Goal: Information Seeking & Learning: Check status

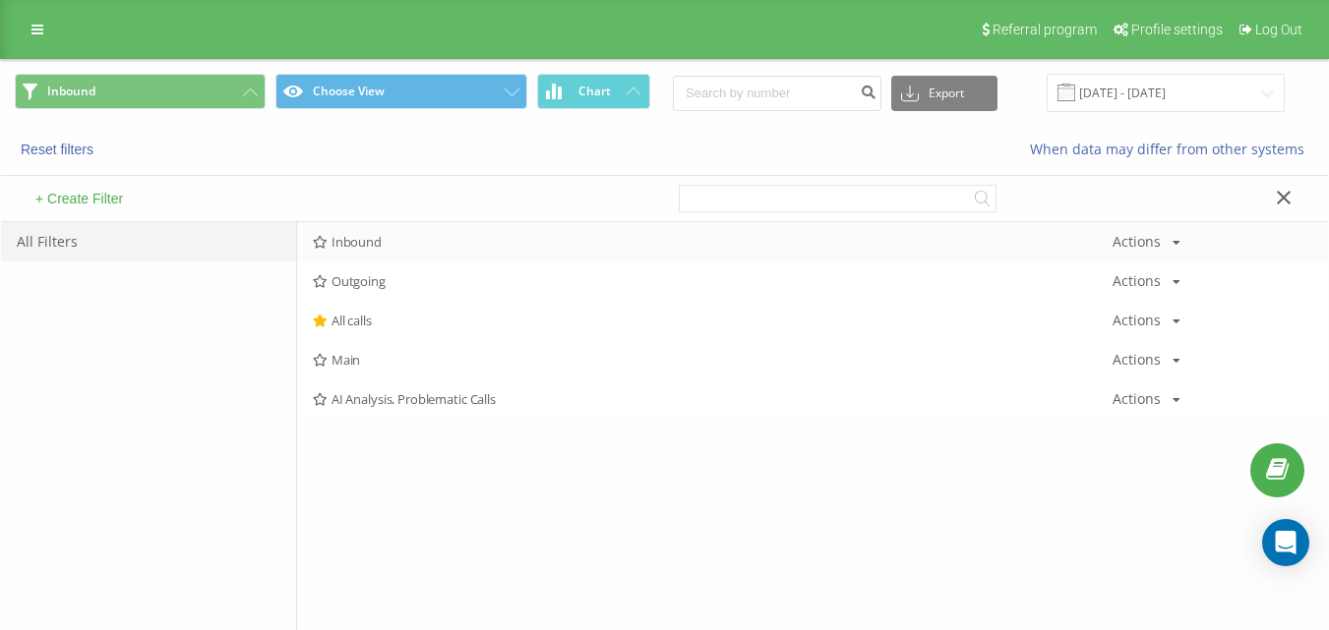
click at [427, 245] on span "Inbound" at bounding box center [712, 242] width 799 height 14
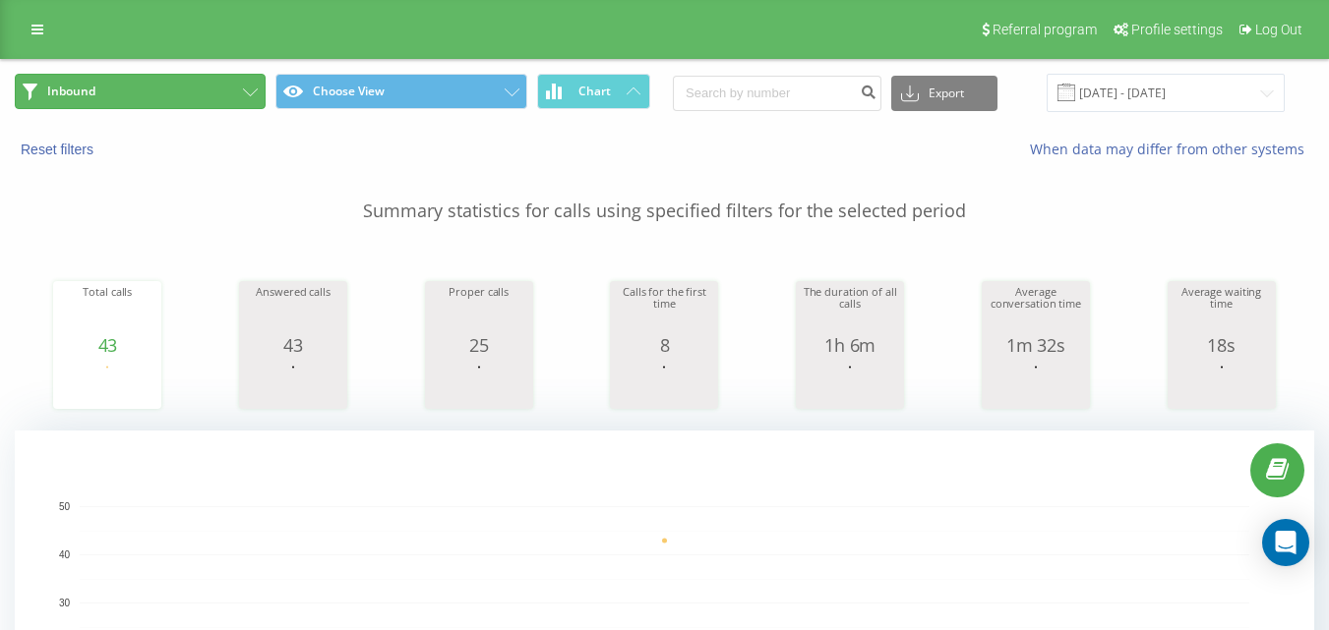
click at [224, 105] on button "Inbound" at bounding box center [140, 91] width 251 height 35
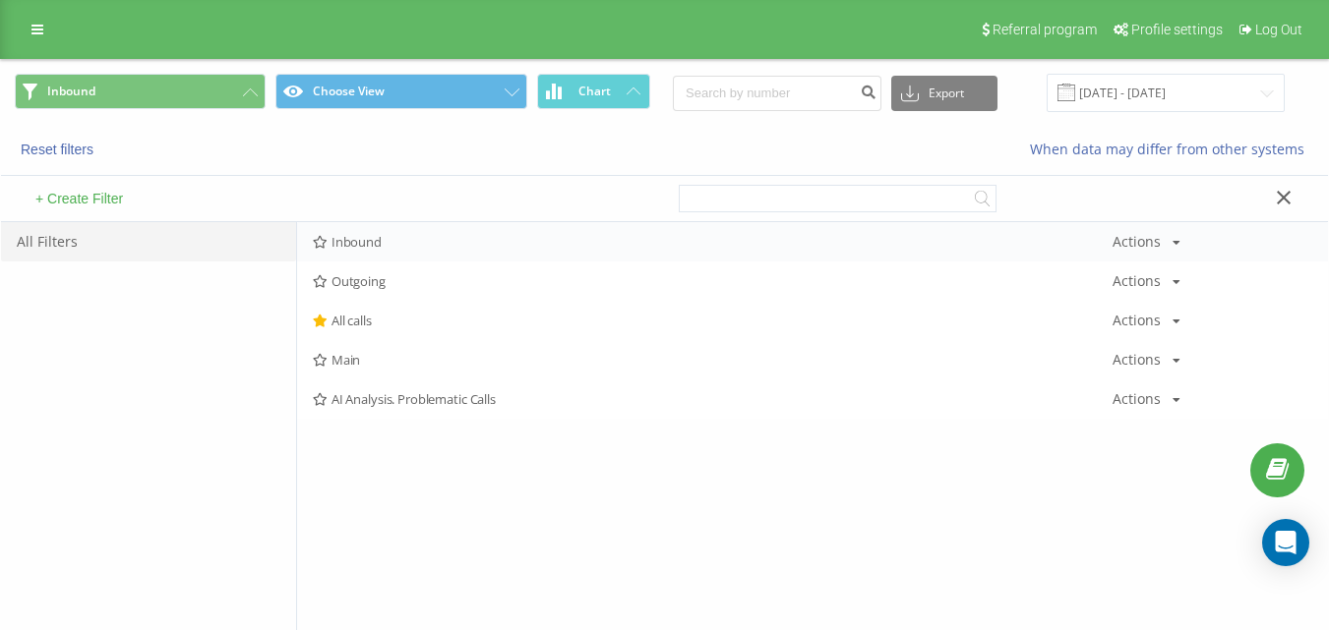
click at [368, 243] on span "Inbound" at bounding box center [712, 242] width 799 height 14
click at [0, 0] on div at bounding box center [0, 0] width 0 height 0
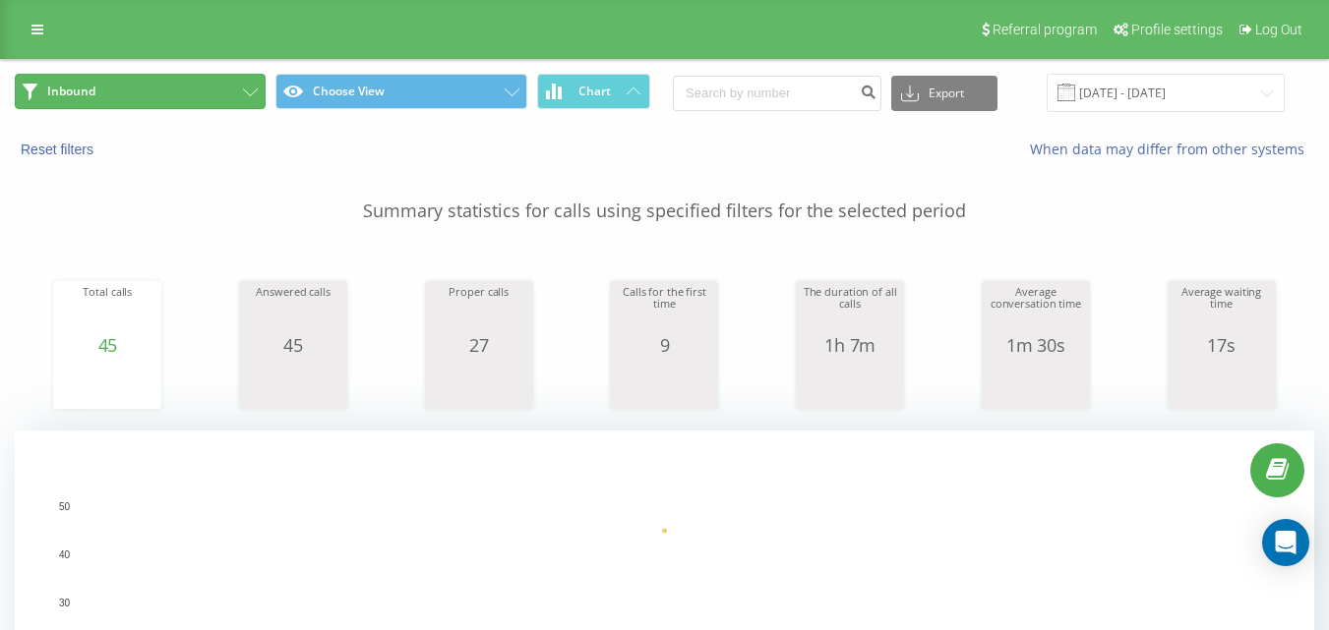
click at [221, 92] on button "Inbound" at bounding box center [140, 91] width 251 height 35
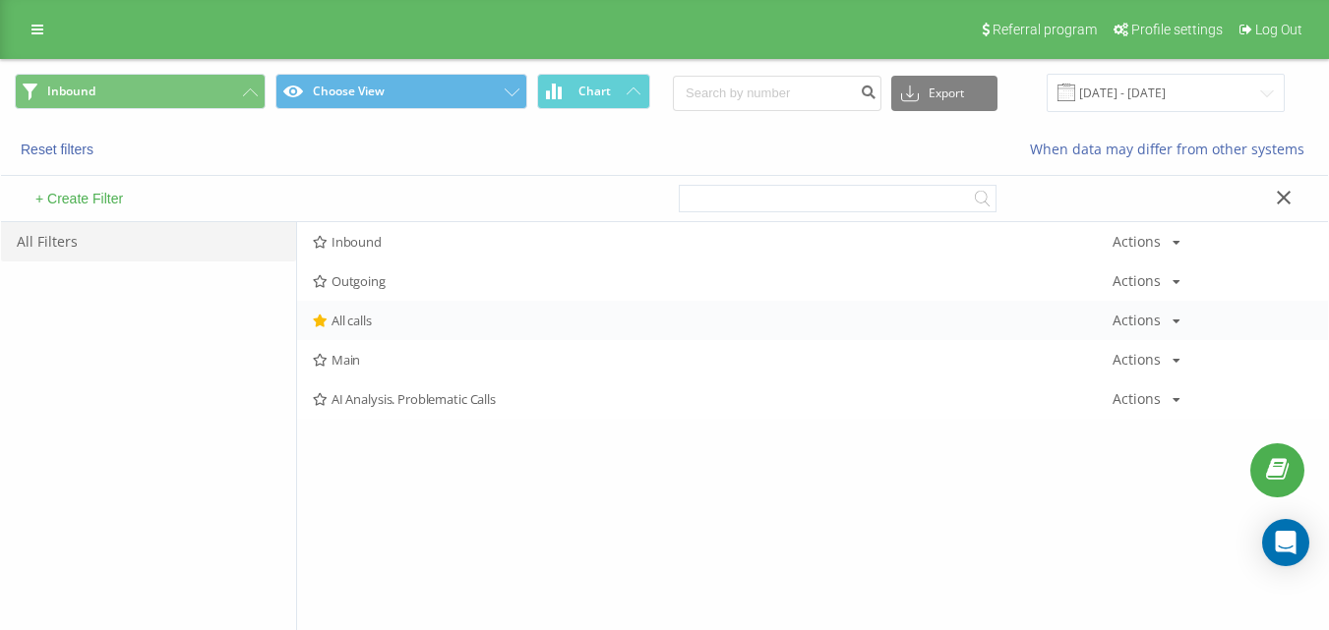
click at [395, 328] on div "All calls Actions Edit Copy Delete Default Share" at bounding box center [812, 320] width 1031 height 39
click at [450, 238] on span "Inbound" at bounding box center [712, 242] width 799 height 14
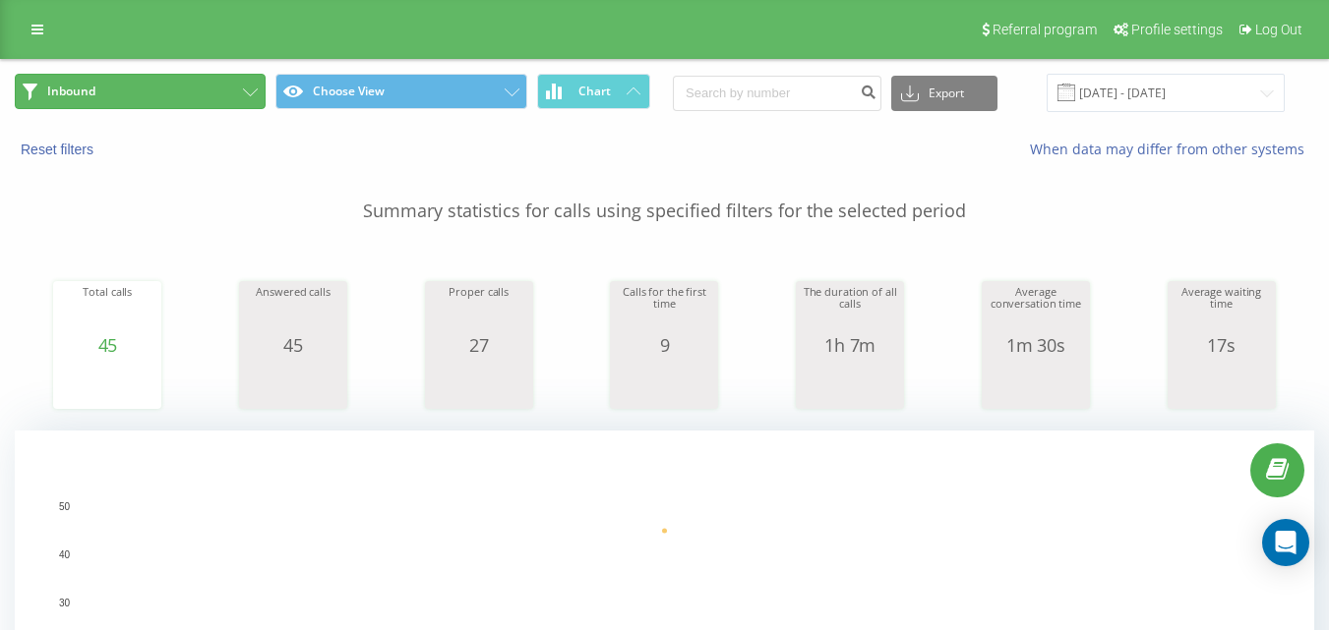
click at [196, 83] on button "Inbound" at bounding box center [140, 91] width 251 height 35
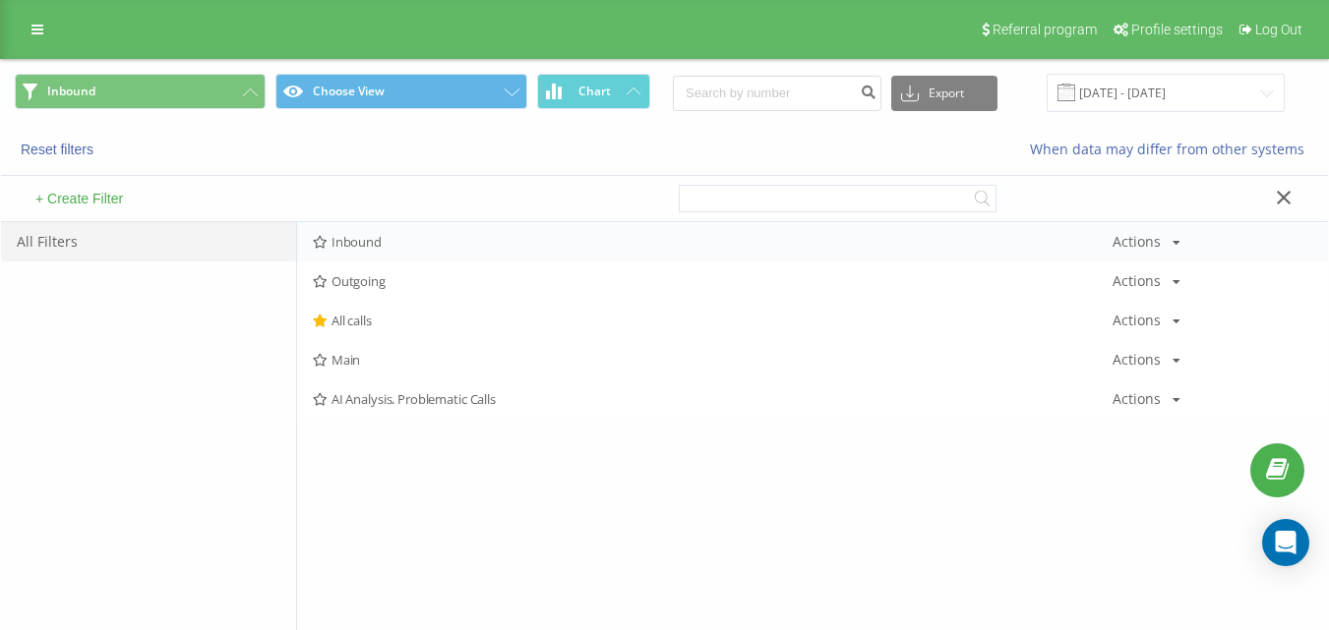
click at [421, 231] on div "Inbound Actions Edit Copy Delete Default Share" at bounding box center [812, 241] width 1031 height 39
click at [430, 244] on span "Inbound" at bounding box center [712, 242] width 799 height 14
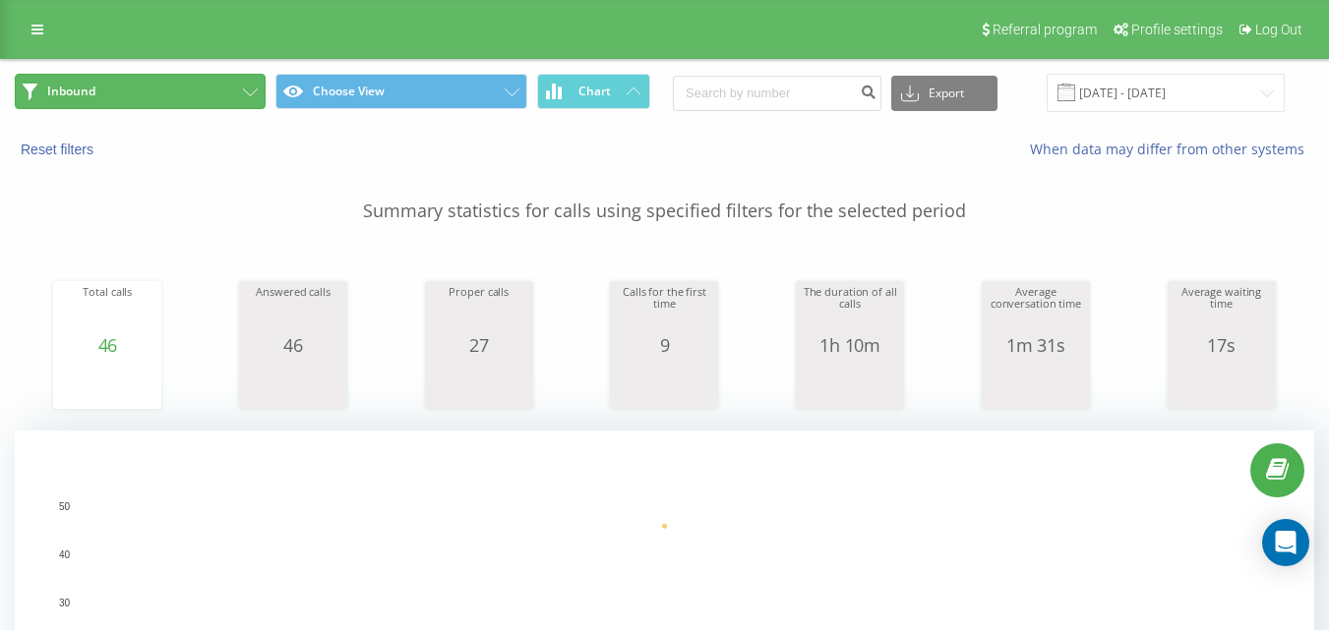
click at [226, 97] on button "Inbound" at bounding box center [140, 91] width 251 height 35
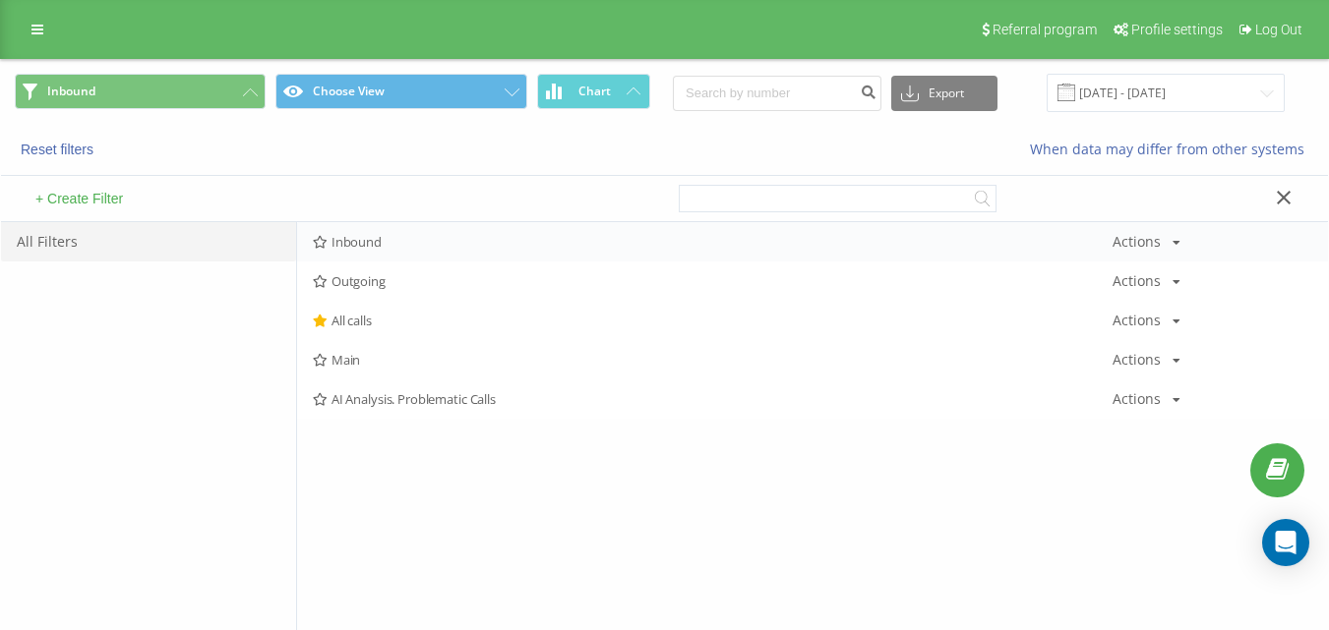
click at [414, 245] on span "Inbound" at bounding box center [712, 242] width 799 height 14
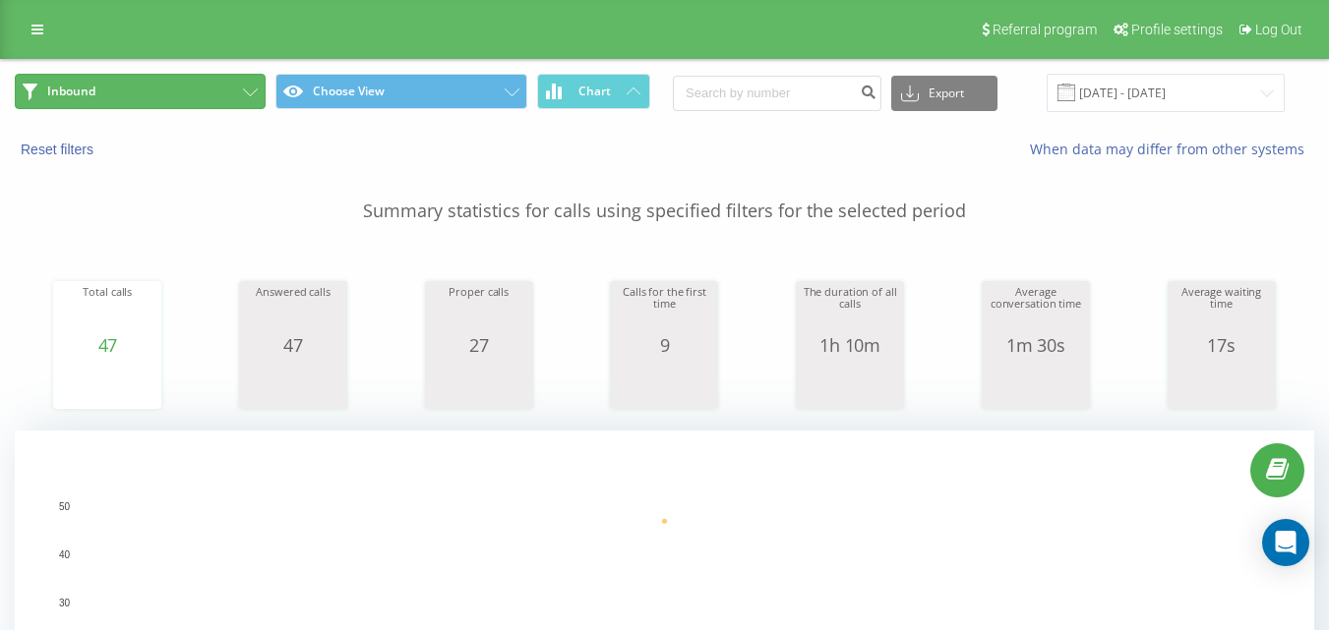
click at [212, 74] on button "Inbound" at bounding box center [140, 91] width 251 height 35
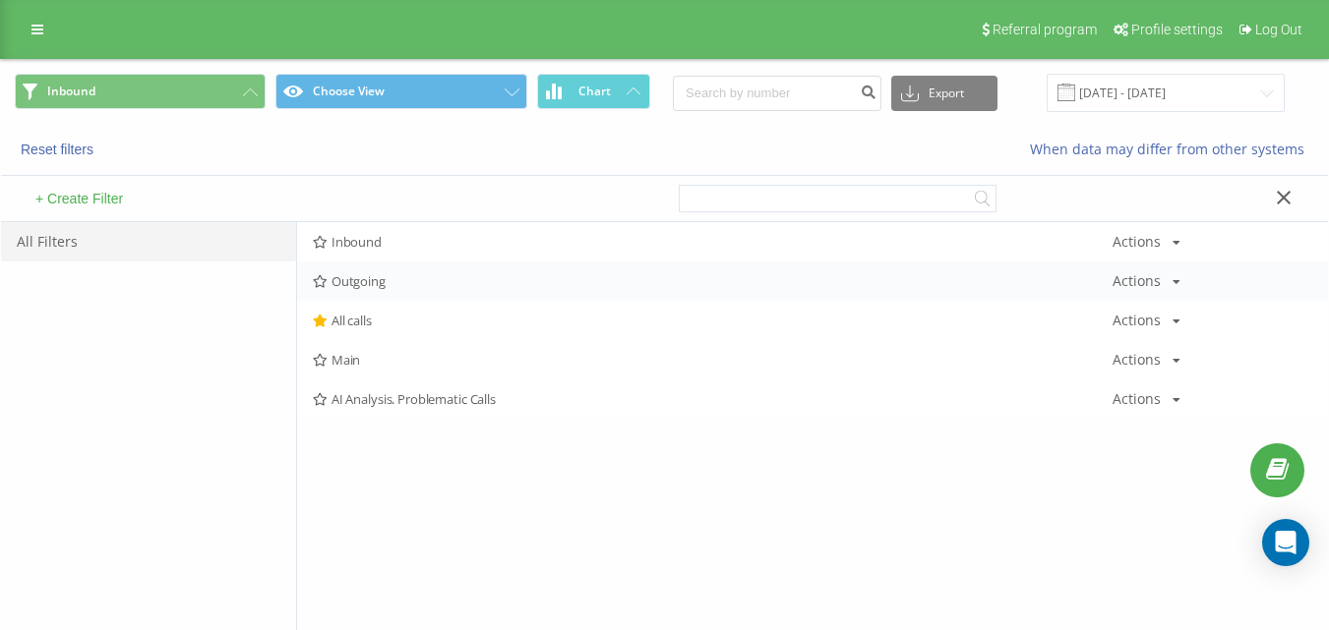
click at [378, 287] on span "Outgoing" at bounding box center [712, 281] width 799 height 14
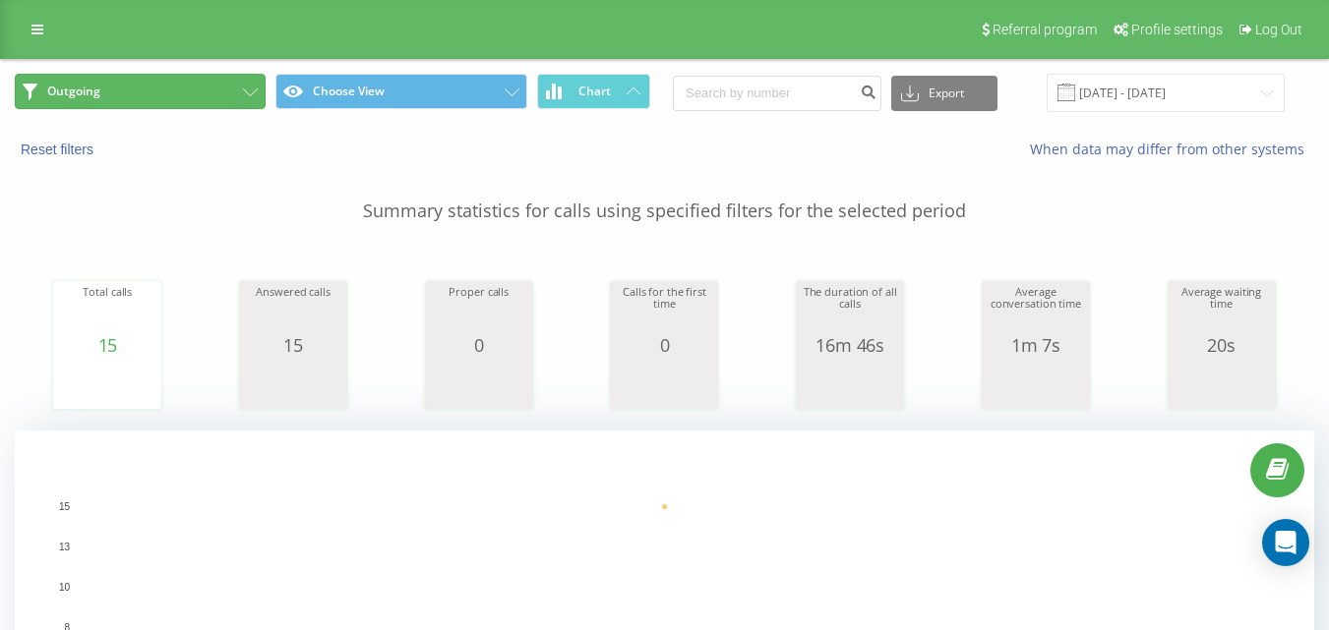
click at [227, 99] on button "Outgoing" at bounding box center [140, 91] width 251 height 35
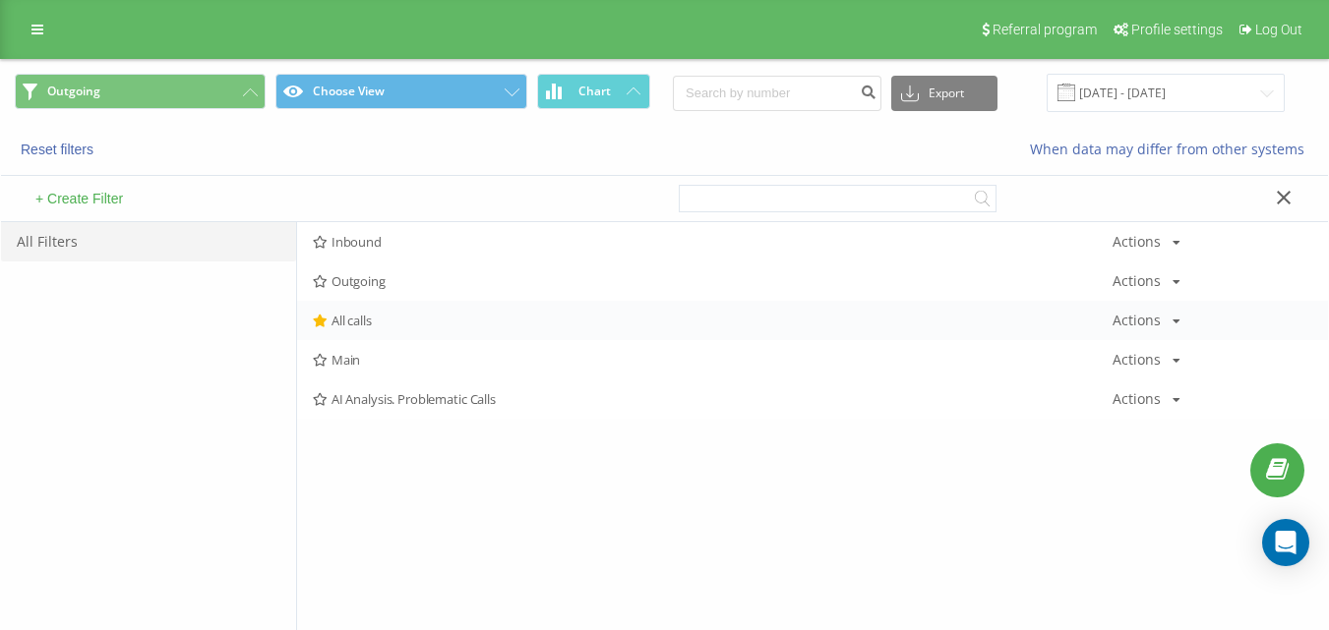
click at [398, 327] on span "All calls" at bounding box center [712, 321] width 799 height 14
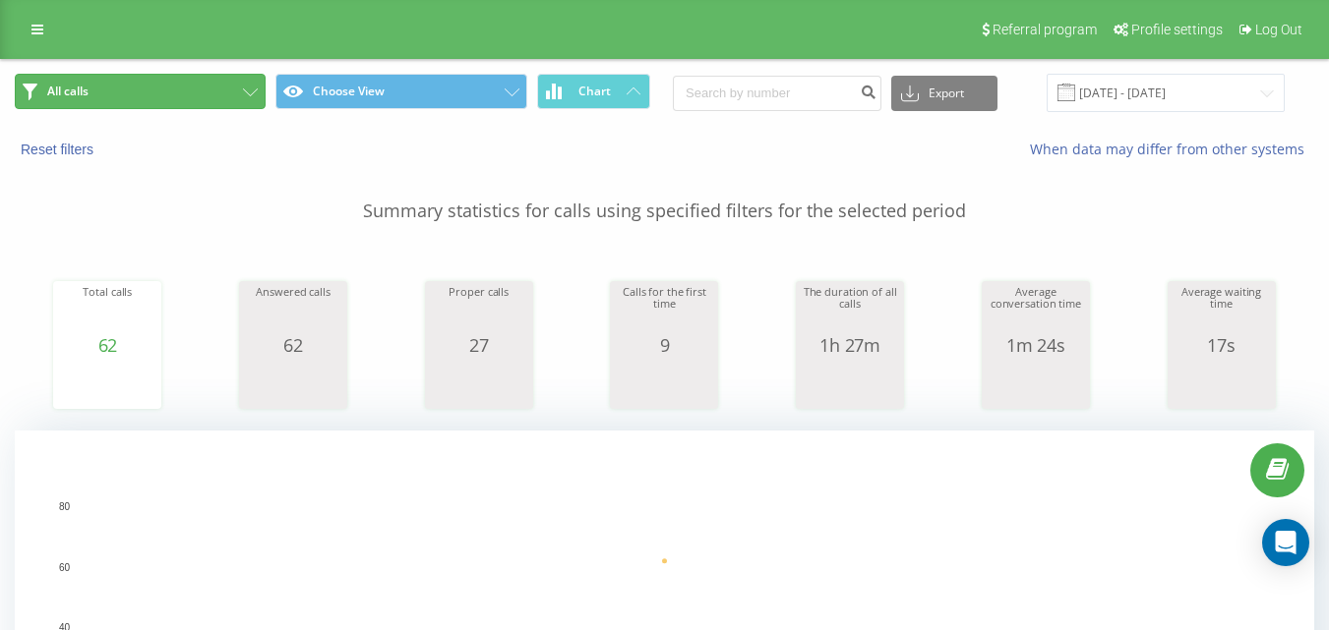
drag, startPoint x: 217, startPoint y: 91, endPoint x: 226, endPoint y: 103, distance: 14.8
click at [216, 91] on button "All calls" at bounding box center [140, 91] width 251 height 35
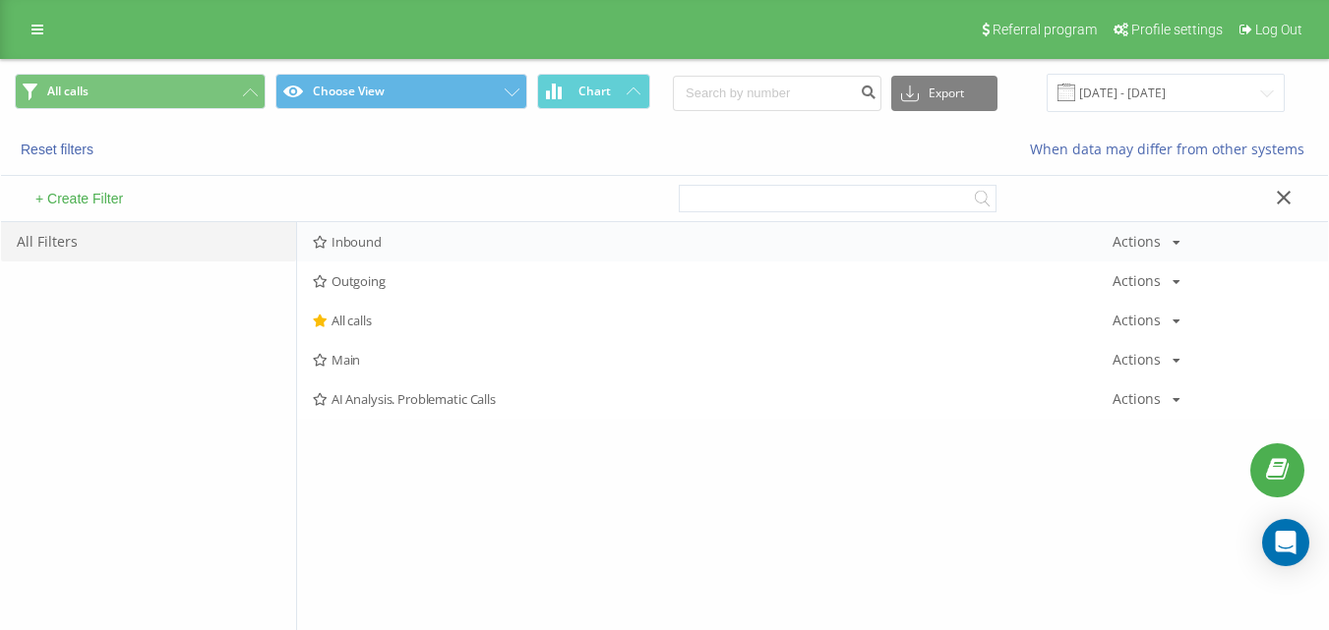
drag, startPoint x: 415, startPoint y: 263, endPoint x: 426, endPoint y: 238, distance: 26.9
click at [415, 263] on div "Outgoing Actions Edit Copy Delete Default Share" at bounding box center [812, 281] width 1031 height 39
click at [428, 236] on span "Inbound" at bounding box center [712, 242] width 799 height 14
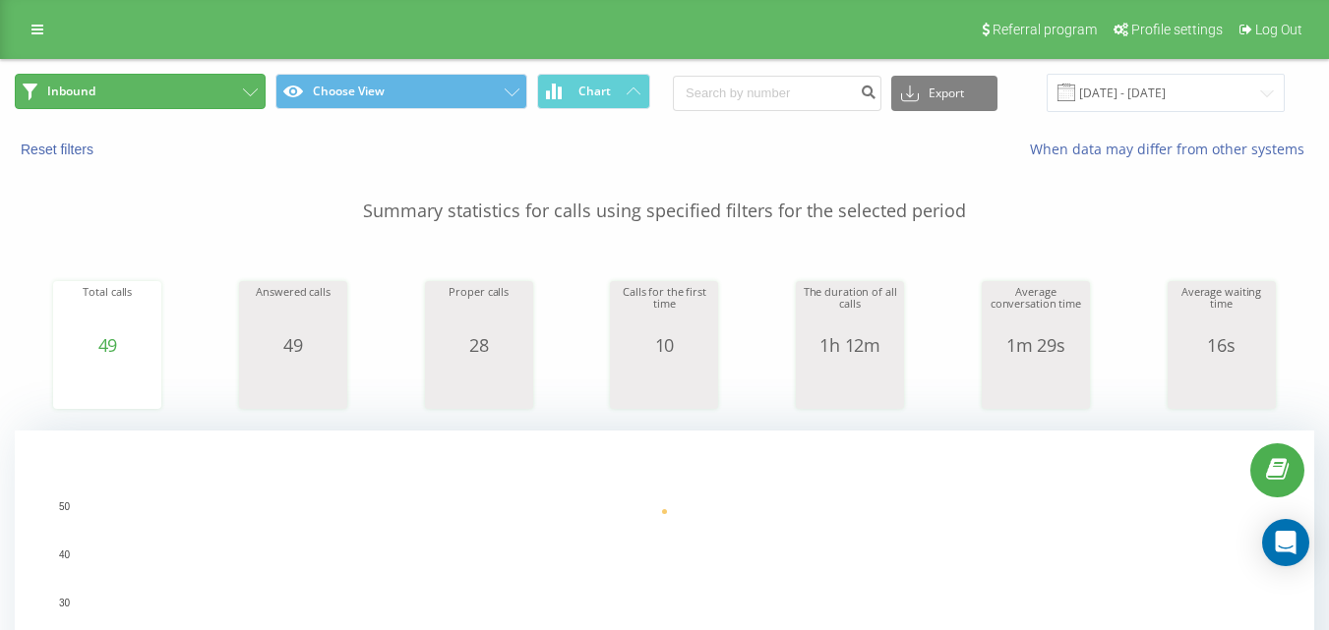
click at [222, 81] on button "Inbound" at bounding box center [140, 91] width 251 height 35
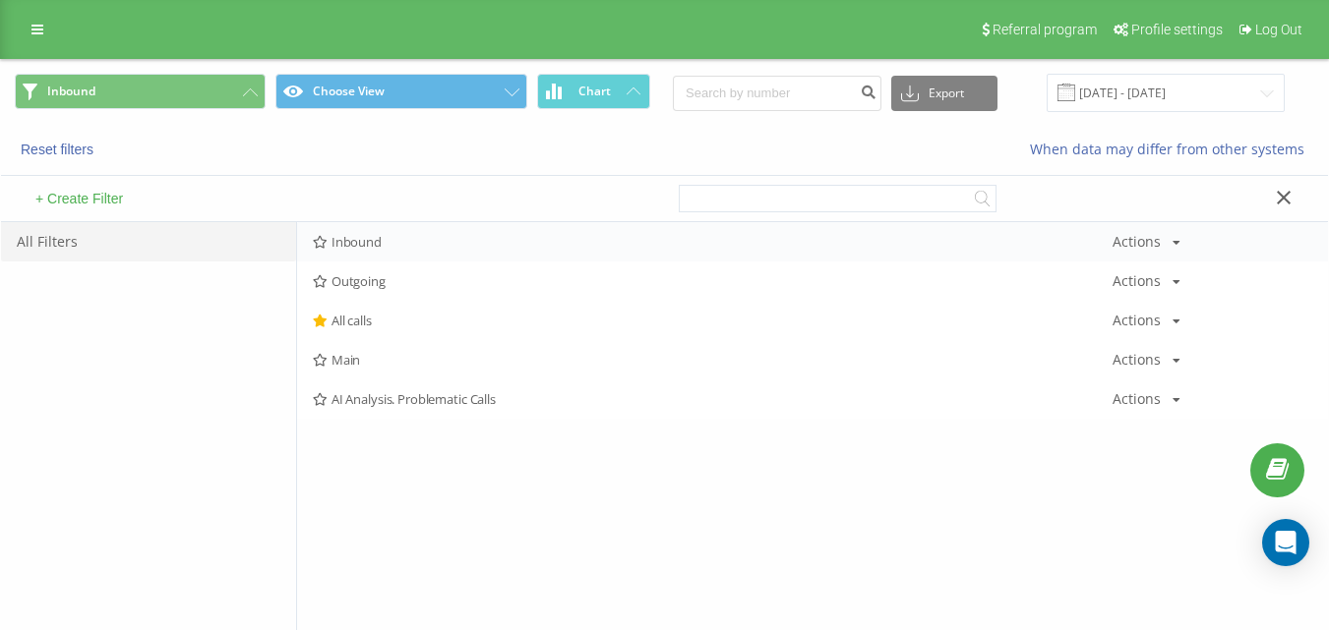
click at [427, 237] on span "Inbound" at bounding box center [712, 242] width 799 height 14
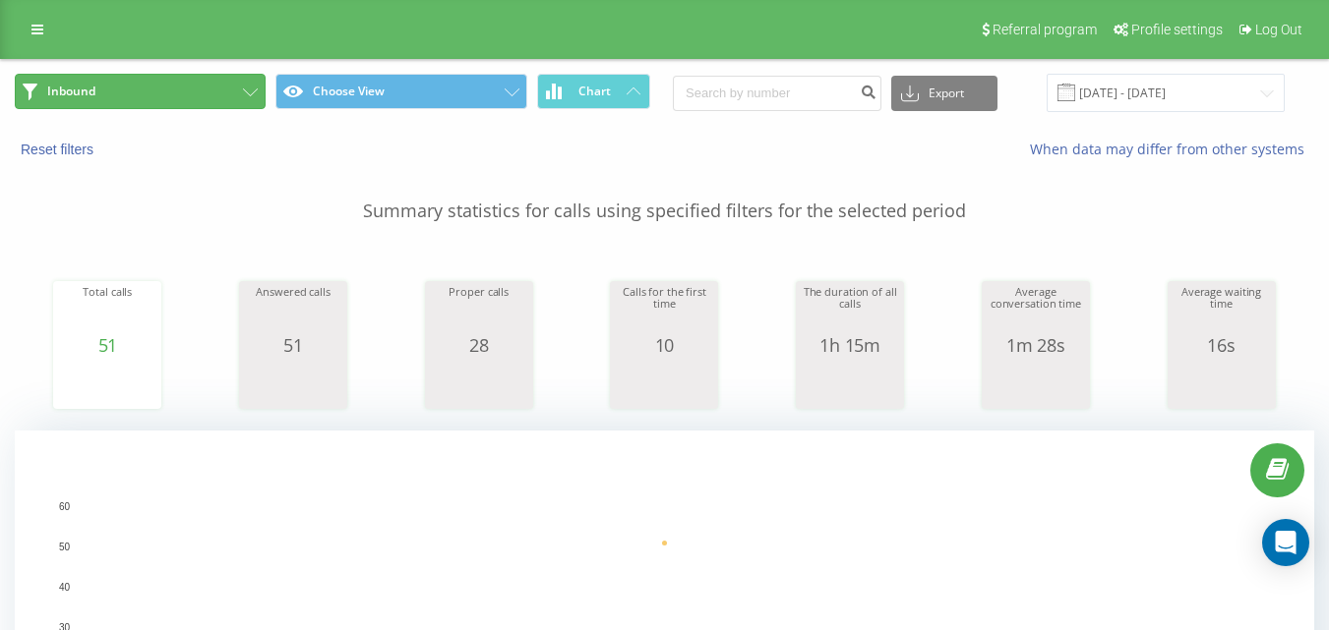
click at [210, 82] on button "Inbound" at bounding box center [140, 91] width 251 height 35
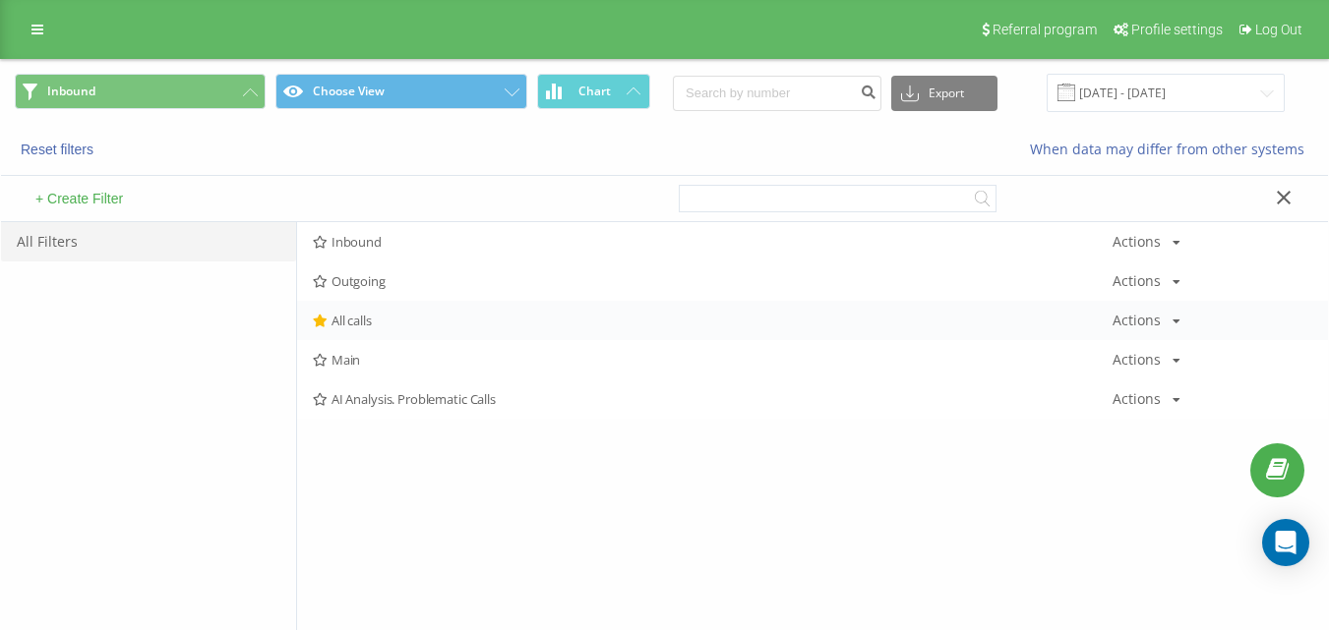
click at [385, 330] on div "All calls Actions Edit Copy Delete Default Share" at bounding box center [812, 320] width 1031 height 39
click at [385, 325] on span "All calls" at bounding box center [712, 321] width 799 height 14
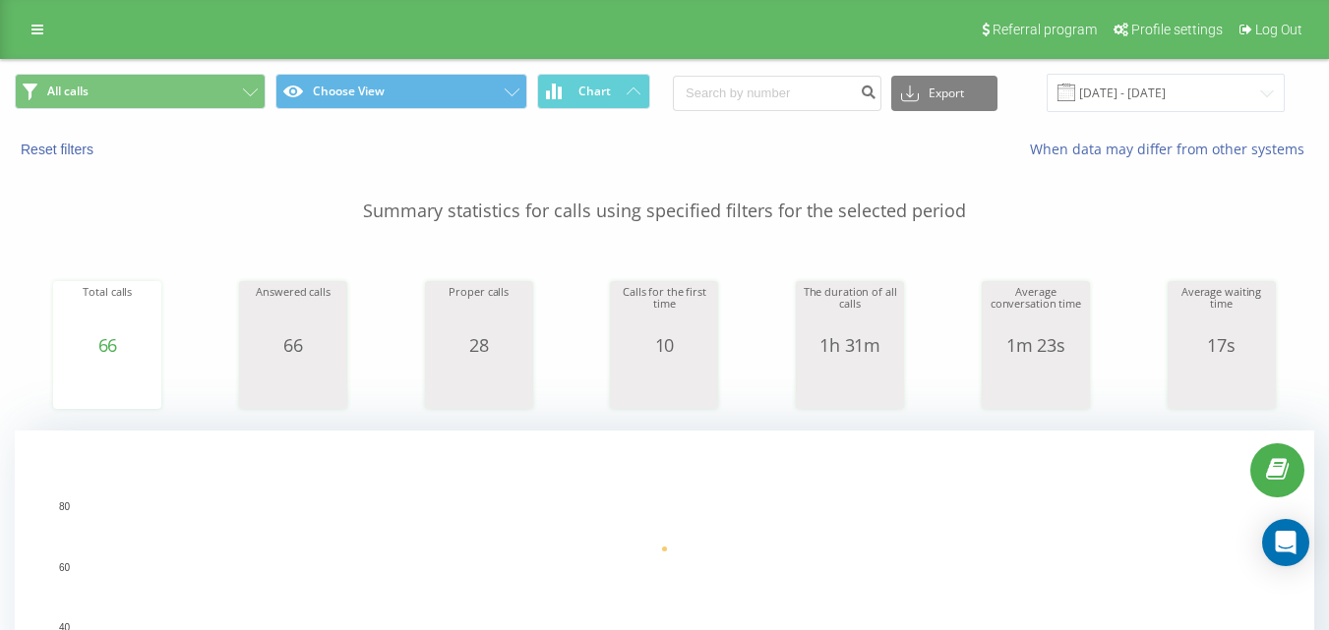
click at [178, 68] on div "All calls Choose View Chart Export .csv .xls .xlsx [DATE] - [DATE]" at bounding box center [664, 93] width 1327 height 66
click at [194, 84] on button "All calls" at bounding box center [140, 91] width 251 height 35
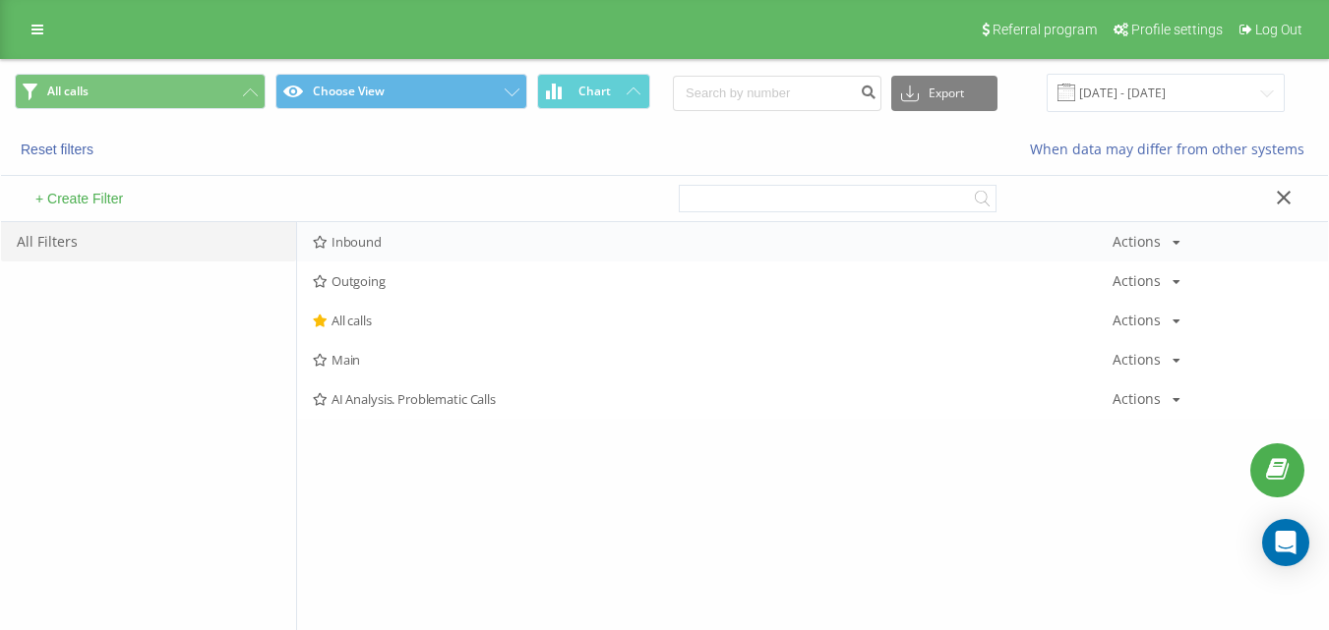
click at [416, 234] on div "Inbound Actions Edit Copy Delete Default Share" at bounding box center [812, 241] width 1031 height 39
click at [416, 240] on span "Inbound" at bounding box center [712, 242] width 799 height 14
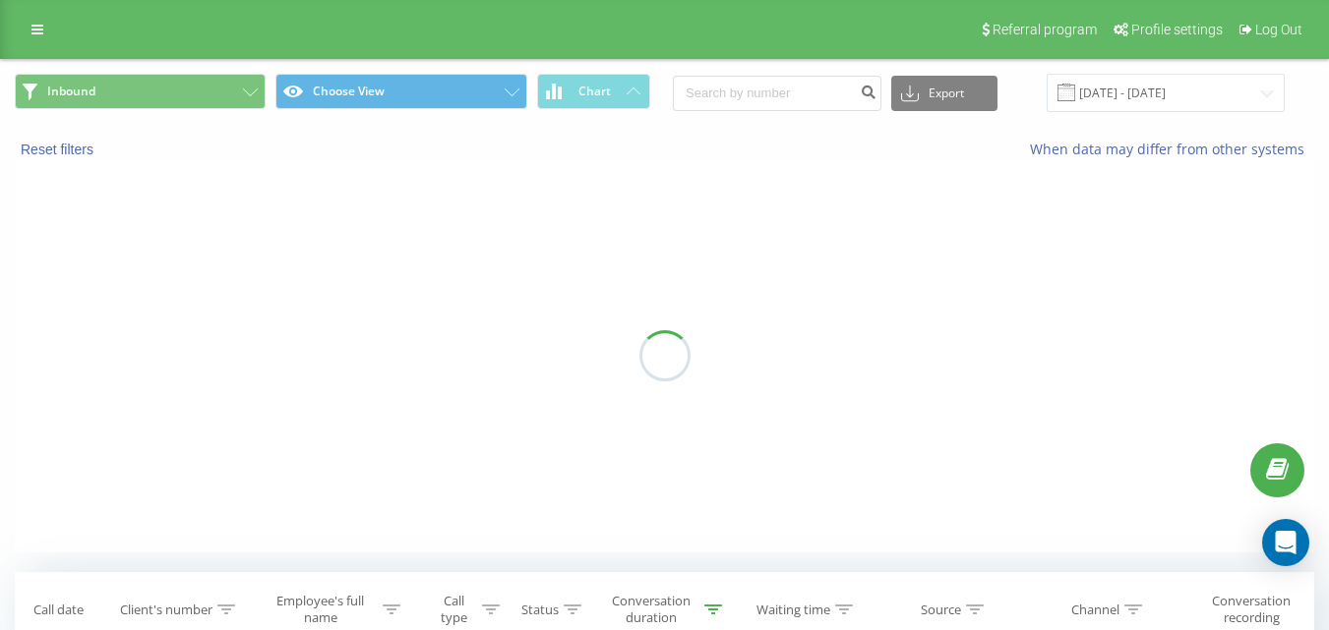
click at [162, 50] on div "Referral program Profile settings Log Out" at bounding box center [664, 29] width 1329 height 59
click at [175, 81] on button "Inbound" at bounding box center [140, 91] width 251 height 35
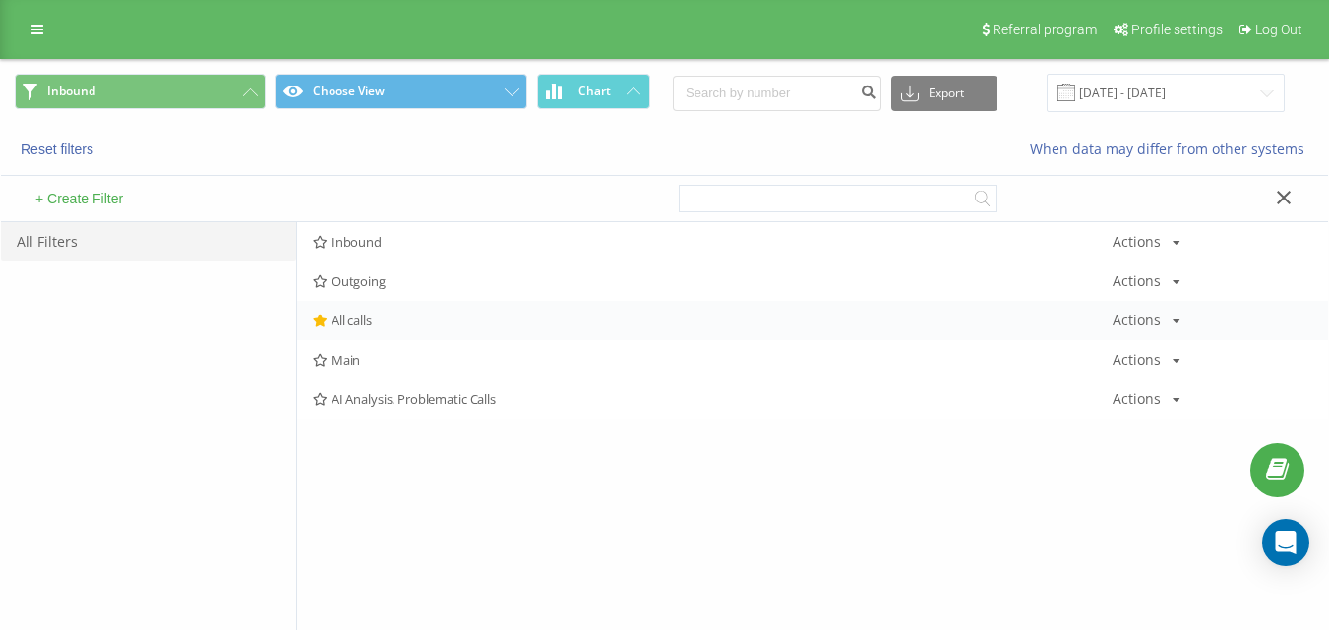
click at [371, 318] on span "All calls" at bounding box center [712, 321] width 799 height 14
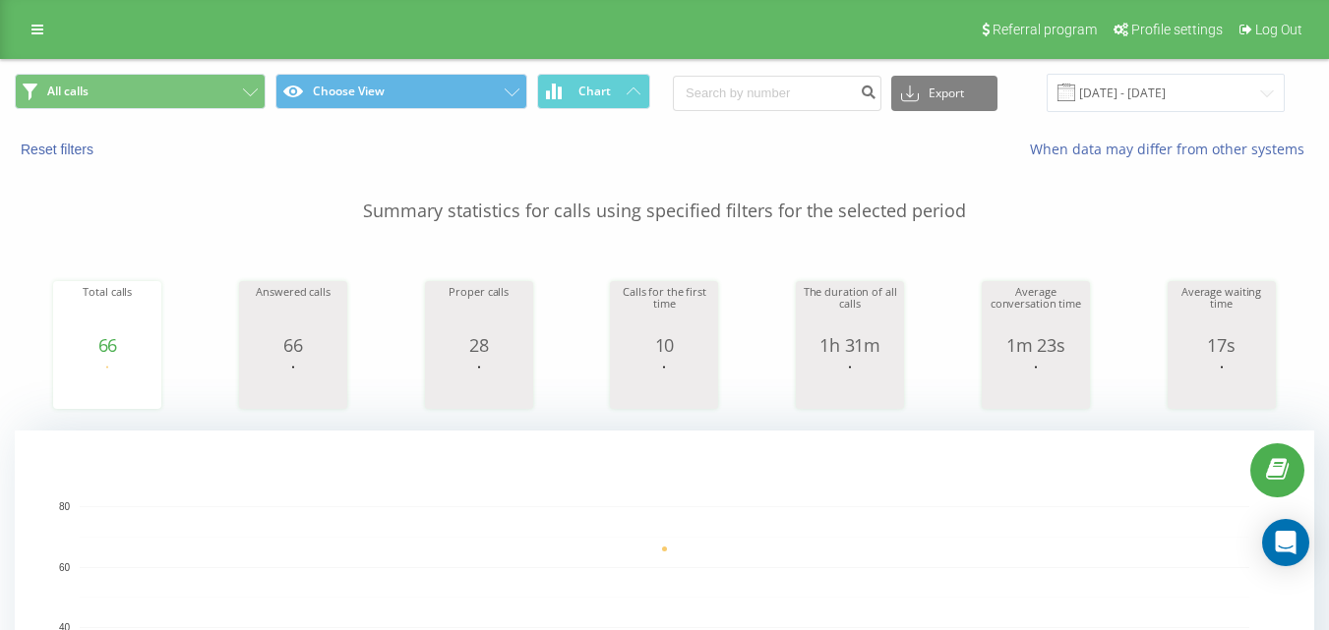
click at [195, 113] on div "All calls Choose View Chart Export .csv .xls .xlsx [DATE] - [DATE]" at bounding box center [664, 93] width 1327 height 66
click at [207, 97] on button "All calls" at bounding box center [140, 91] width 251 height 35
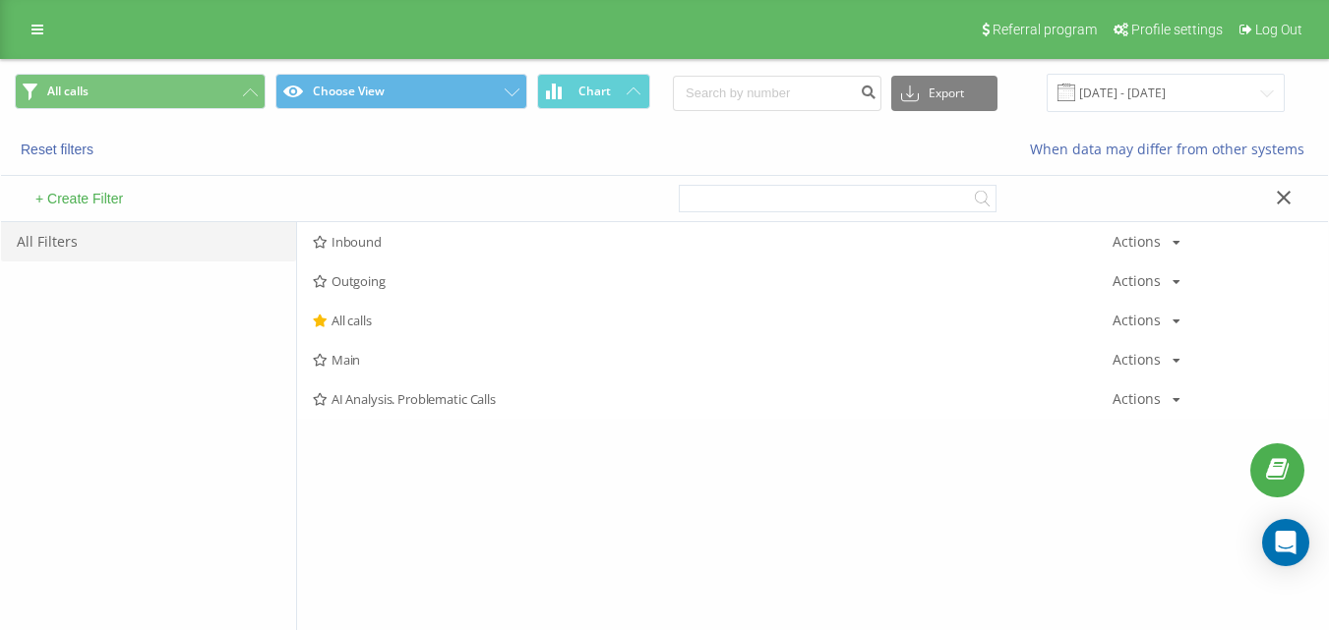
click at [363, 282] on span "Outgoing" at bounding box center [712, 281] width 799 height 14
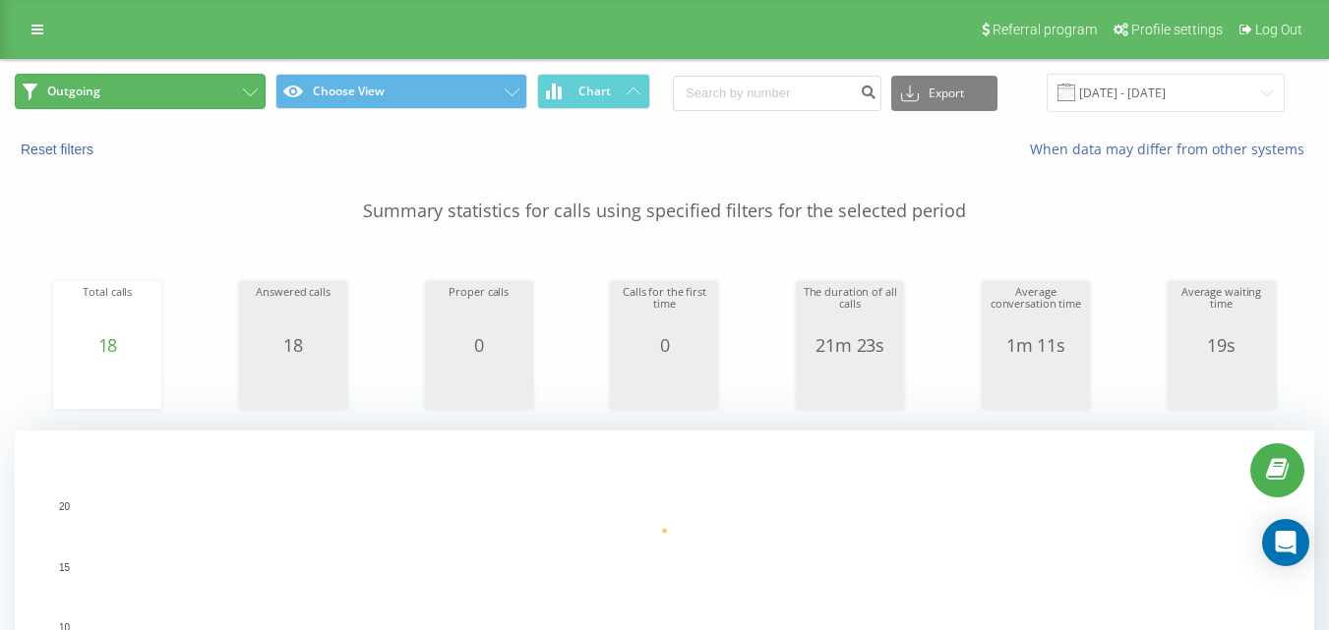
click at [170, 81] on button "Outgoing" at bounding box center [140, 91] width 251 height 35
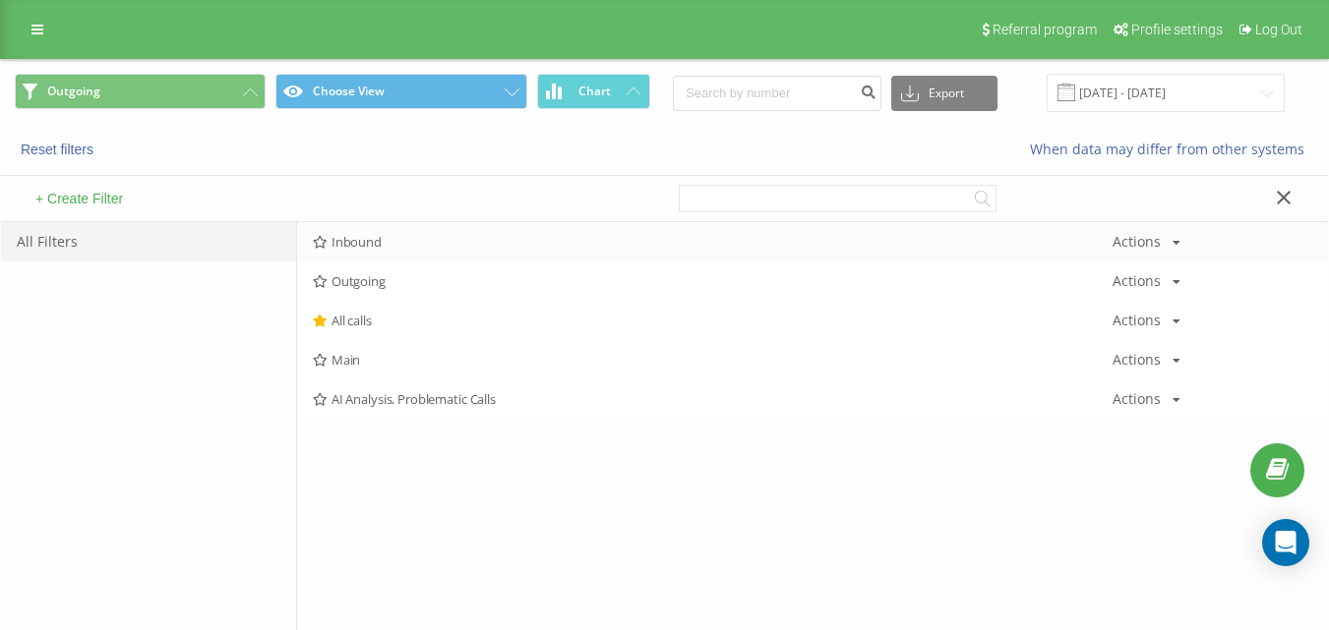
click at [379, 253] on div "Inbound Actions Edit Copy Delete Default Share" at bounding box center [812, 241] width 1031 height 39
click at [389, 244] on span "Inbound" at bounding box center [712, 242] width 799 height 14
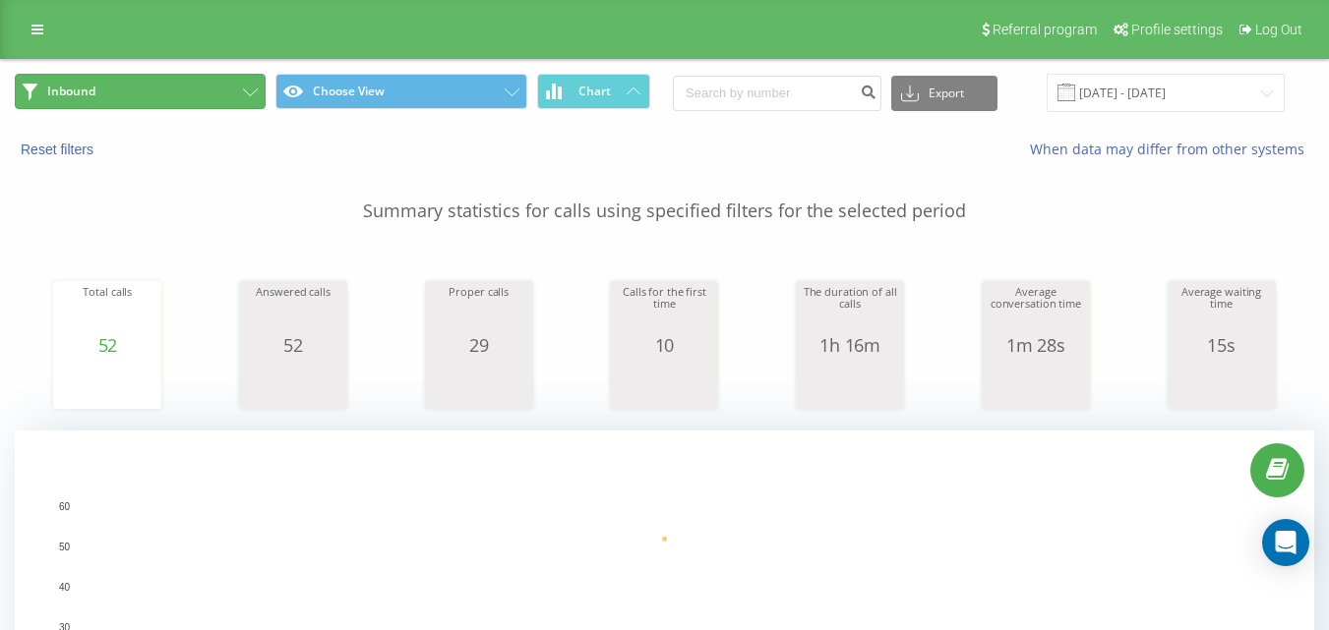
click at [205, 92] on button "Inbound" at bounding box center [140, 91] width 251 height 35
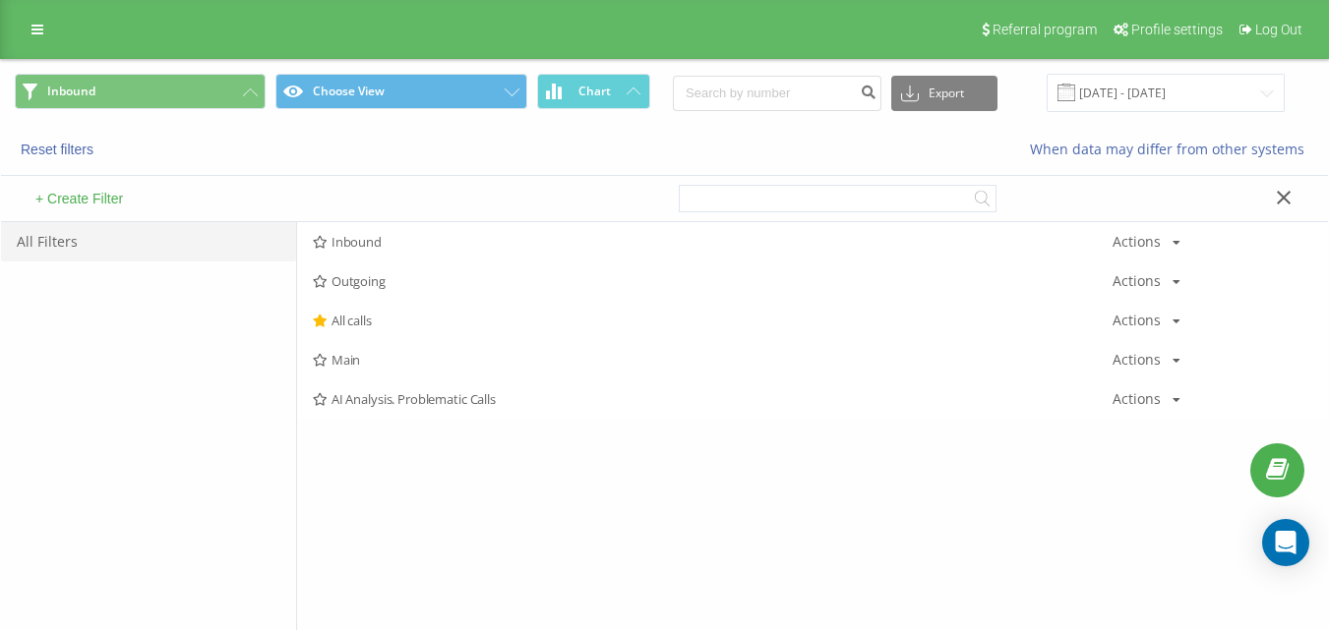
click at [348, 279] on span "Outgoing" at bounding box center [712, 281] width 799 height 14
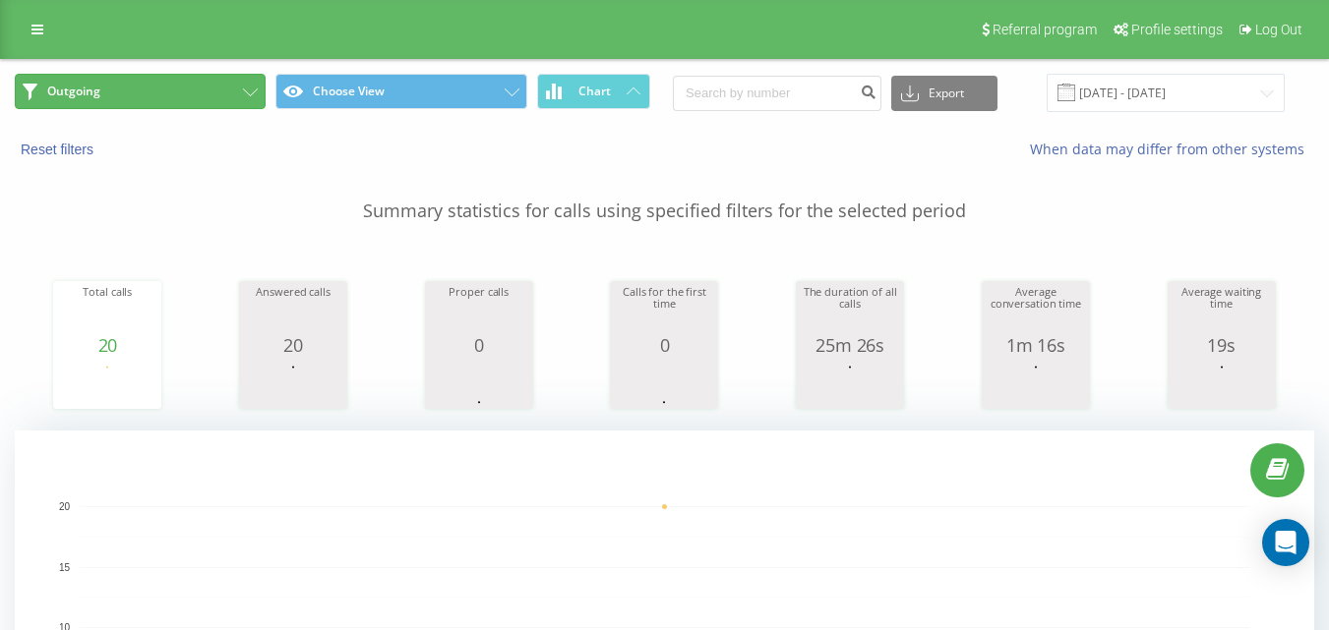
click at [202, 91] on button "Outgoing" at bounding box center [140, 91] width 251 height 35
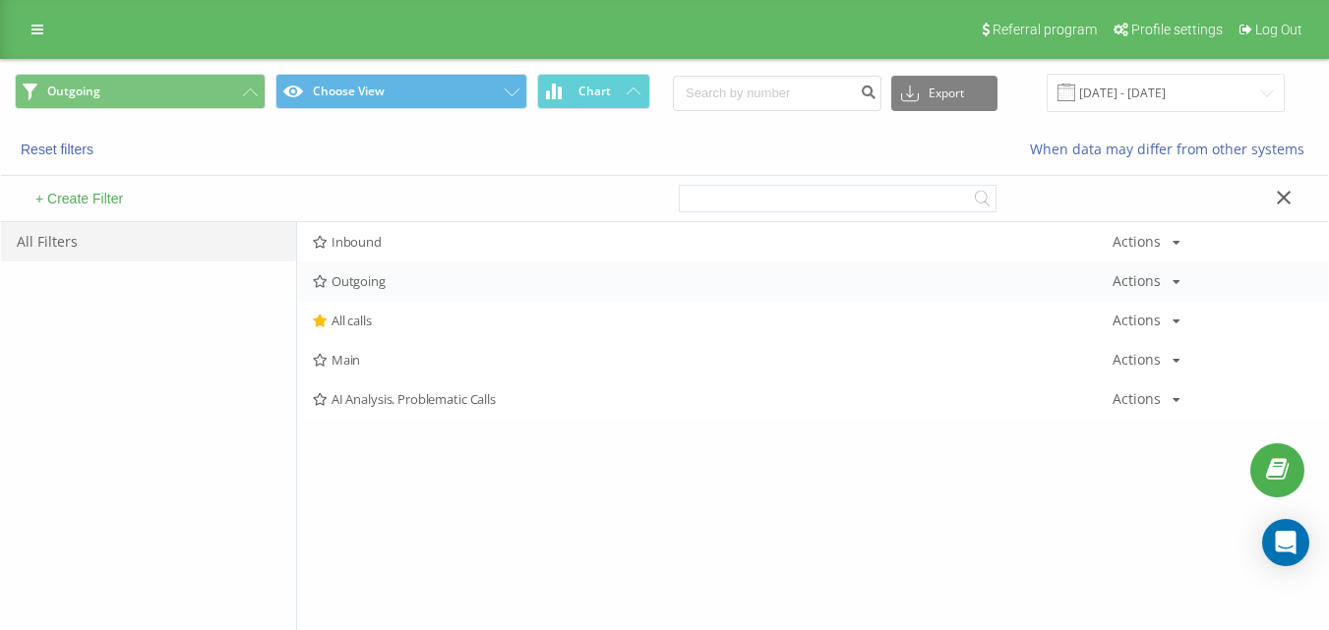
click at [381, 278] on span "Outgoing" at bounding box center [712, 281] width 799 height 14
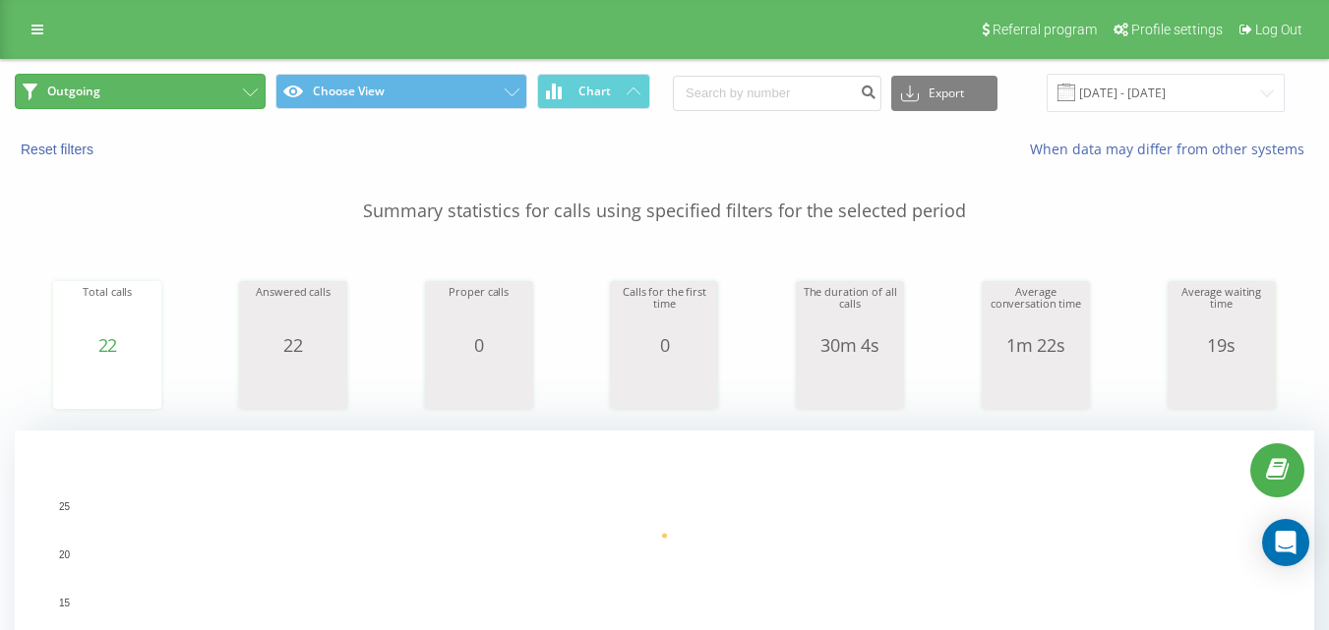
click at [220, 83] on button "Outgoing" at bounding box center [140, 91] width 251 height 35
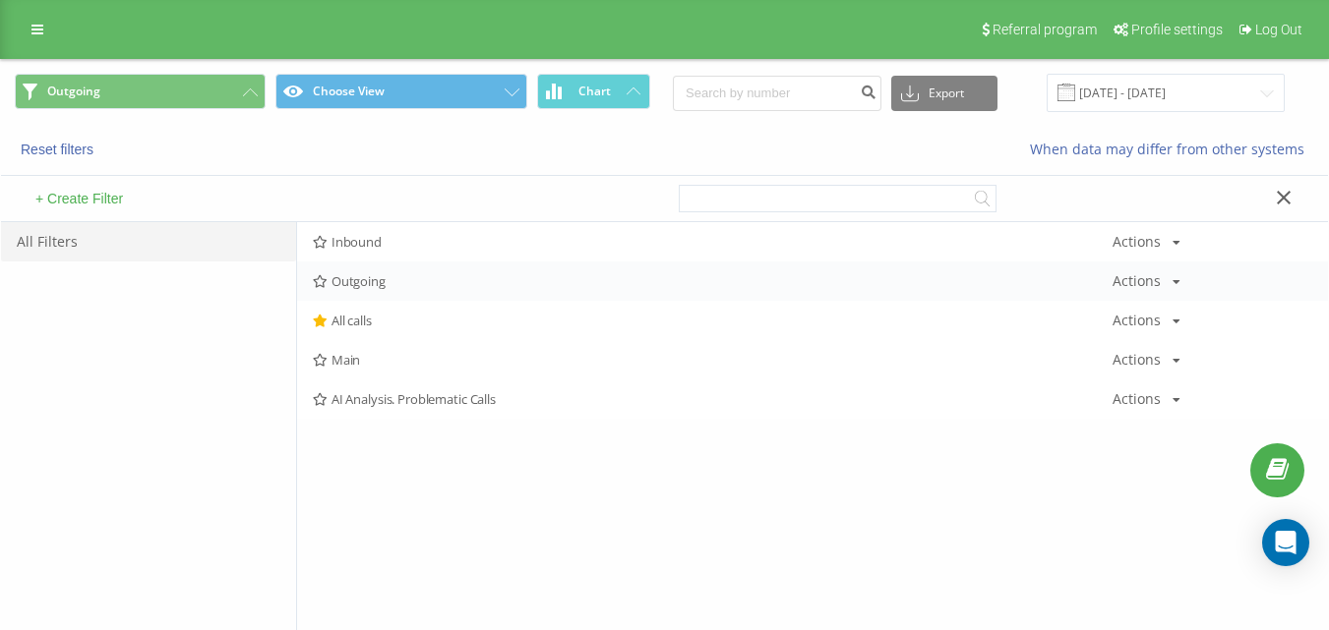
click at [399, 282] on span "Outgoing" at bounding box center [712, 281] width 799 height 14
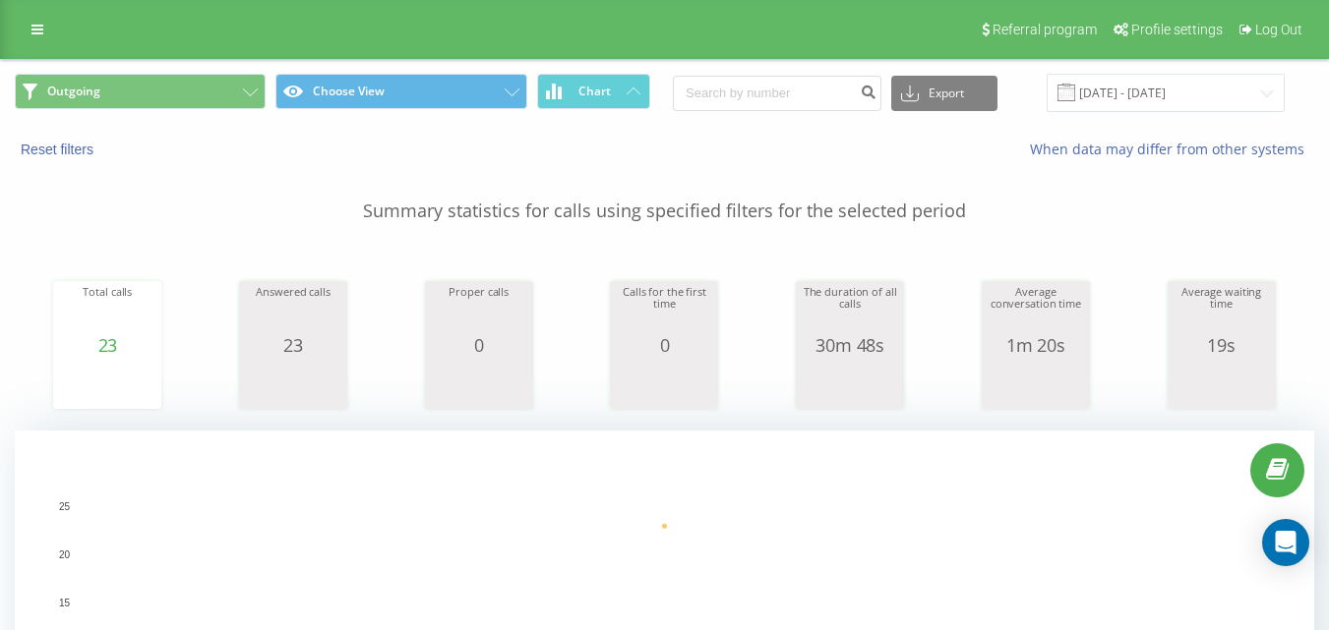
click at [172, 125] on div "Outgoing Choose View Chart Export .csv .xls .xlsx [DATE] - [DATE]" at bounding box center [664, 93] width 1327 height 66
click at [184, 106] on button "Outgoing" at bounding box center [140, 91] width 251 height 35
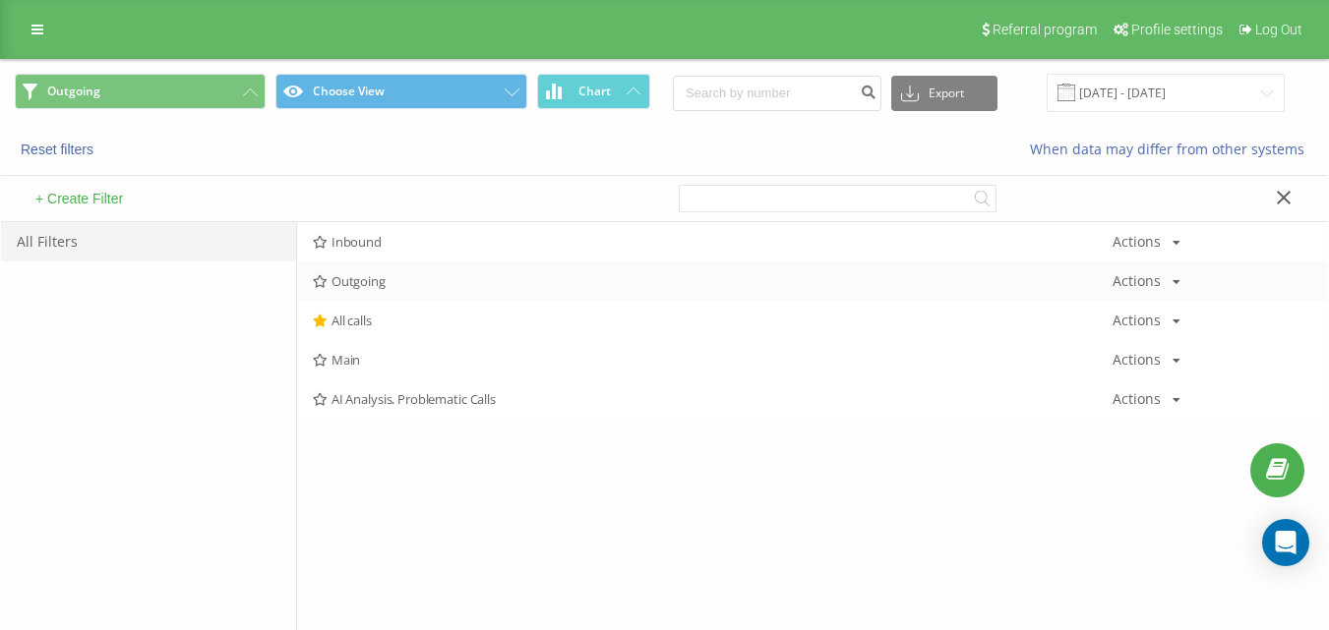
click at [377, 282] on span "Outgoing" at bounding box center [712, 281] width 799 height 14
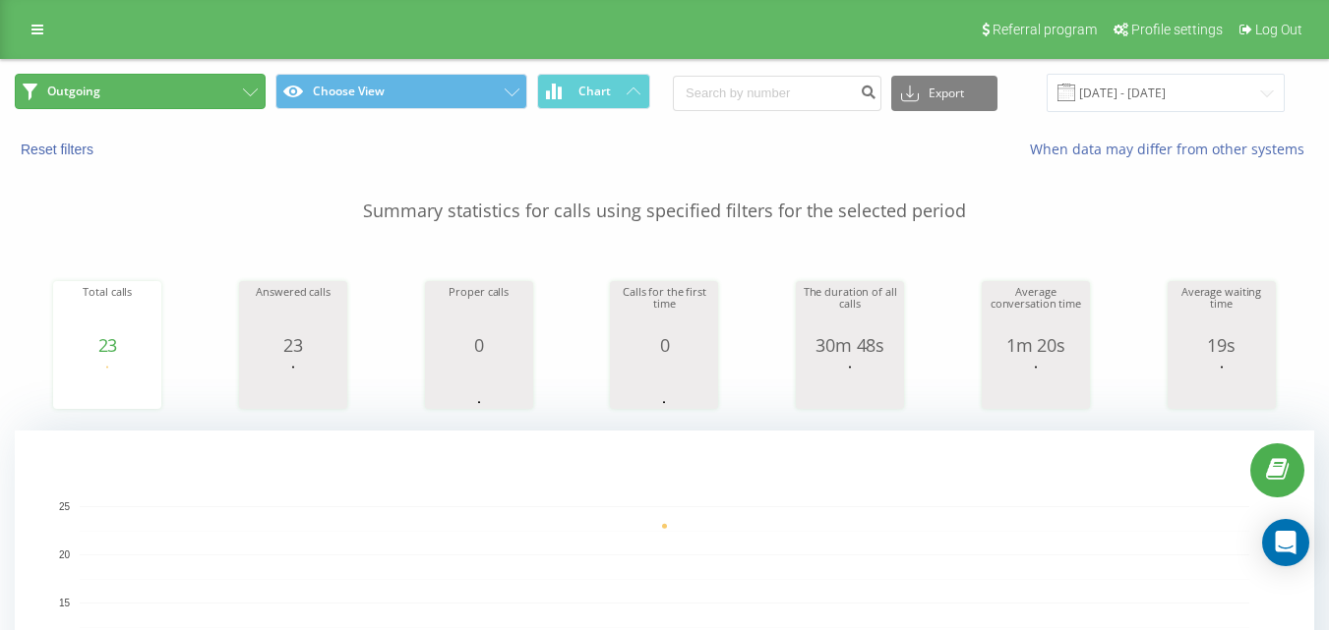
click at [196, 87] on button "Outgoing" at bounding box center [140, 91] width 251 height 35
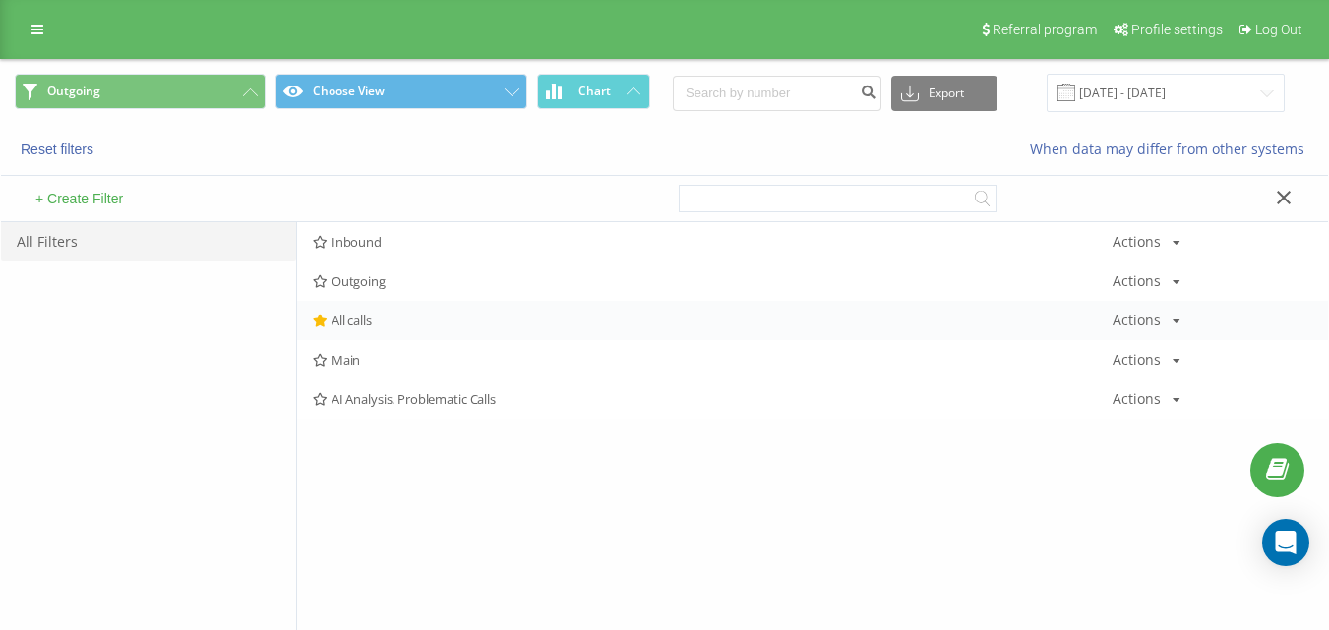
click at [373, 310] on div "All calls Actions Edit Copy Delete Default Share" at bounding box center [812, 320] width 1031 height 39
click at [382, 311] on div "All calls Actions Edit Copy Delete Default Share" at bounding box center [812, 320] width 1031 height 39
click at [386, 317] on span "All calls" at bounding box center [712, 321] width 799 height 14
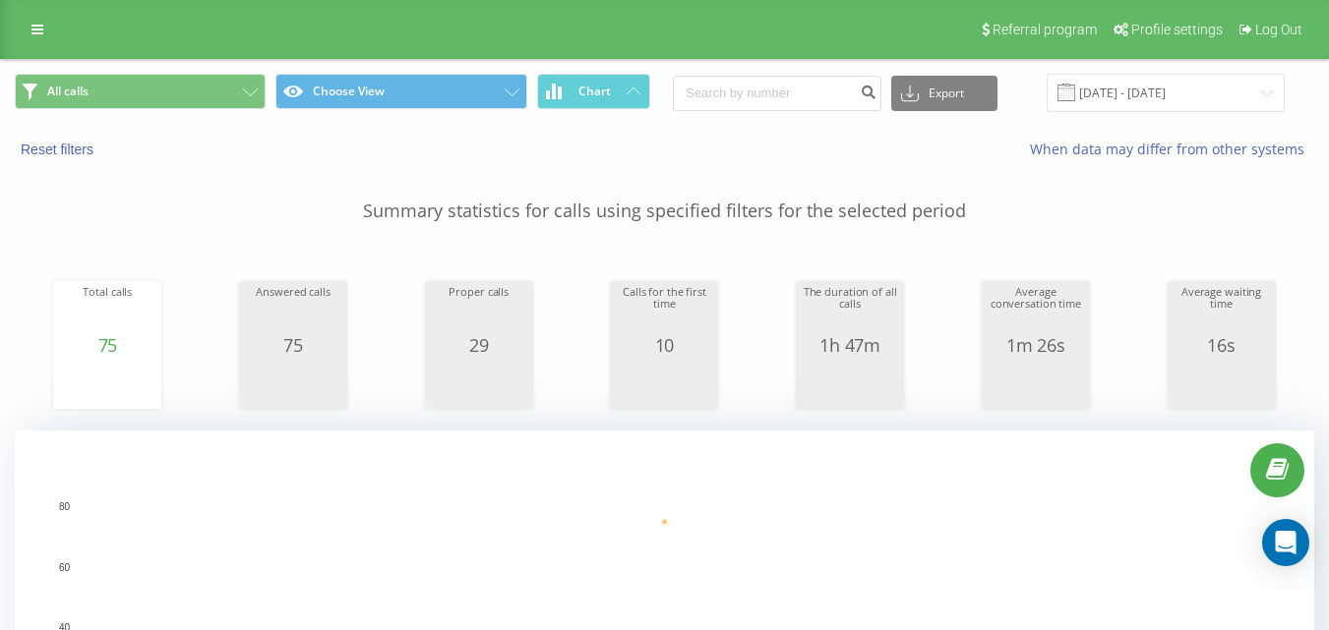
click at [207, 117] on div "All calls Choose View Chart Export .csv .xls .xlsx [DATE] - [DATE]" at bounding box center [664, 93] width 1327 height 66
click at [224, 93] on button "All calls" at bounding box center [140, 91] width 251 height 35
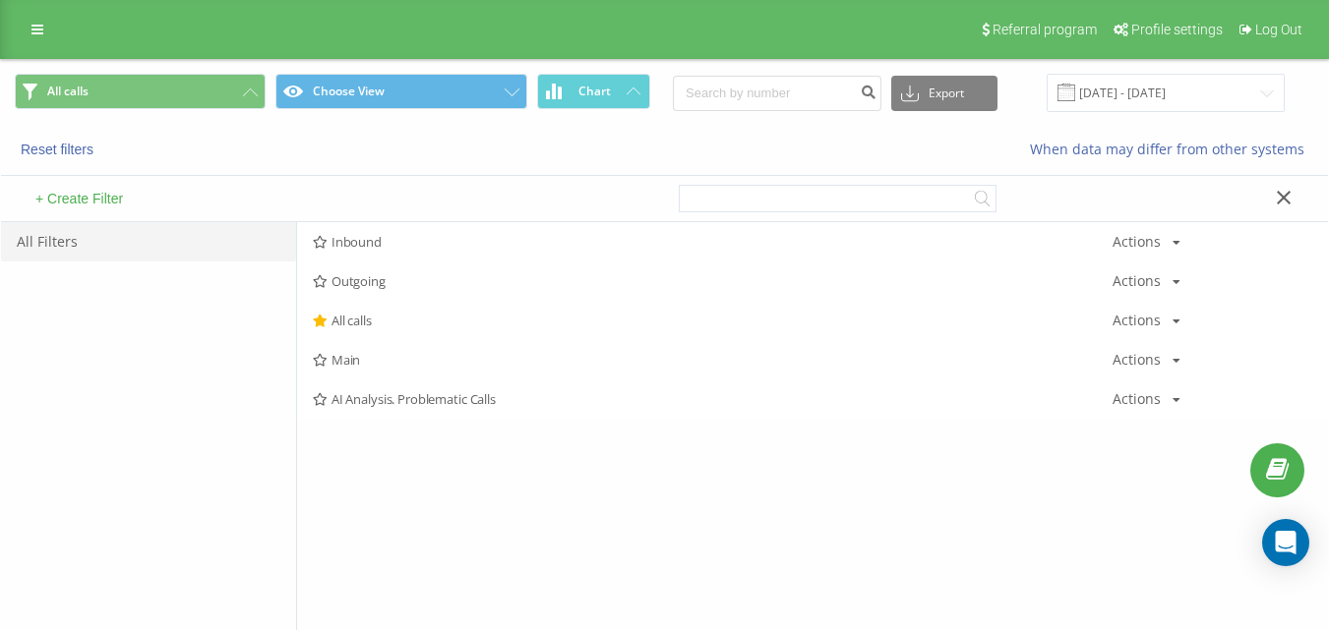
click at [375, 274] on span "Outgoing" at bounding box center [712, 281] width 799 height 14
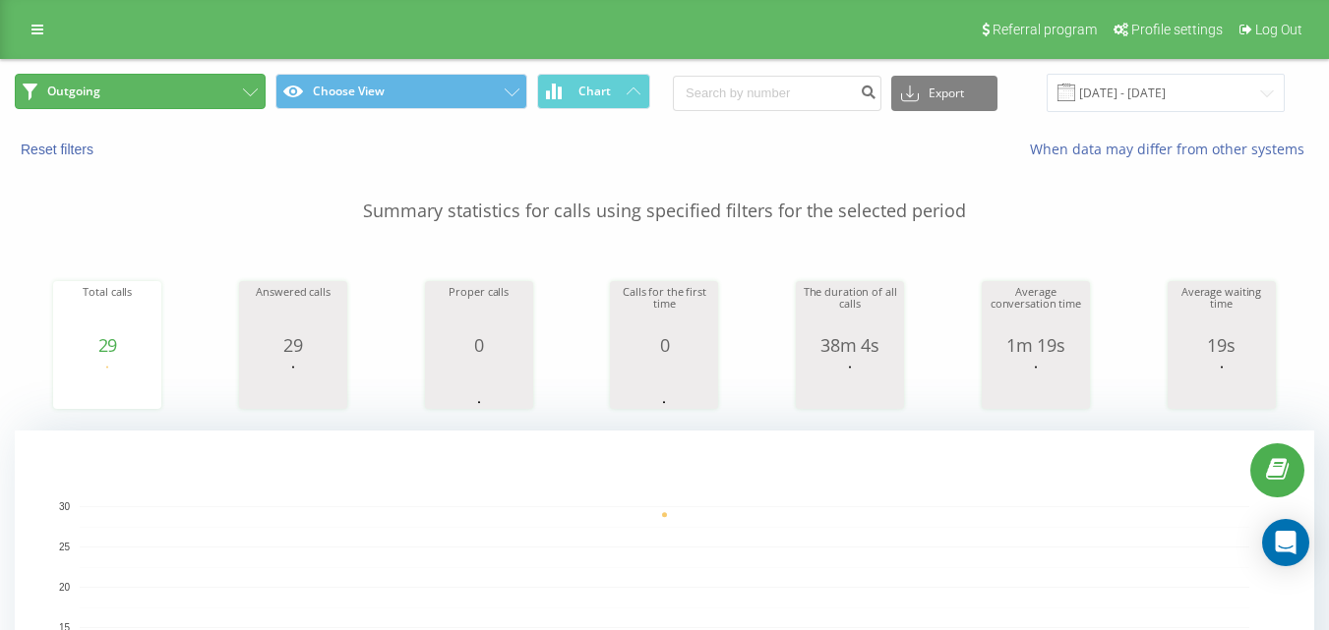
click at [162, 93] on button "Outgoing" at bounding box center [140, 91] width 251 height 35
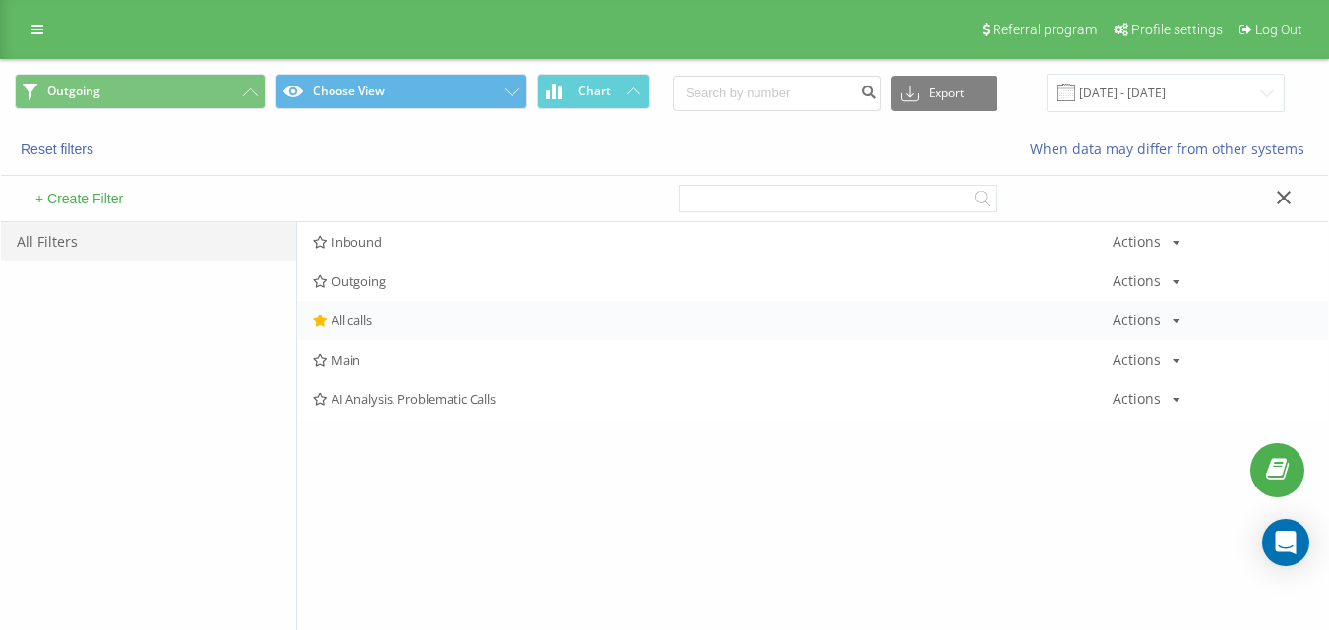
click at [369, 338] on div "All calls Actions Edit Copy Delete Default Share" at bounding box center [812, 320] width 1031 height 39
click at [387, 325] on span "All calls" at bounding box center [712, 321] width 799 height 14
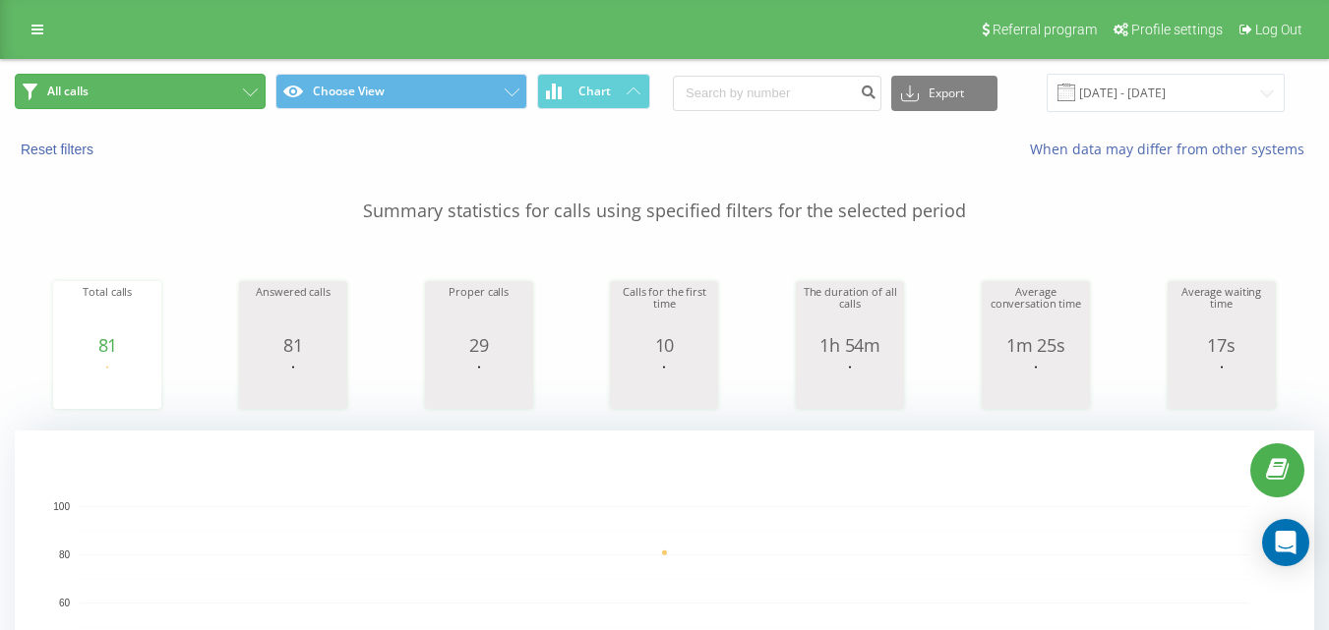
click at [208, 96] on button "All calls" at bounding box center [140, 91] width 251 height 35
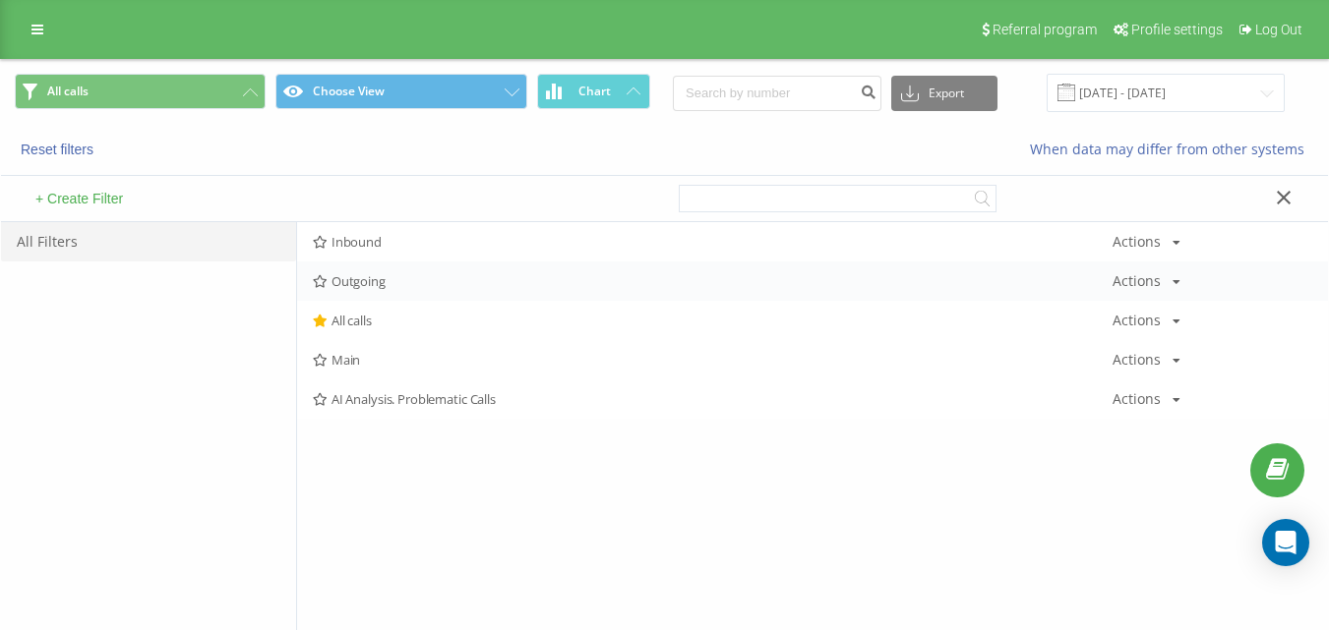
click at [379, 283] on span "Outgoing" at bounding box center [712, 281] width 799 height 14
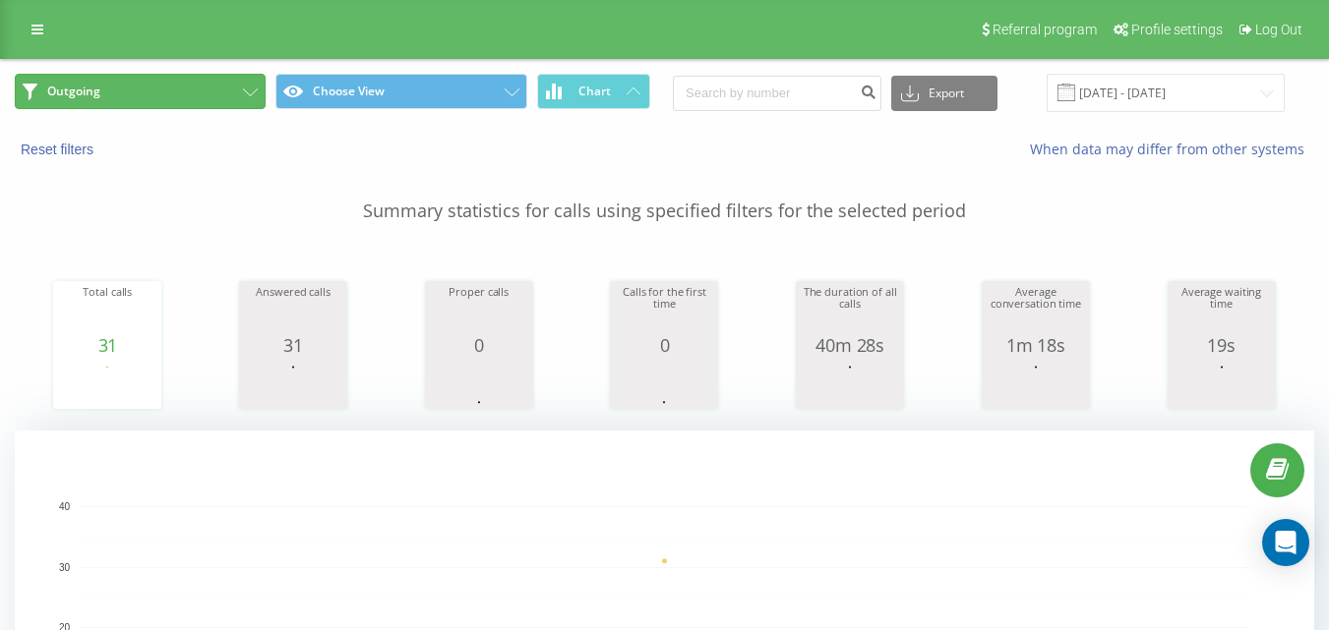
click at [162, 99] on button "Outgoing" at bounding box center [140, 91] width 251 height 35
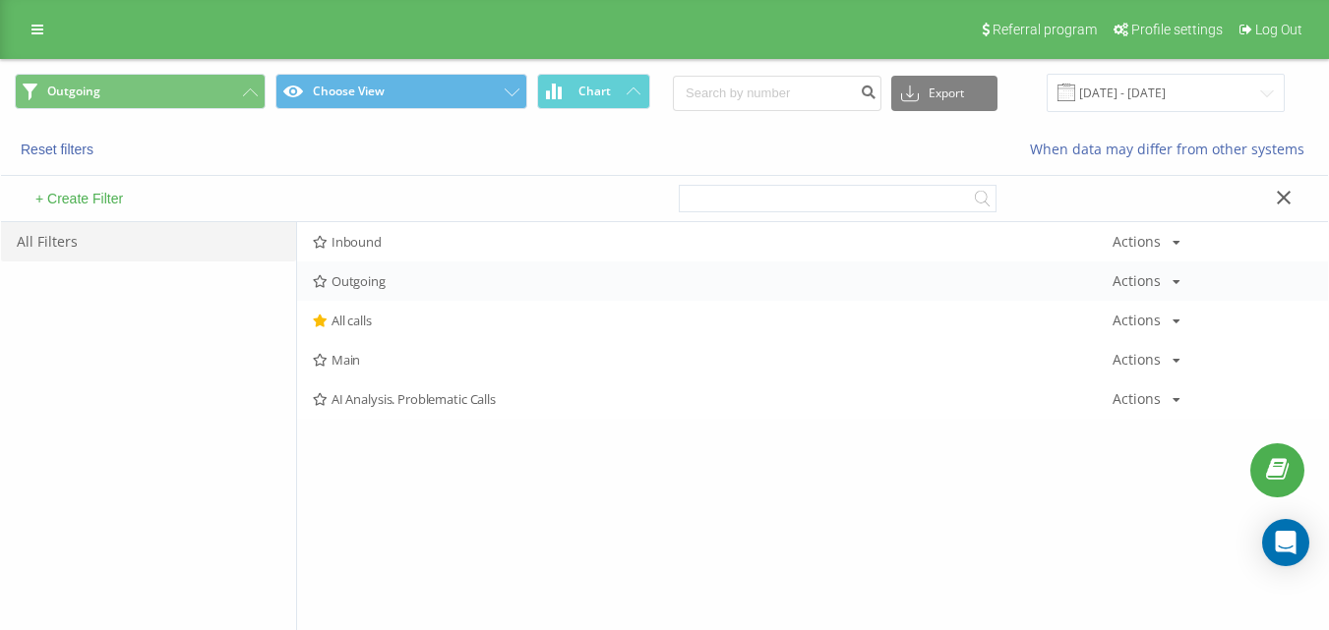
click at [425, 290] on div "Outgoing Actions Edit Copy Delete Default Share" at bounding box center [812, 281] width 1031 height 39
click at [430, 287] on span "Outgoing" at bounding box center [712, 281] width 799 height 14
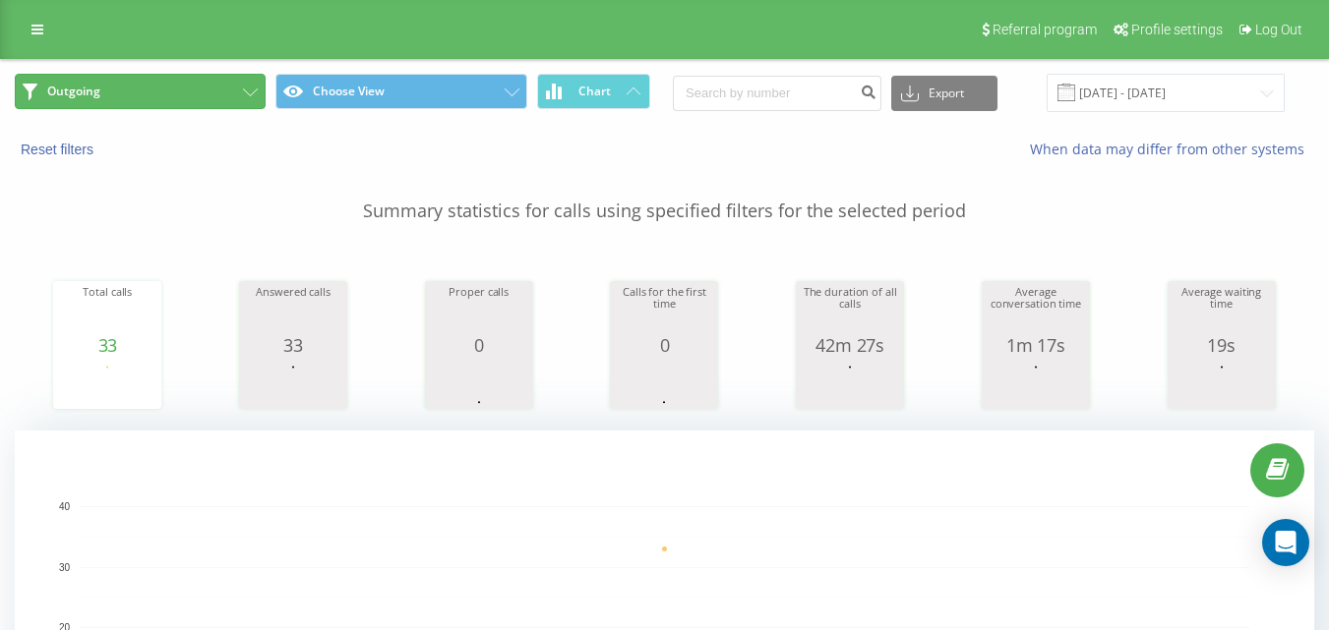
click at [219, 90] on button "Outgoing" at bounding box center [140, 91] width 251 height 35
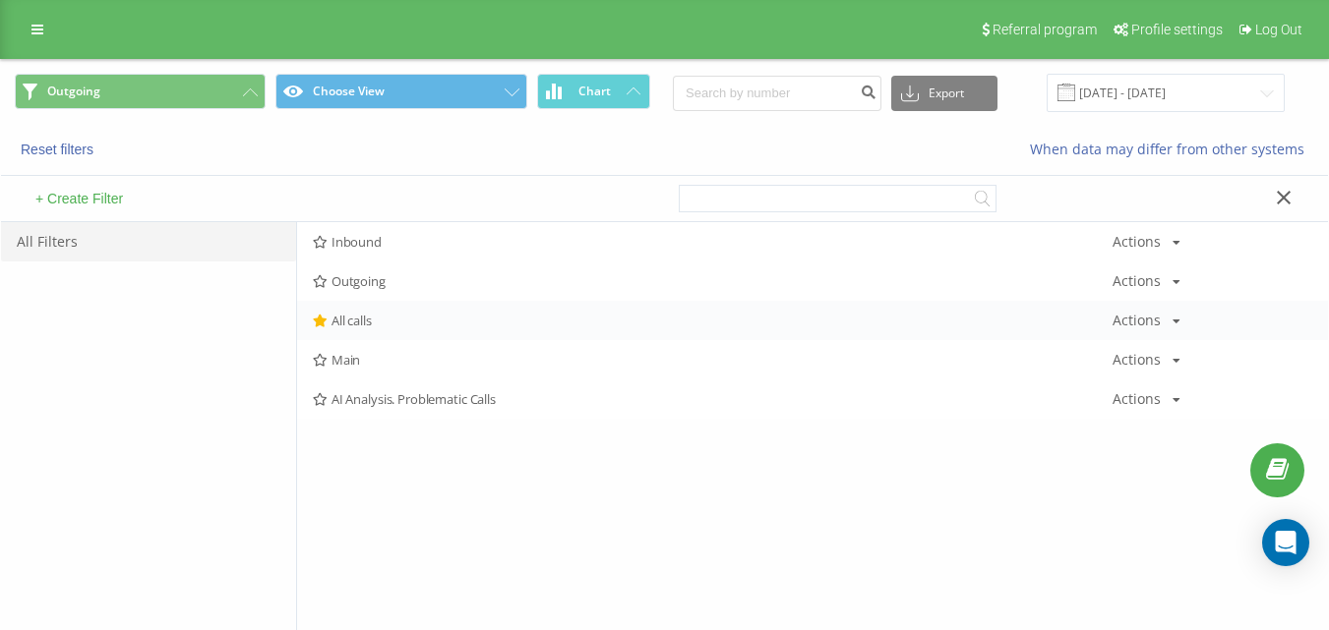
click at [370, 316] on span "All calls" at bounding box center [712, 321] width 799 height 14
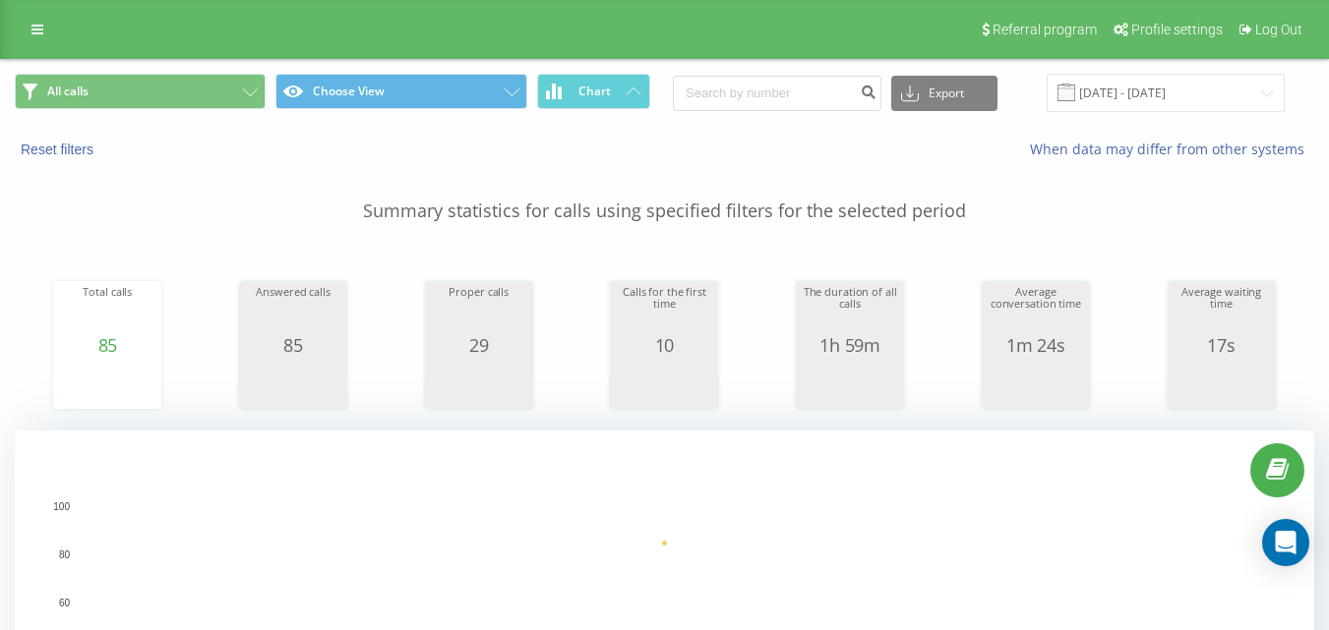
click at [166, 109] on span "All calls Choose View Chart" at bounding box center [332, 93] width 635 height 38
click at [183, 92] on button "All calls" at bounding box center [140, 91] width 251 height 35
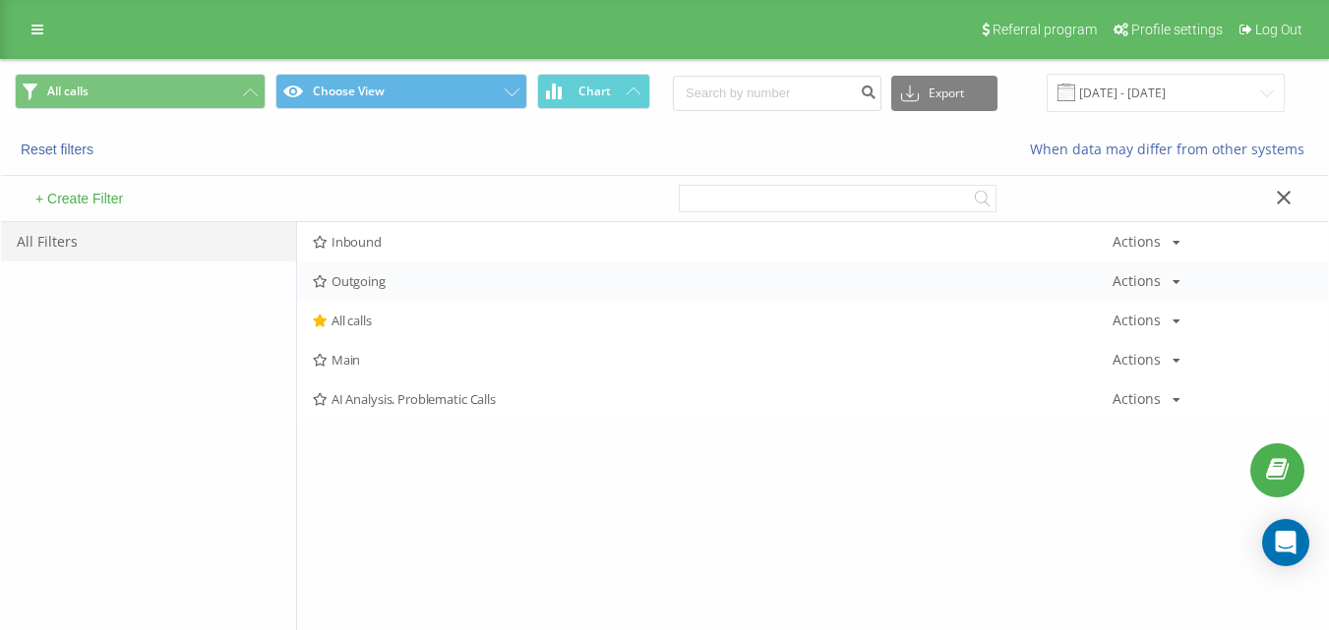
click at [423, 284] on span "Outgoing" at bounding box center [712, 281] width 799 height 14
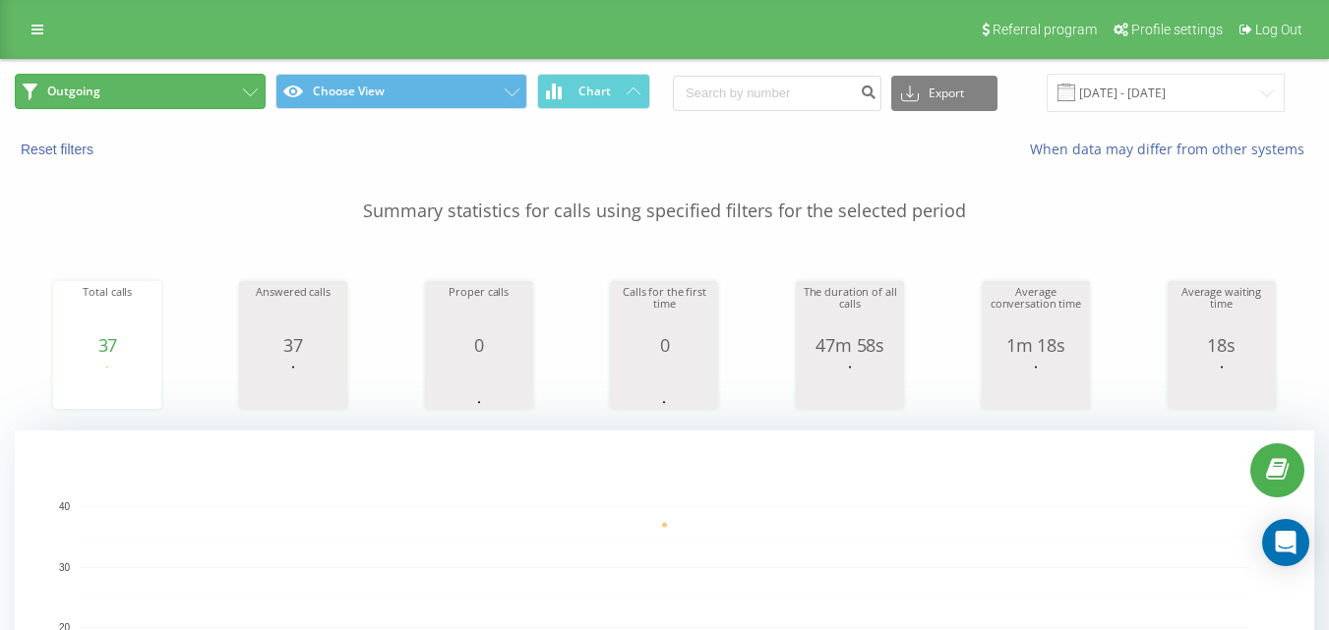
click at [194, 95] on button "Outgoing" at bounding box center [140, 91] width 251 height 35
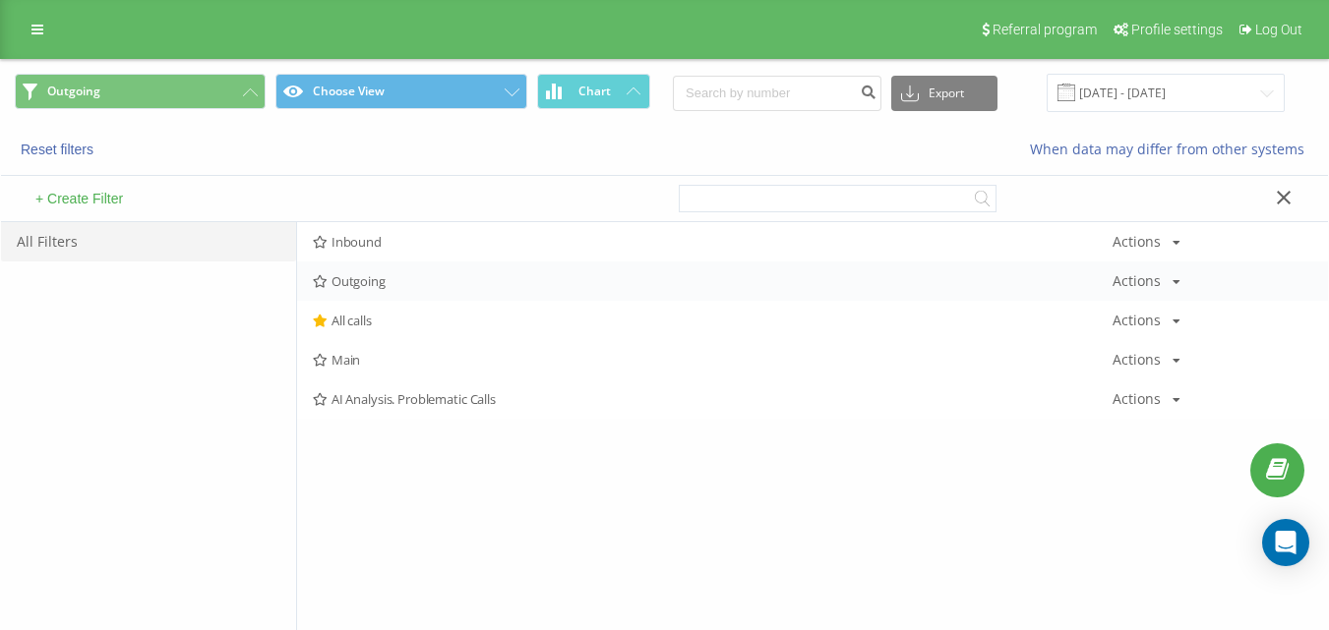
click at [369, 279] on span "Outgoing" at bounding box center [712, 281] width 799 height 14
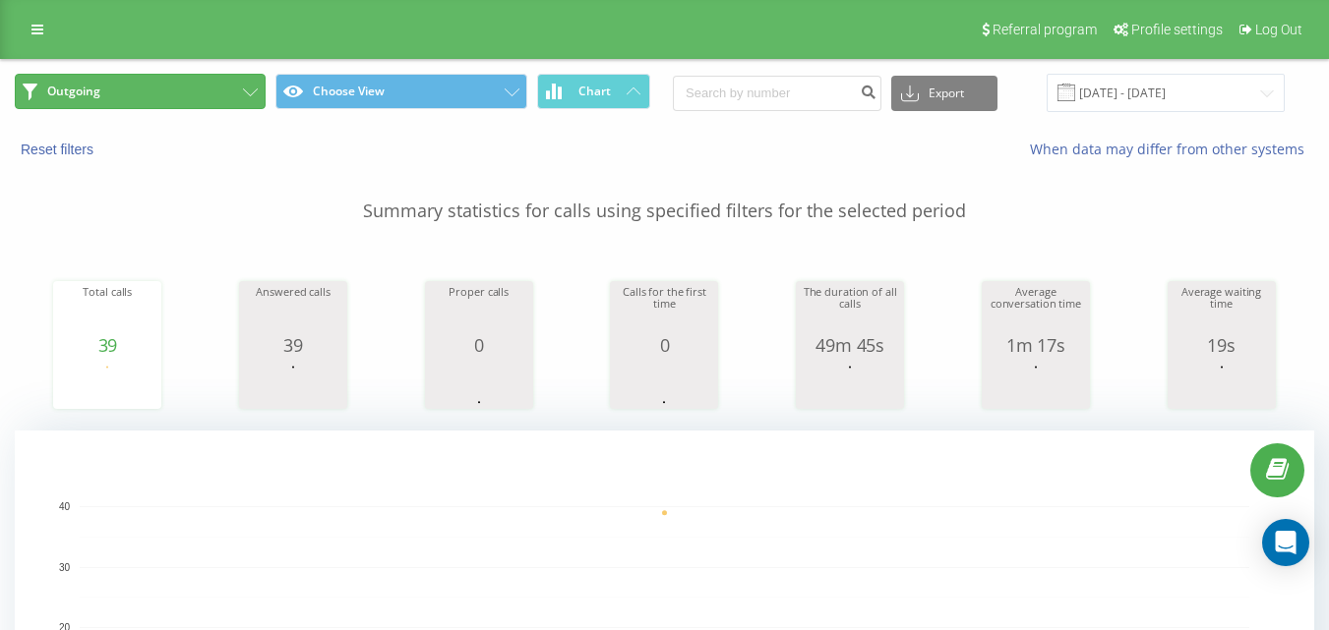
click at [224, 81] on button "Outgoing" at bounding box center [140, 91] width 251 height 35
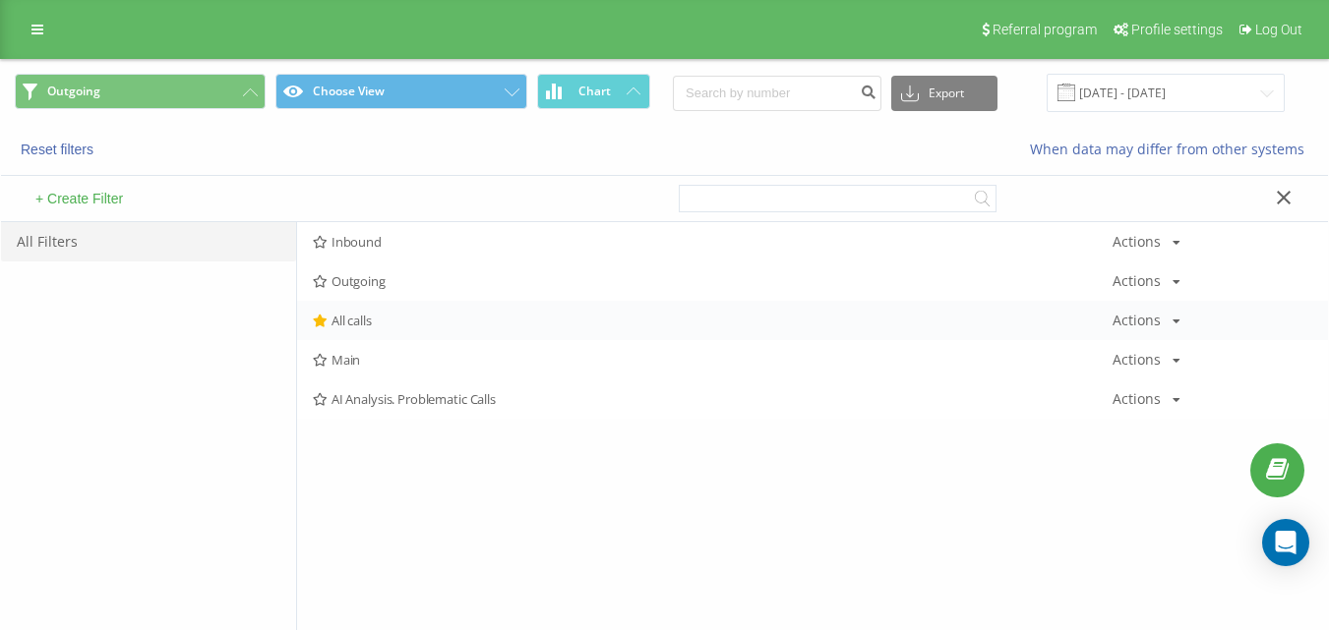
click at [389, 304] on div "All calls Actions Edit Copy Delete Default Share" at bounding box center [812, 320] width 1031 height 39
click at [391, 312] on div "All calls Actions Edit Copy Delete Default Share" at bounding box center [812, 320] width 1031 height 39
click at [391, 322] on span "All calls" at bounding box center [712, 321] width 799 height 14
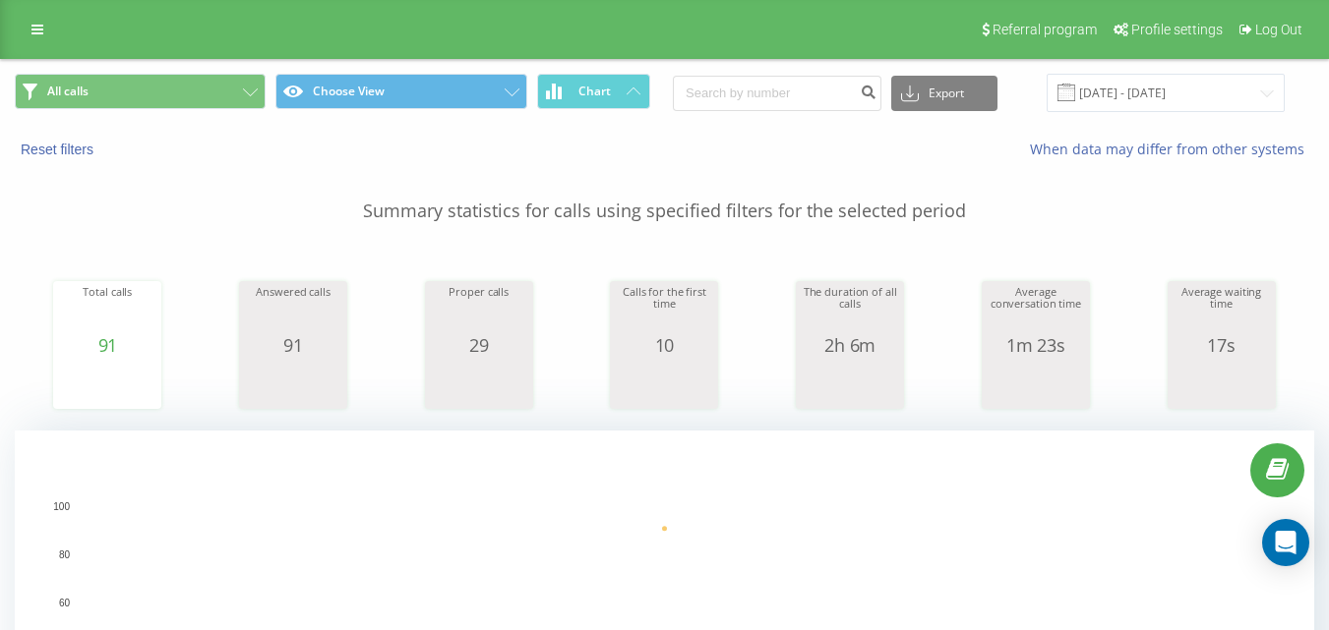
click at [153, 119] on div "All calls Choose View Chart Export .csv .xls .xlsx [DATE] - [DATE]" at bounding box center [664, 93] width 1327 height 66
click at [185, 94] on button "All calls" at bounding box center [140, 91] width 251 height 35
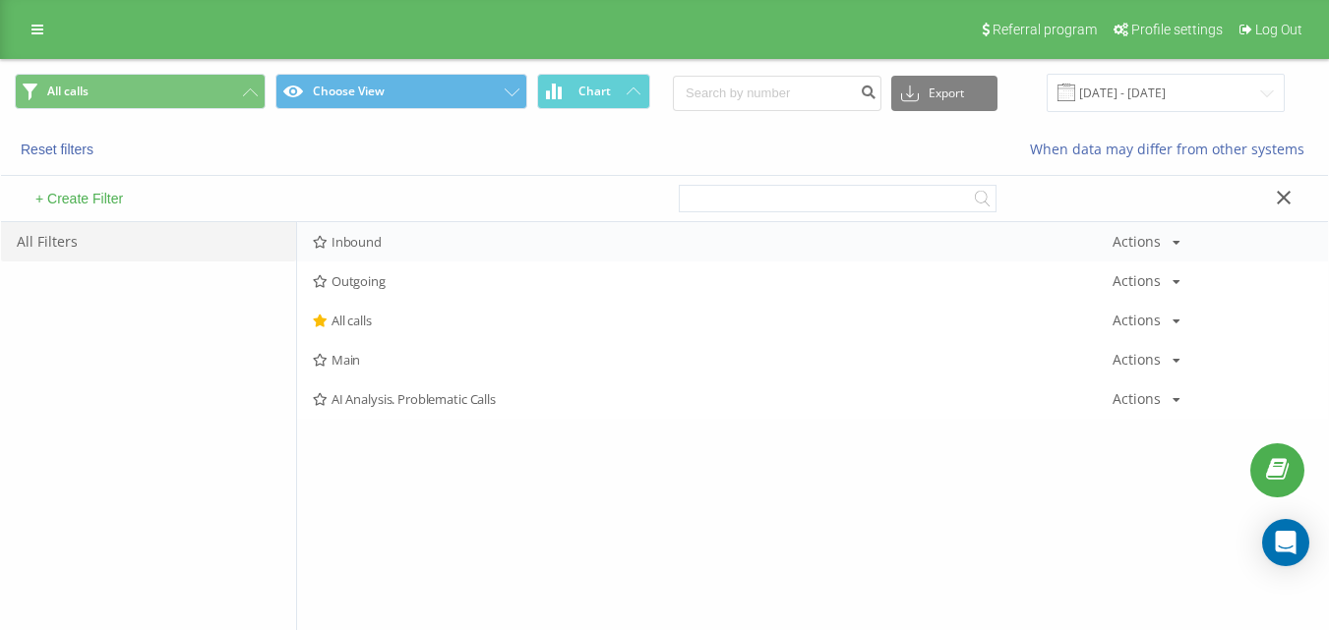
click at [400, 237] on span "Inbound" at bounding box center [712, 242] width 799 height 14
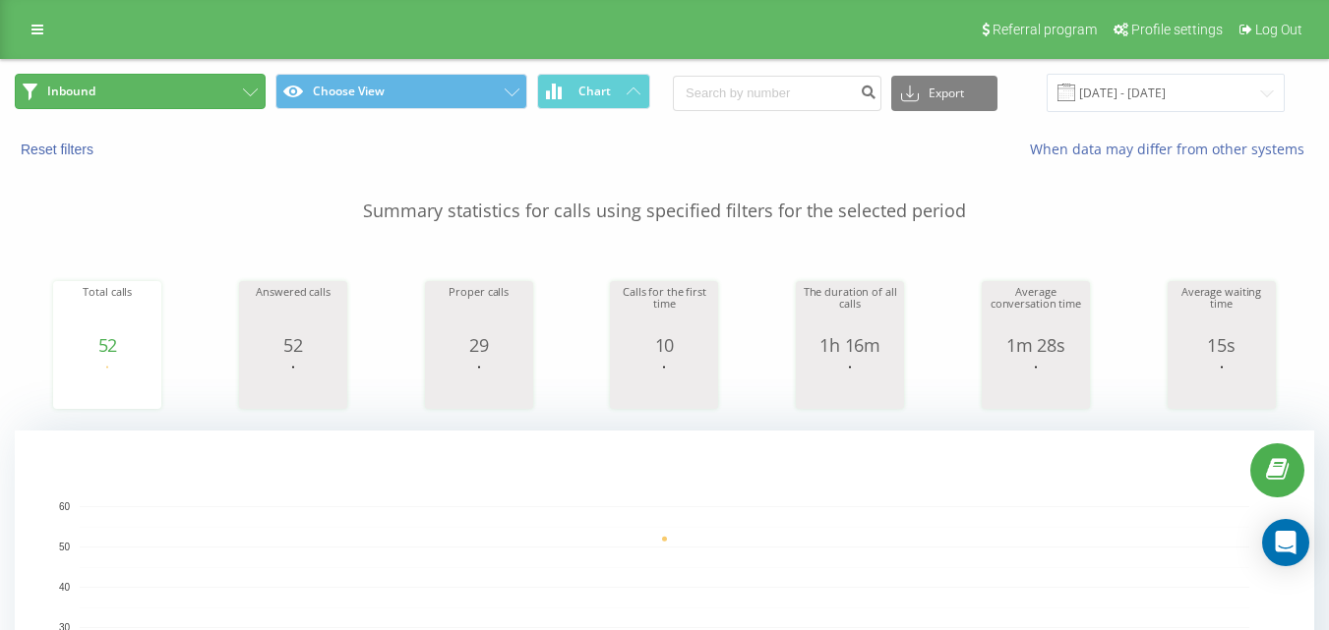
click at [248, 98] on button "Inbound" at bounding box center [140, 91] width 251 height 35
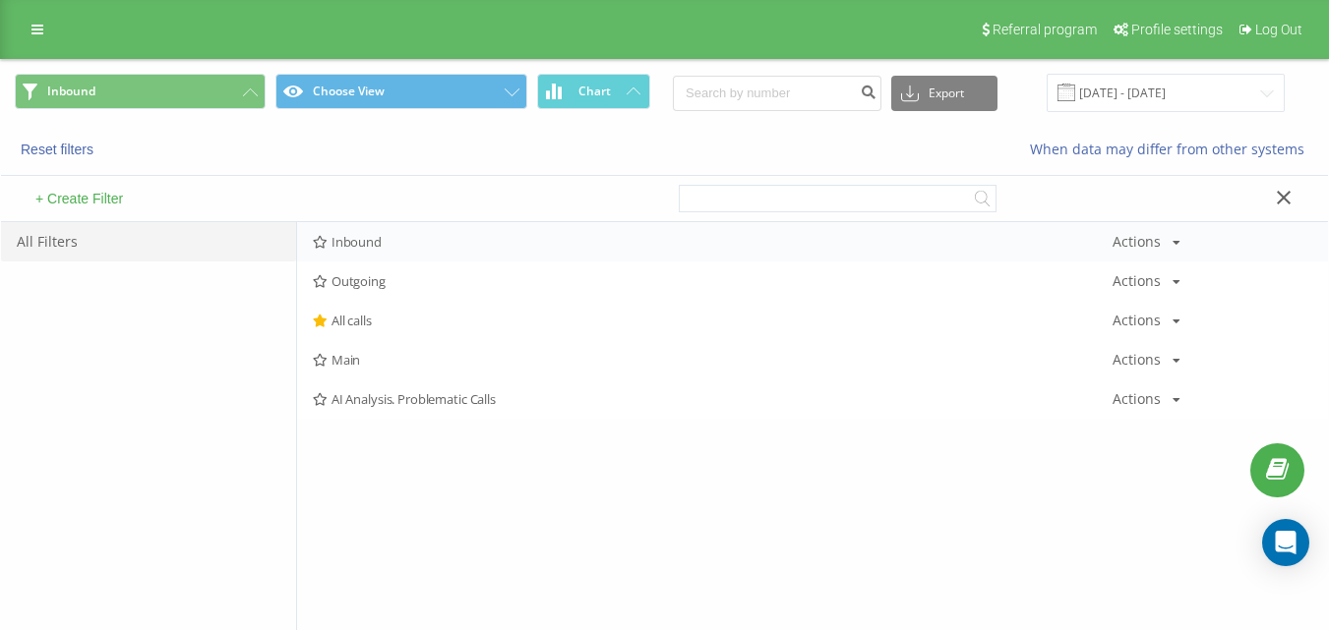
click at [437, 251] on div "Inbound Actions Edit Copy Delete Default Share" at bounding box center [812, 241] width 1031 height 39
click at [426, 252] on div "Inbound Actions Edit Copy Delete Default Share" at bounding box center [812, 241] width 1031 height 39
click at [426, 251] on div "Inbound Actions Edit Copy Delete Default Share" at bounding box center [812, 241] width 1031 height 39
click at [434, 246] on span "Inbound" at bounding box center [712, 242] width 799 height 14
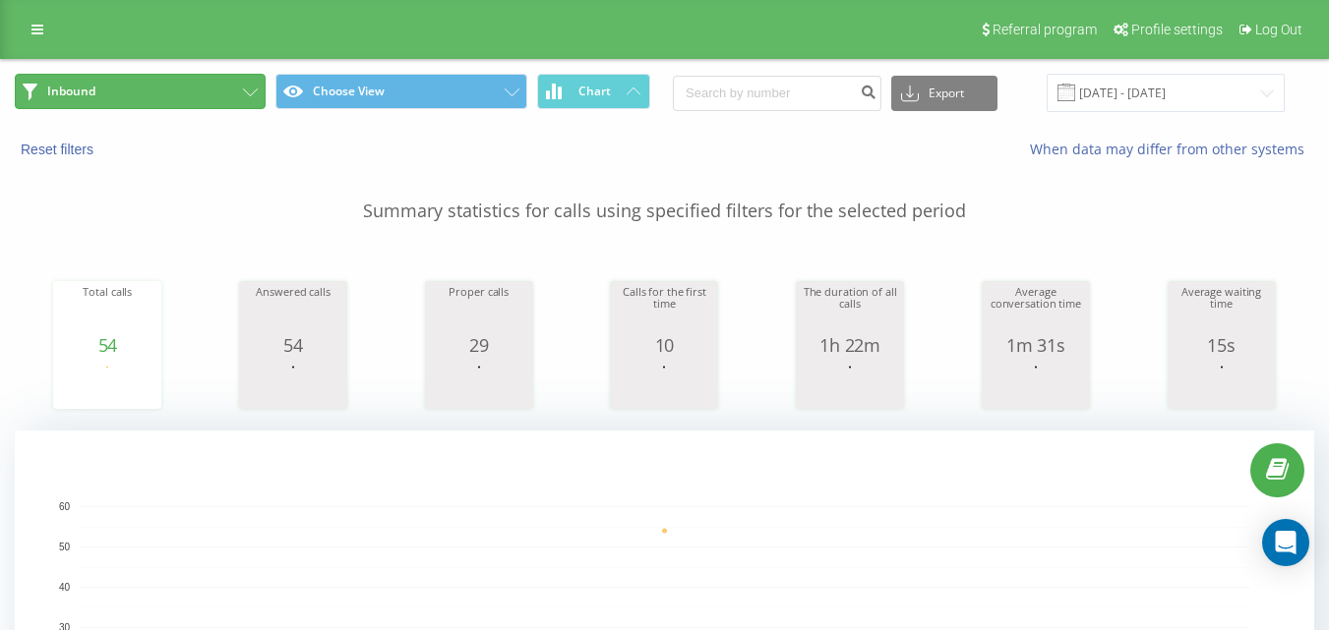
click at [205, 89] on button "Inbound" at bounding box center [140, 91] width 251 height 35
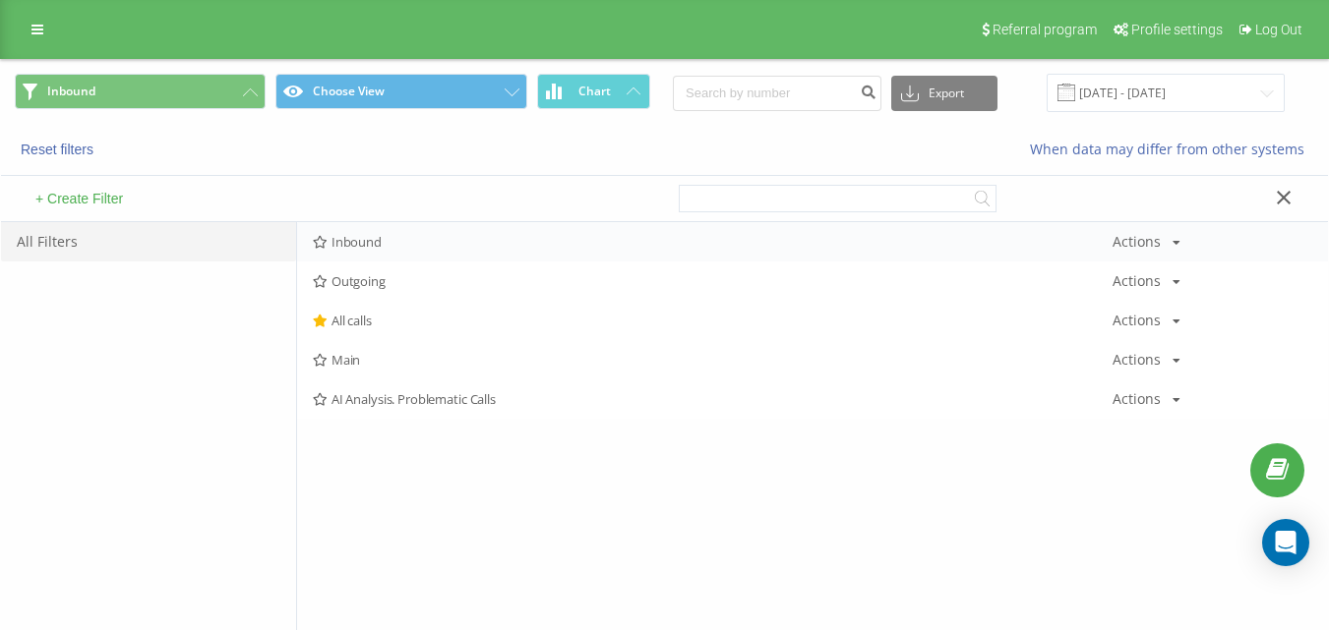
click at [378, 236] on span "Inbound" at bounding box center [712, 242] width 799 height 14
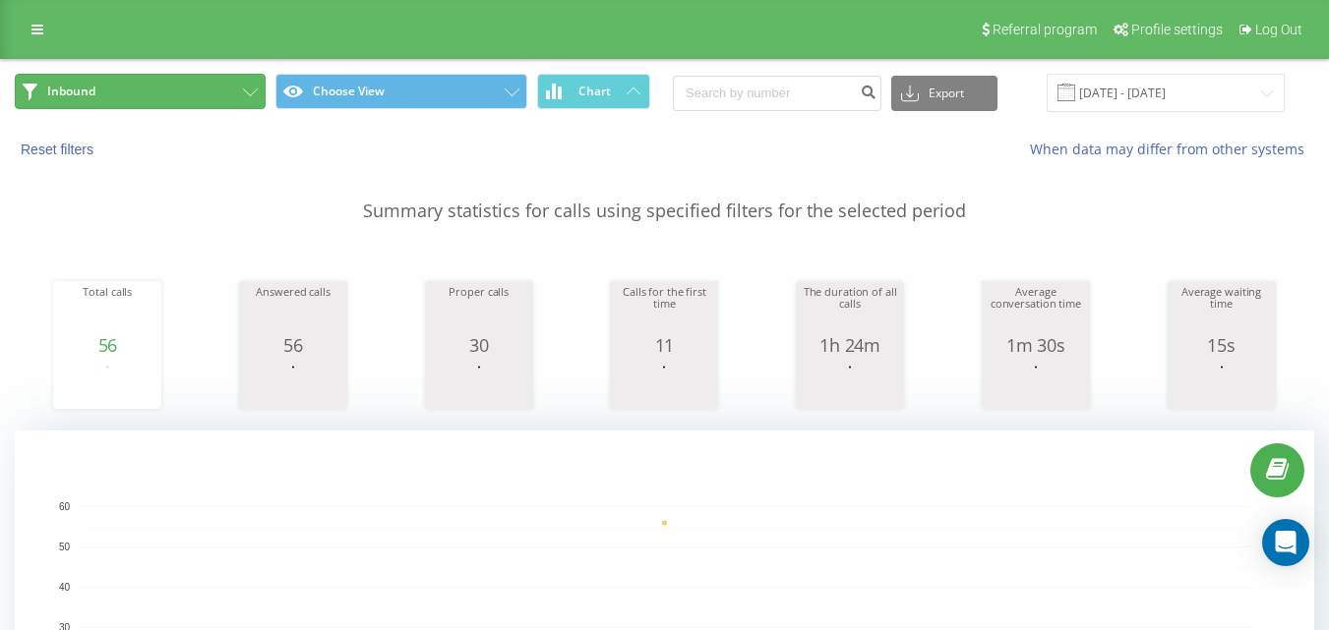
click at [209, 94] on button "Inbound" at bounding box center [140, 91] width 251 height 35
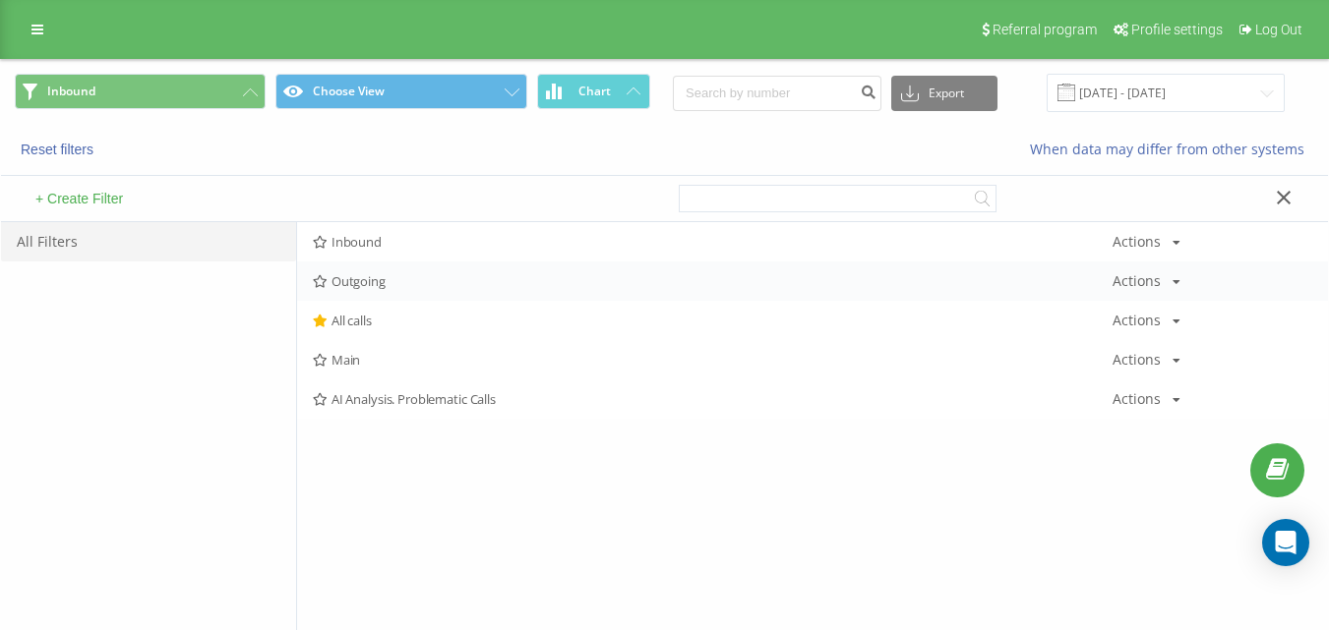
click at [377, 275] on span "Outgoing" at bounding box center [712, 281] width 799 height 14
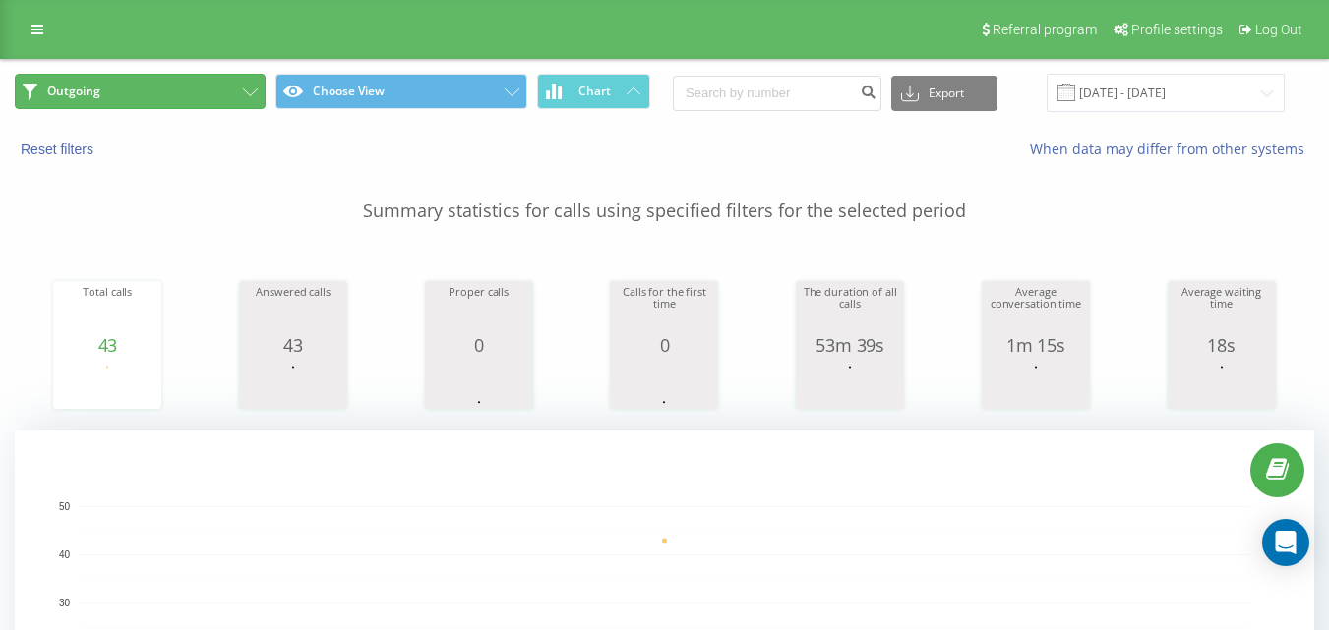
click at [219, 90] on button "Outgoing" at bounding box center [140, 91] width 251 height 35
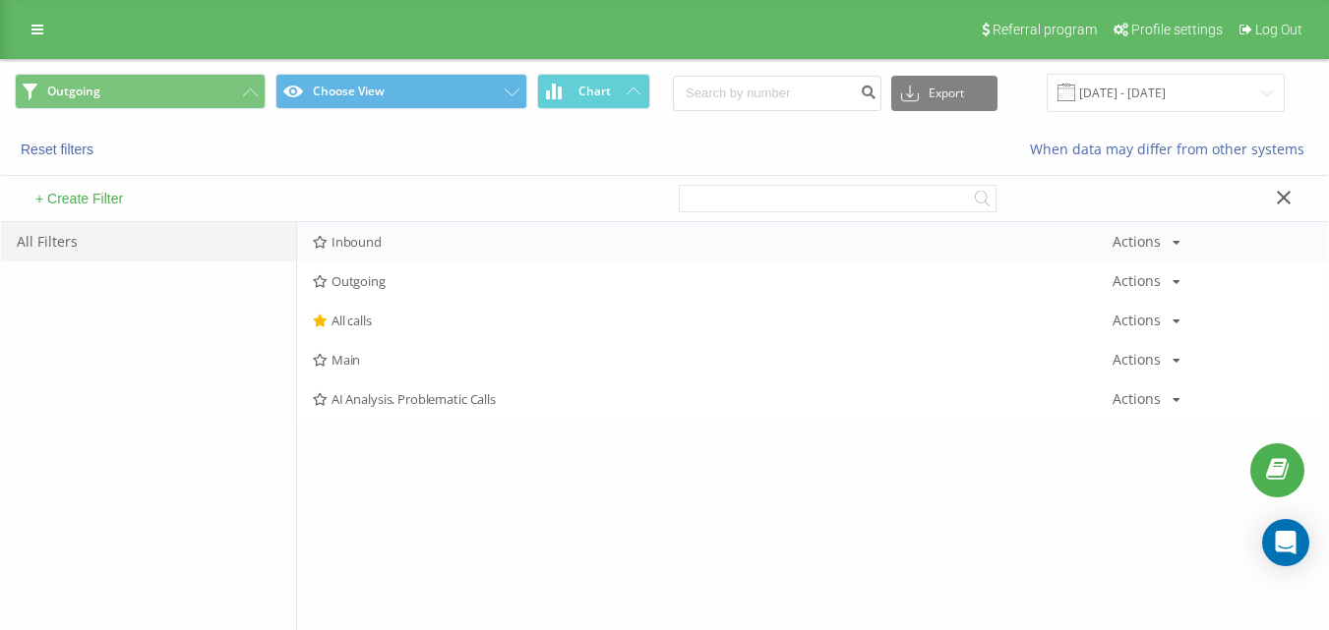
click at [392, 246] on span "Inbound" at bounding box center [712, 242] width 799 height 14
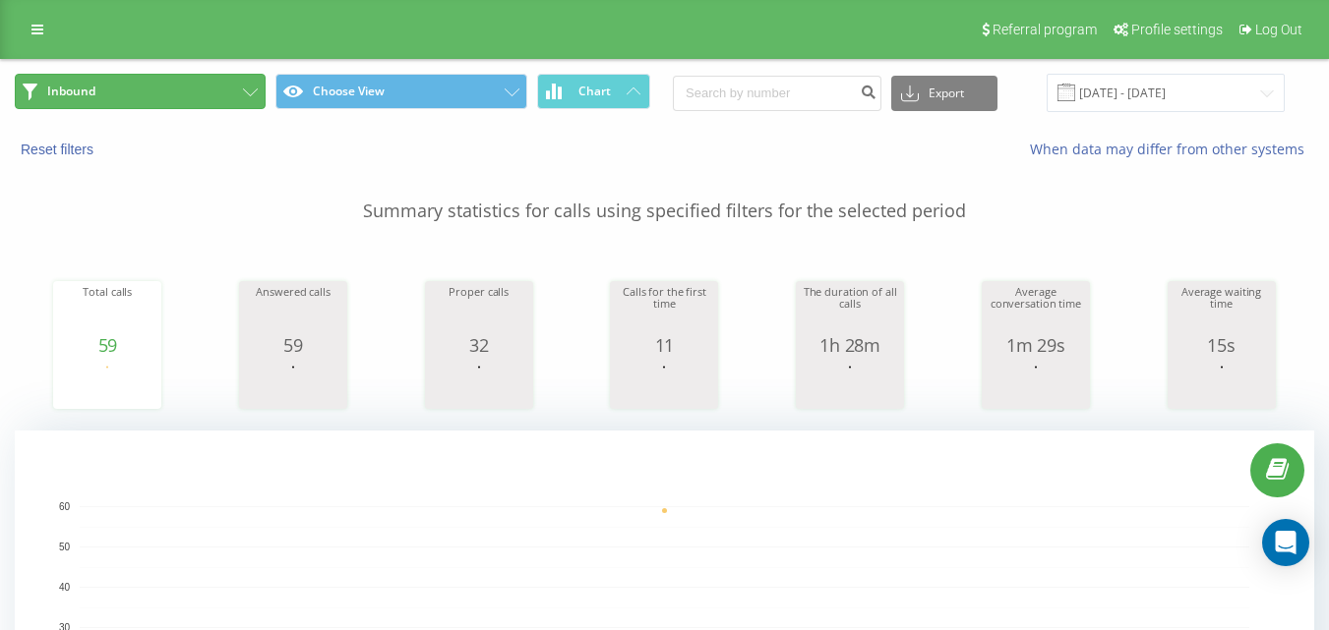
click at [178, 86] on button "Inbound" at bounding box center [140, 91] width 251 height 35
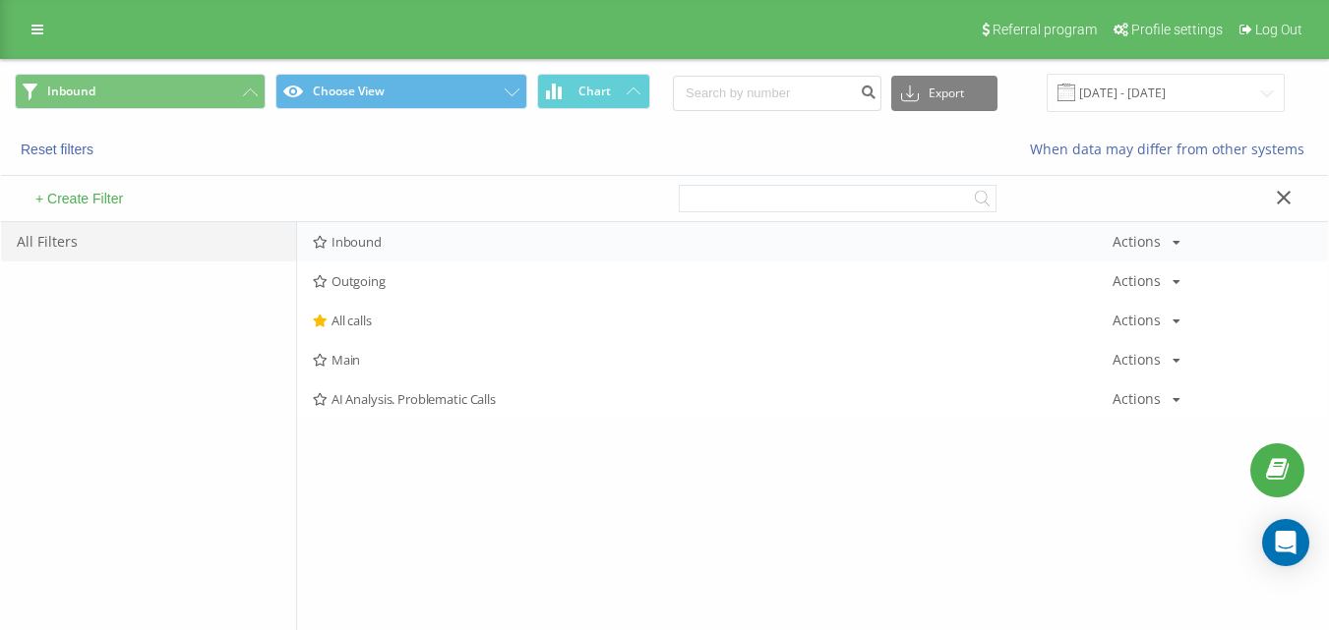
click at [420, 248] on span "Inbound" at bounding box center [712, 242] width 799 height 14
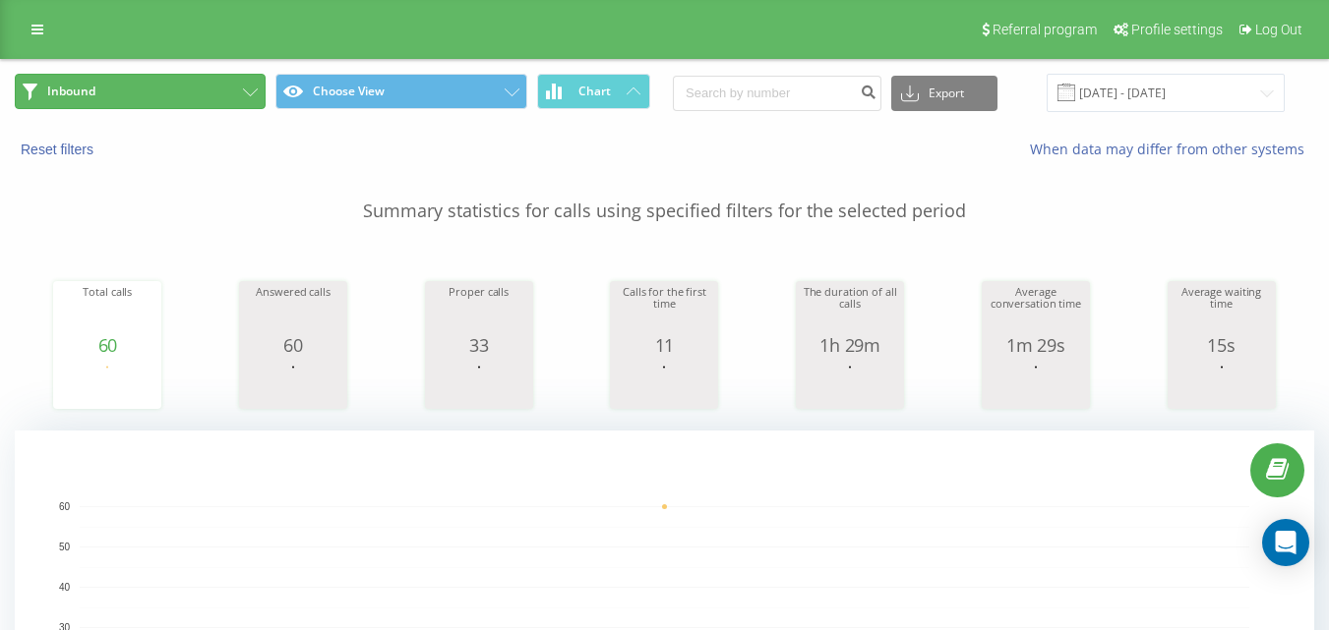
click at [183, 93] on button "Inbound" at bounding box center [140, 91] width 251 height 35
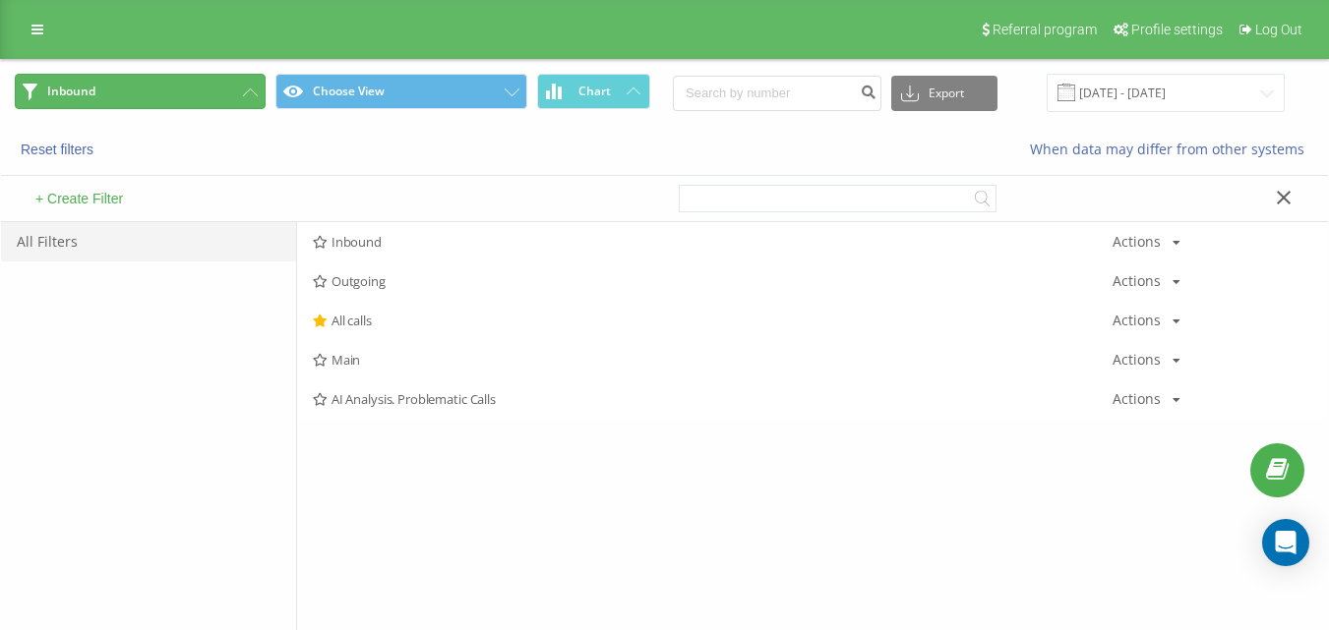
drag, startPoint x: 181, startPoint y: 103, endPoint x: 229, endPoint y: 136, distance: 58.1
click at [182, 104] on button "Inbound" at bounding box center [140, 91] width 251 height 35
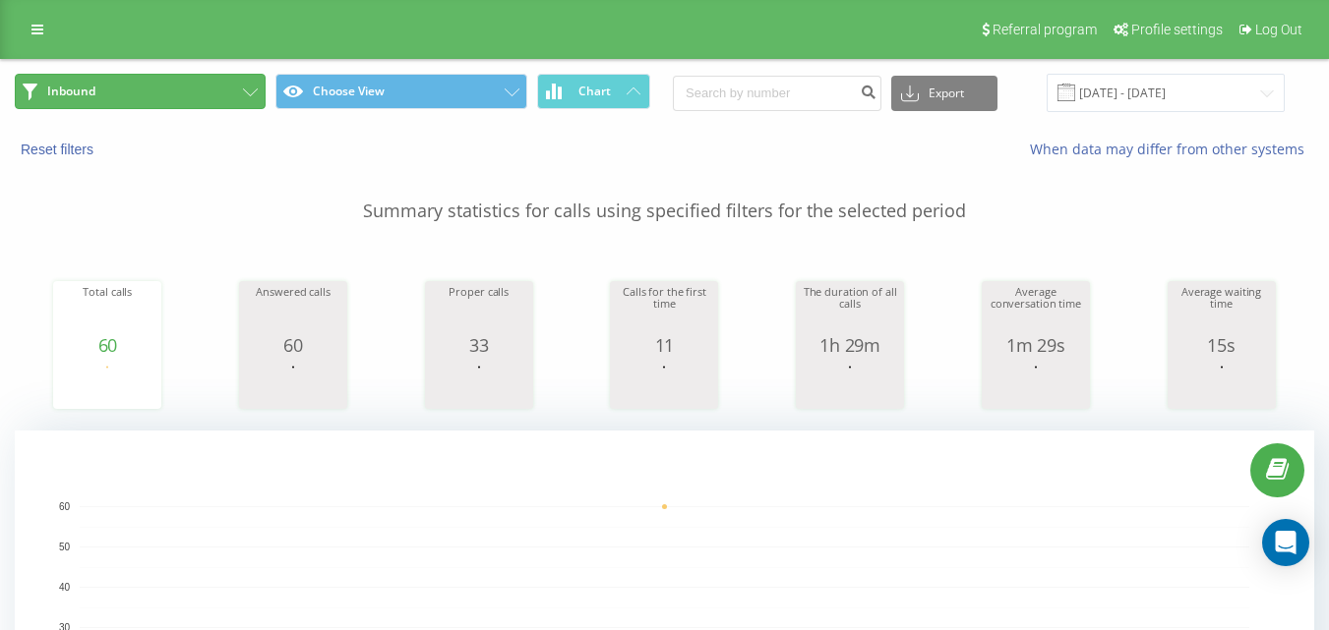
click at [217, 87] on button "Inbound" at bounding box center [140, 91] width 251 height 35
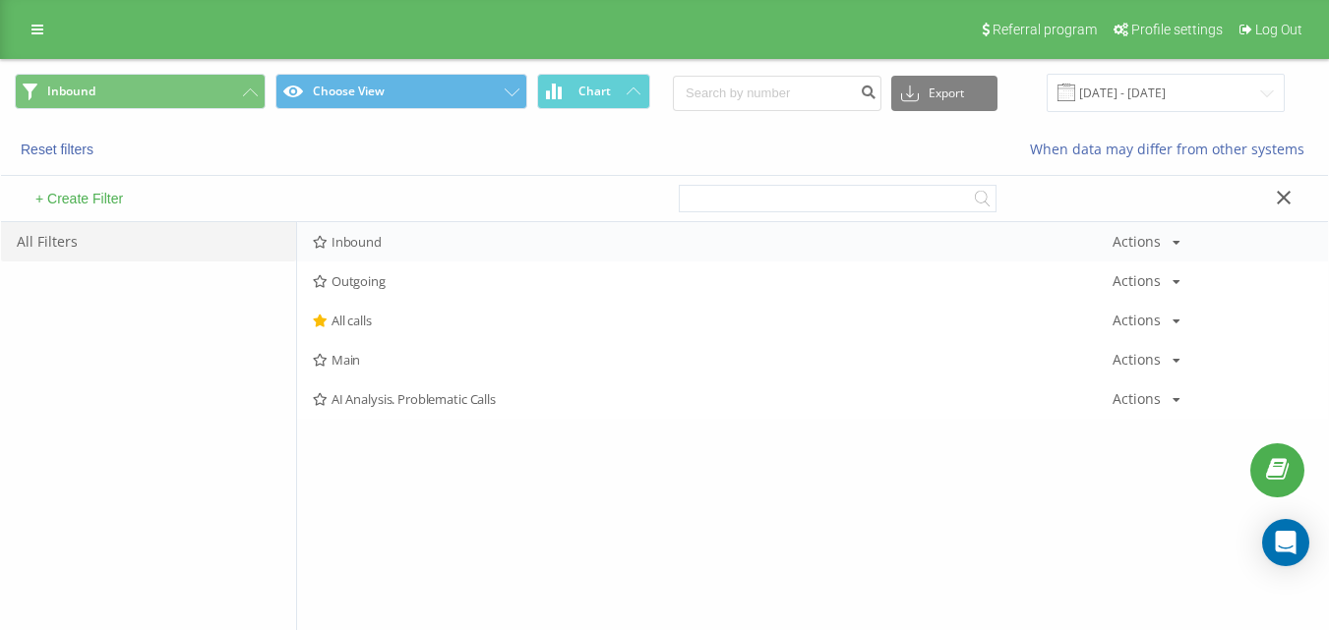
click at [485, 251] on div "Inbound Actions Edit Copy Delete Default Share" at bounding box center [812, 241] width 1031 height 39
click at [488, 245] on span "Inbound" at bounding box center [712, 242] width 799 height 14
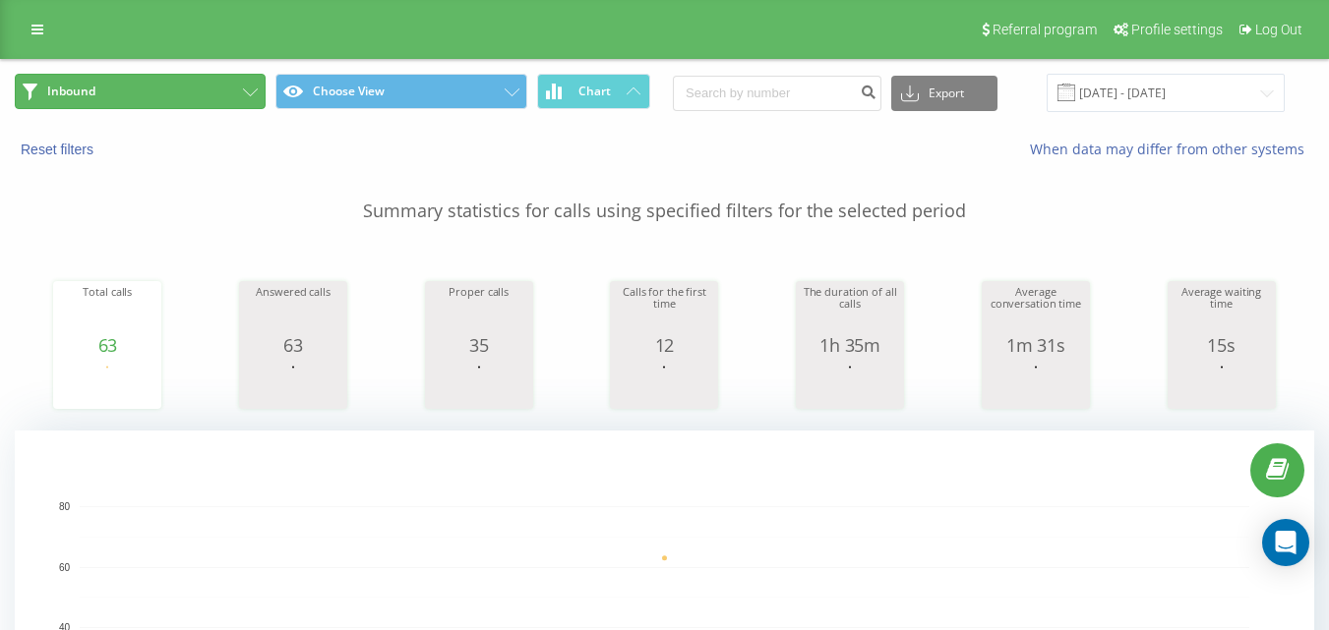
click at [214, 84] on button "Inbound" at bounding box center [140, 91] width 251 height 35
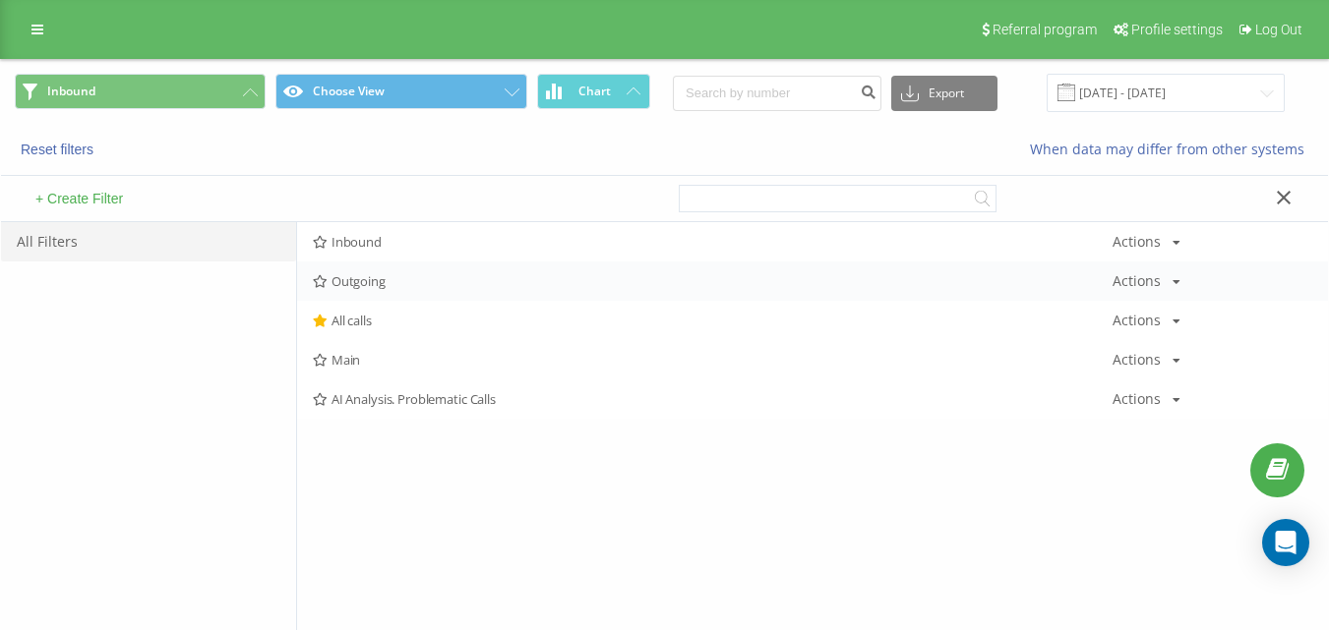
click at [402, 290] on div "Outgoing Actions Edit Copy Delete Default Share" at bounding box center [812, 281] width 1031 height 39
click at [403, 284] on span "Outgoing" at bounding box center [712, 281] width 799 height 14
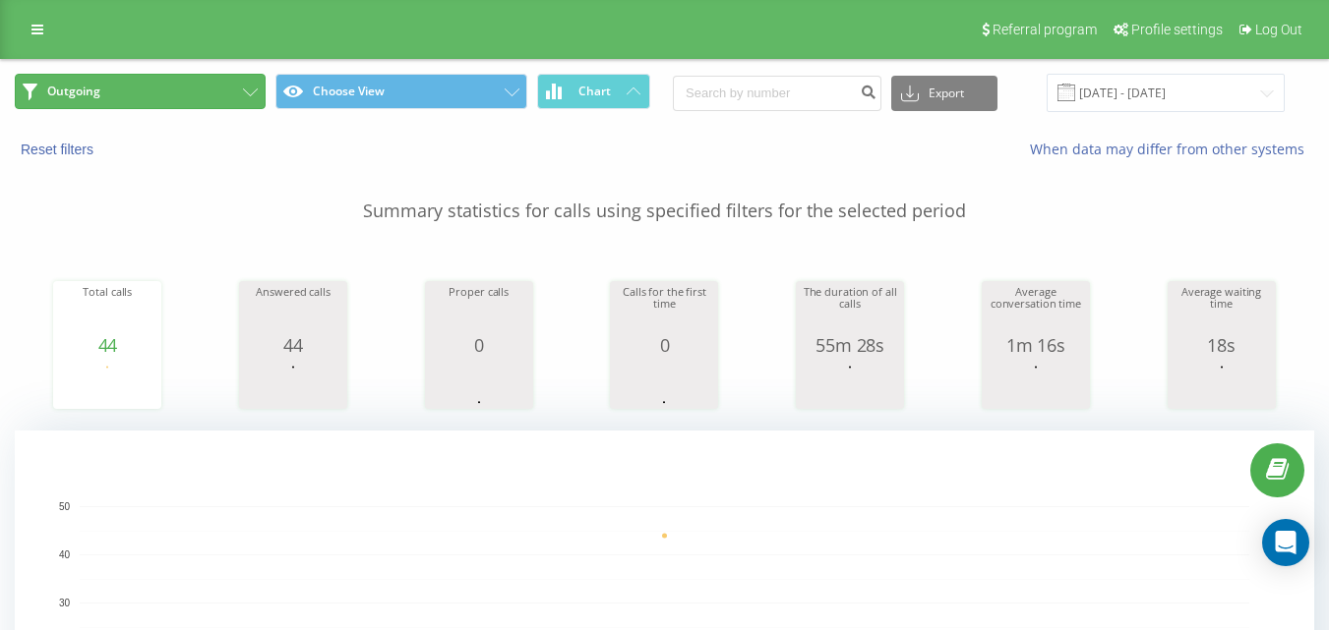
click at [234, 92] on button "Outgoing" at bounding box center [140, 91] width 251 height 35
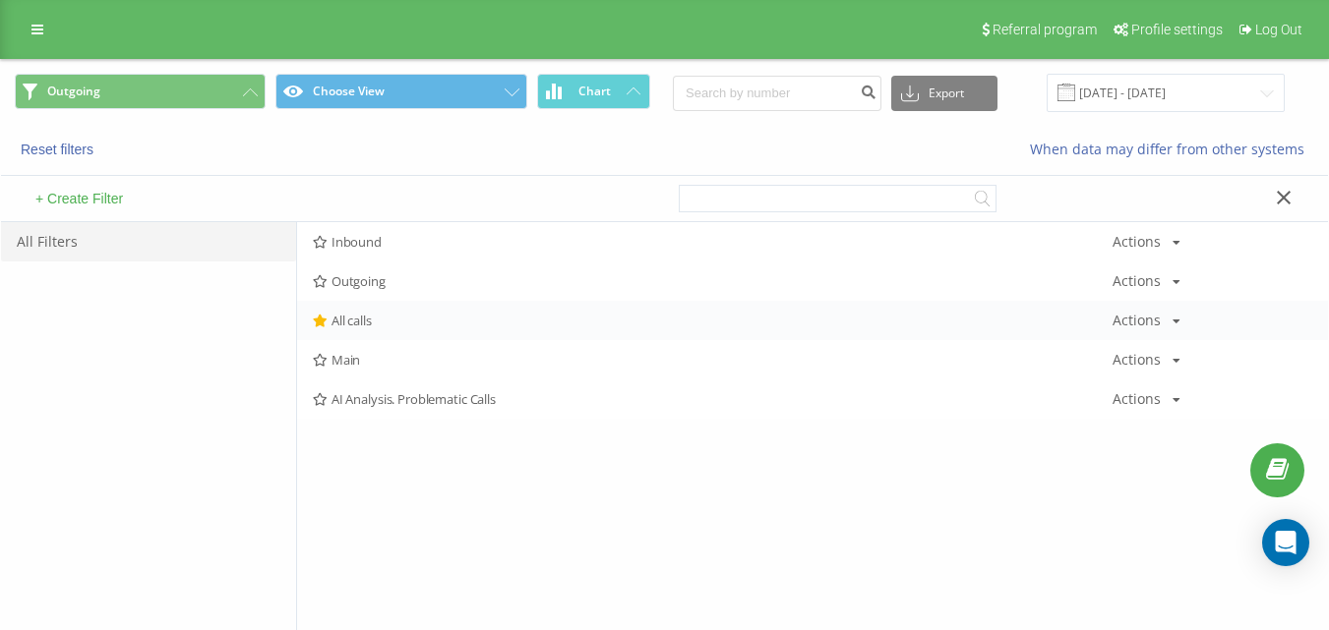
click at [414, 324] on span "All calls" at bounding box center [712, 321] width 799 height 14
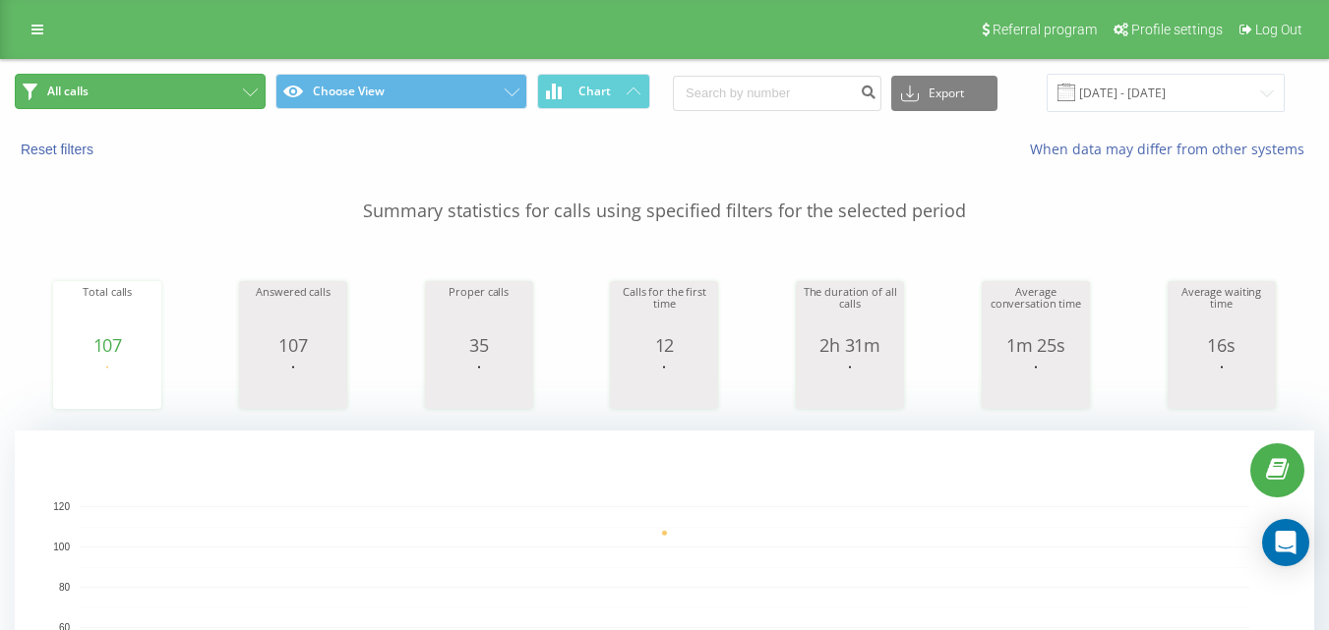
click at [231, 89] on button "All calls" at bounding box center [140, 91] width 251 height 35
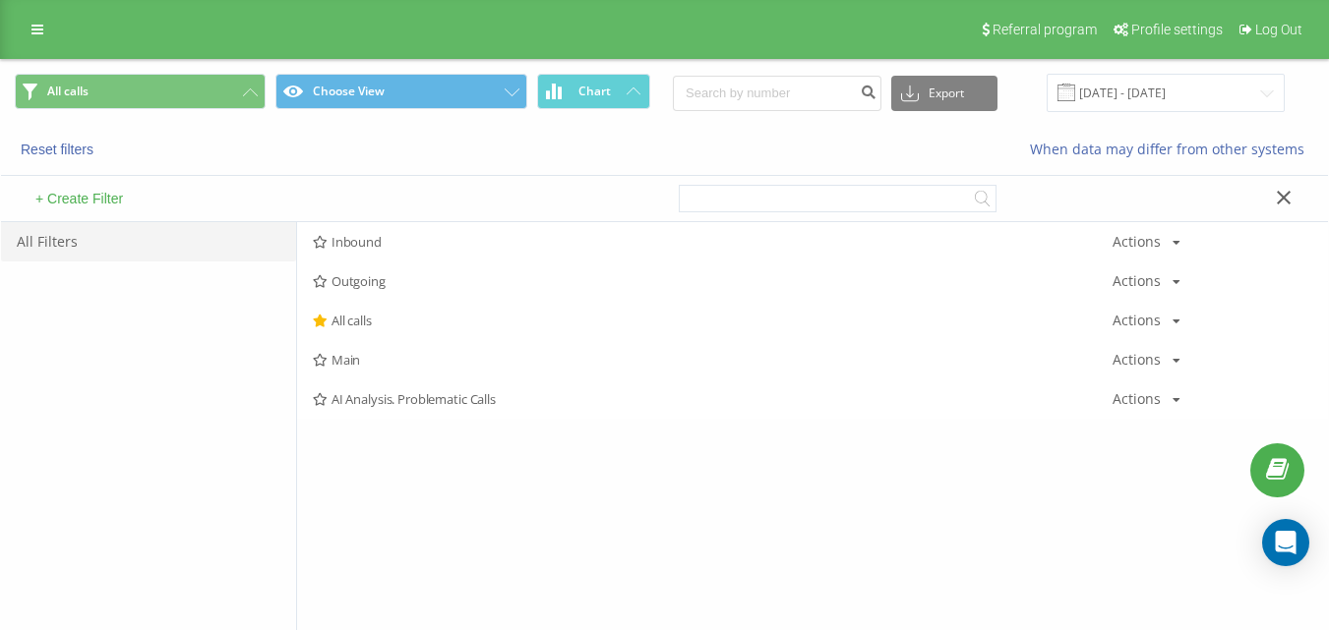
click at [400, 245] on span "Inbound" at bounding box center [712, 242] width 799 height 14
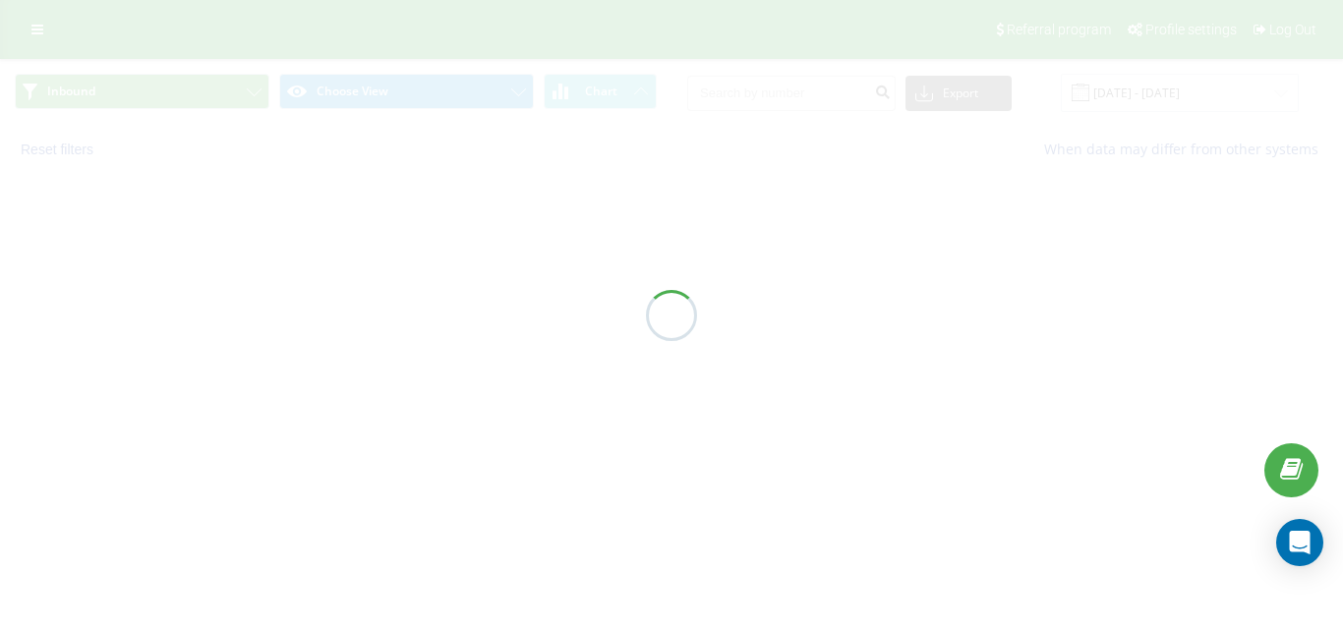
click at [401, 242] on div at bounding box center [671, 315] width 1343 height 630
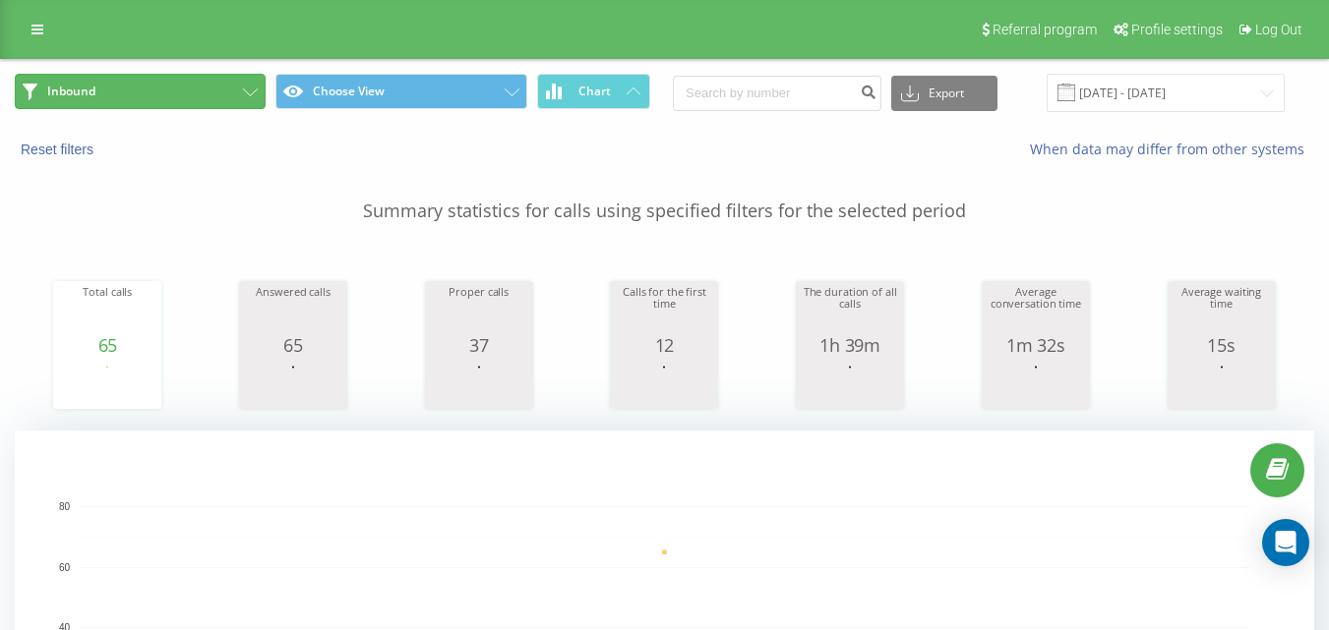
click at [232, 96] on button "Inbound" at bounding box center [140, 91] width 251 height 35
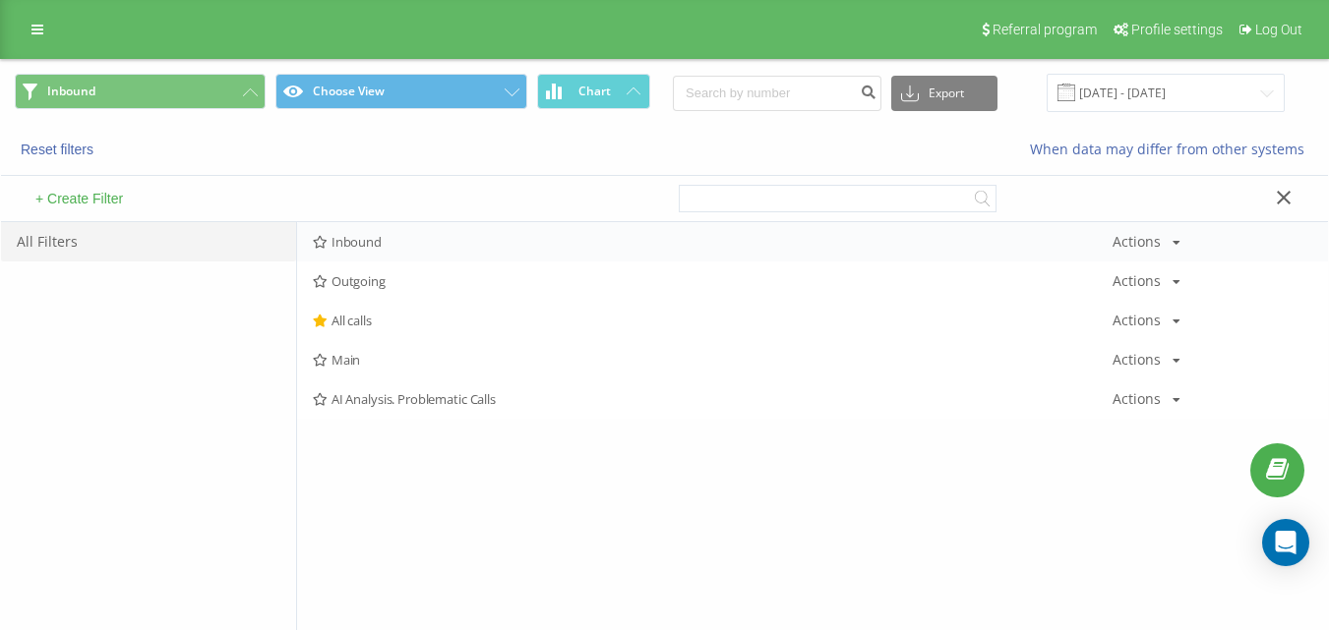
click at [375, 240] on span "Inbound" at bounding box center [712, 242] width 799 height 14
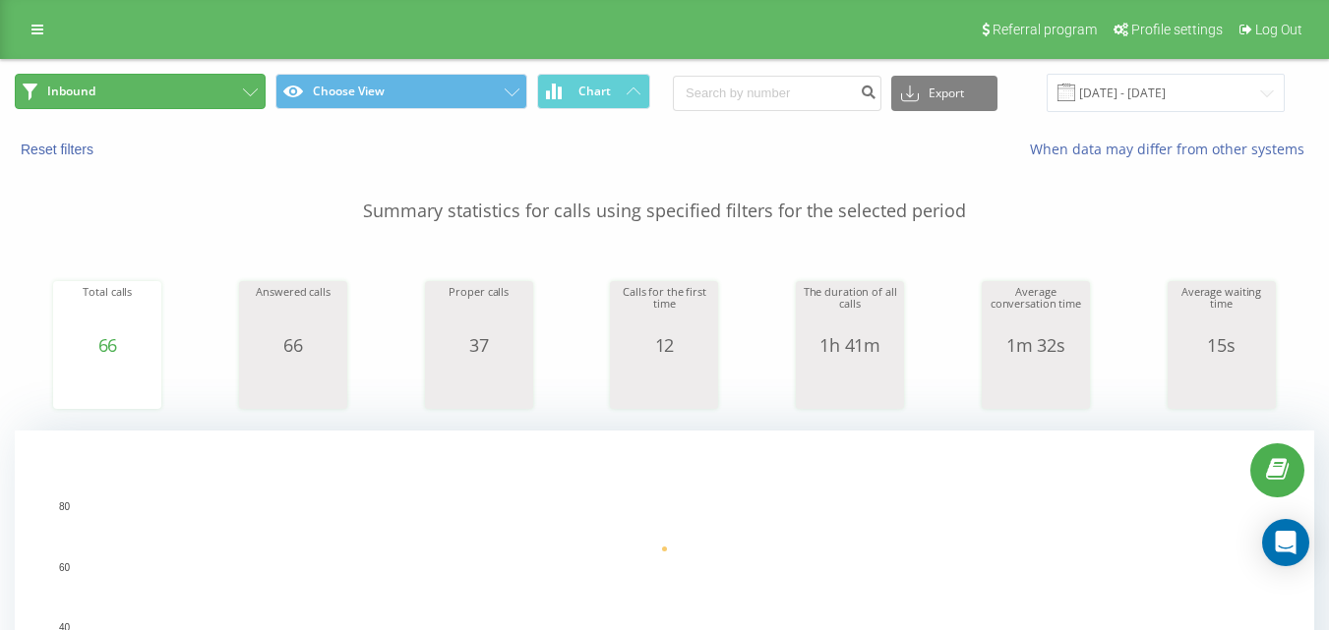
click at [190, 88] on button "Inbound" at bounding box center [140, 91] width 251 height 35
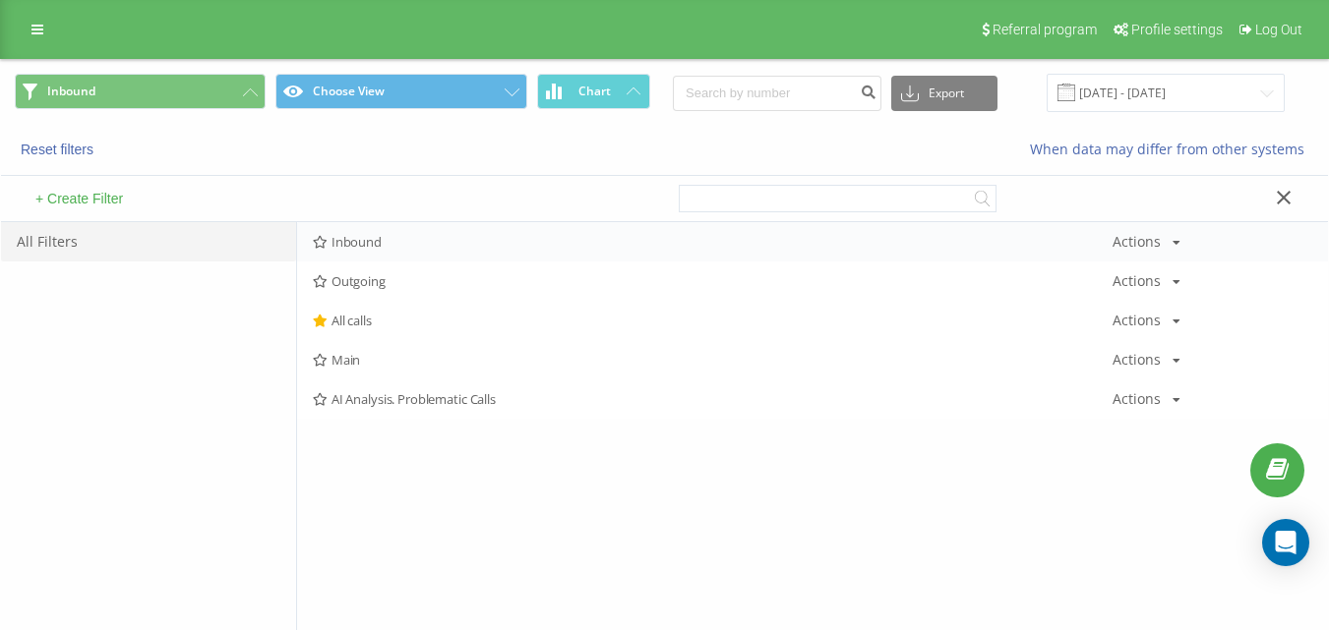
click at [366, 249] on span "Inbound" at bounding box center [712, 242] width 799 height 14
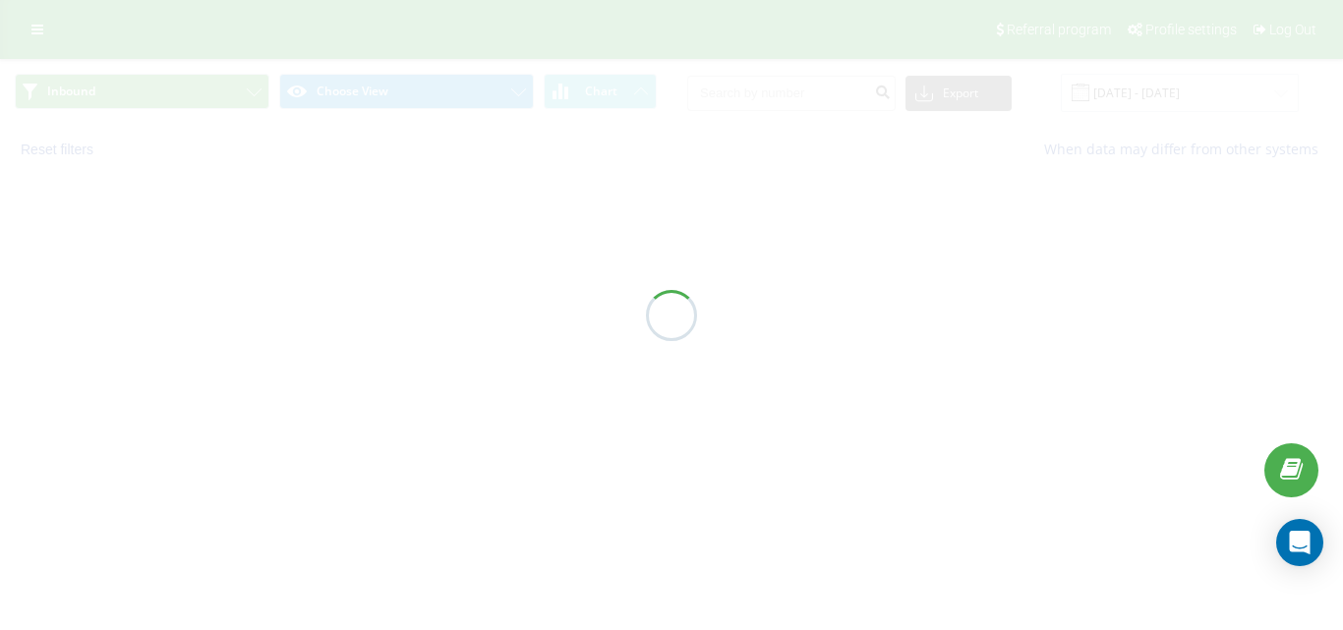
click at [373, 244] on div at bounding box center [671, 315] width 1343 height 630
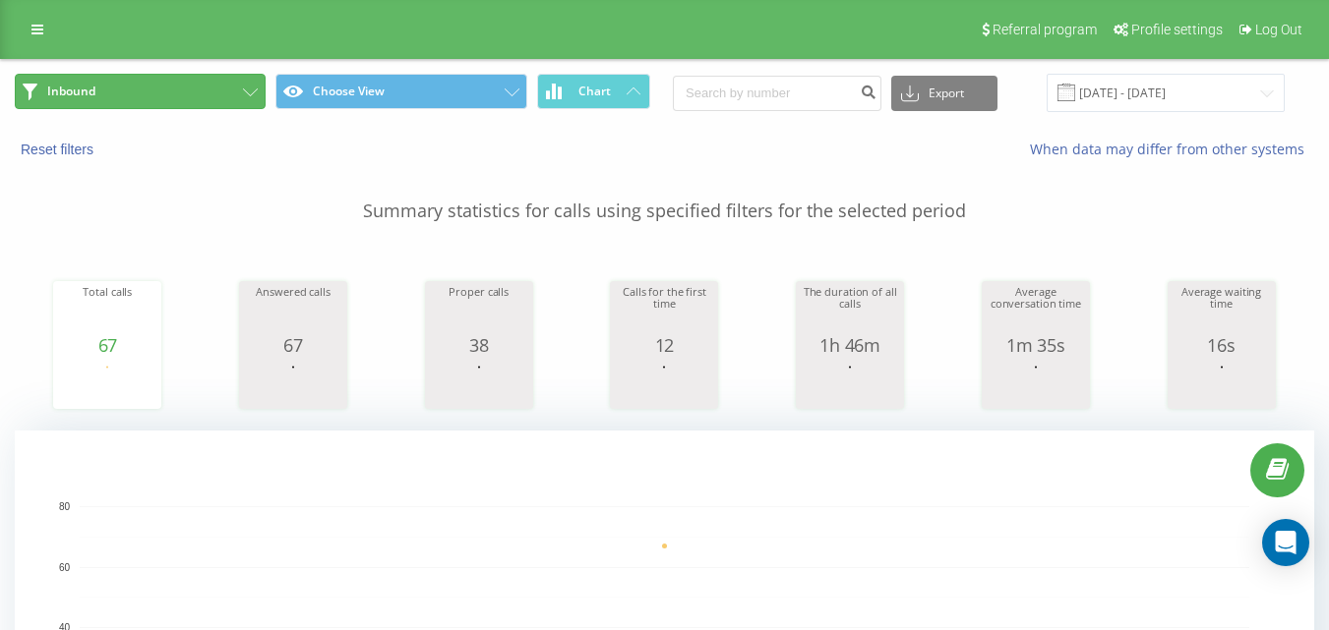
click at [211, 88] on button "Inbound" at bounding box center [140, 91] width 251 height 35
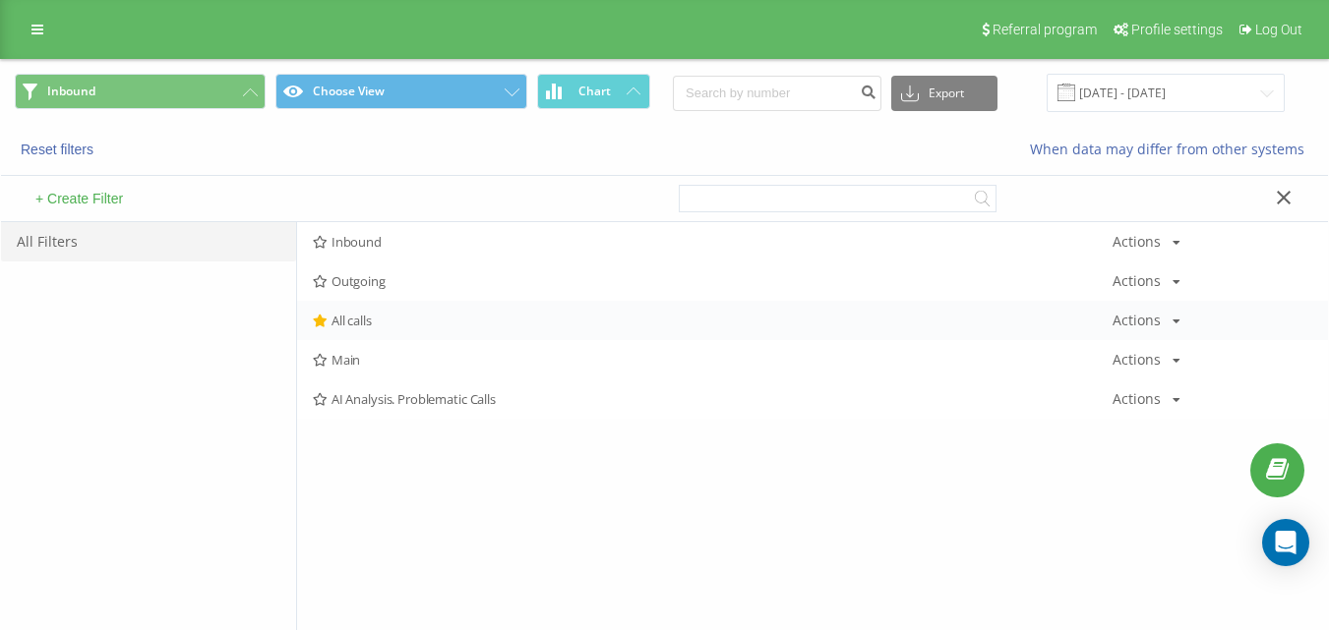
click at [369, 314] on span "All calls" at bounding box center [712, 321] width 799 height 14
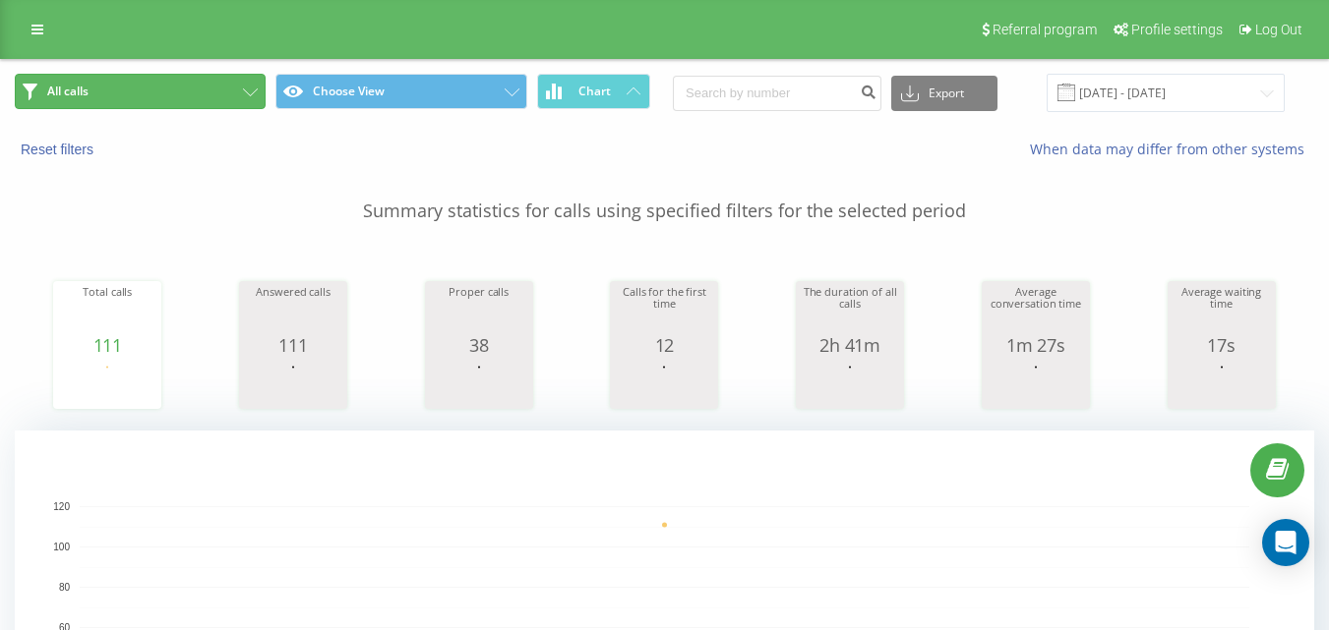
click at [243, 98] on button "All calls" at bounding box center [140, 91] width 251 height 35
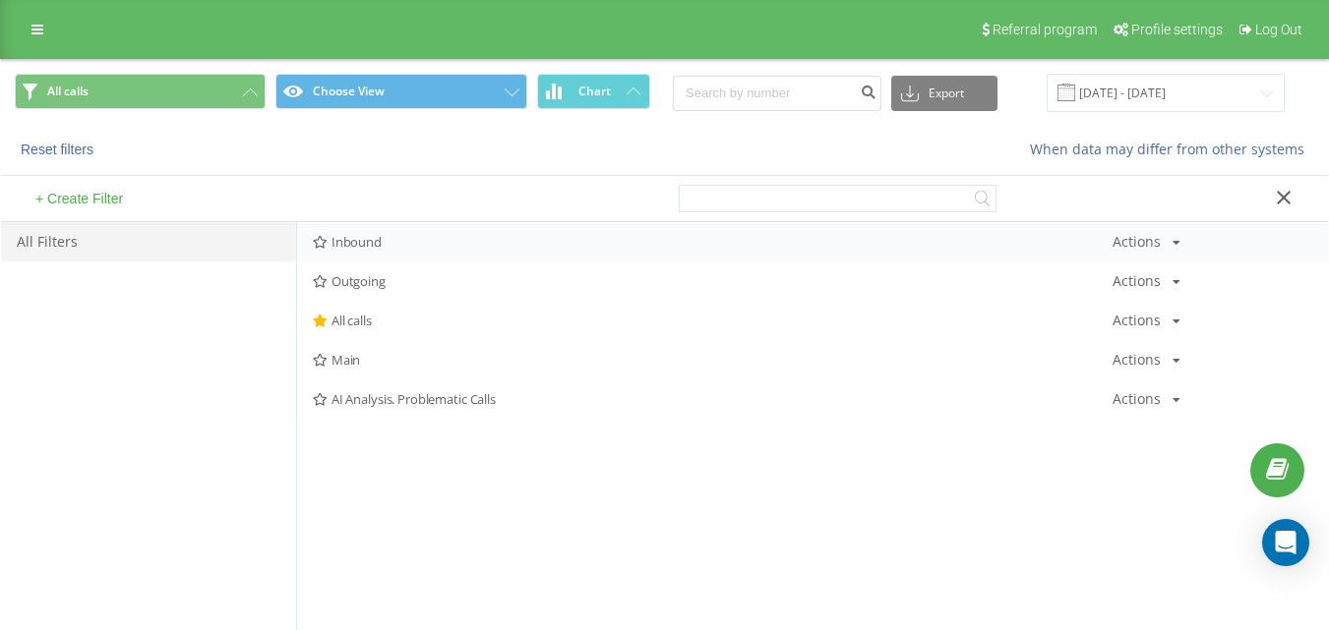
click at [417, 235] on span "Inbound" at bounding box center [712, 242] width 799 height 14
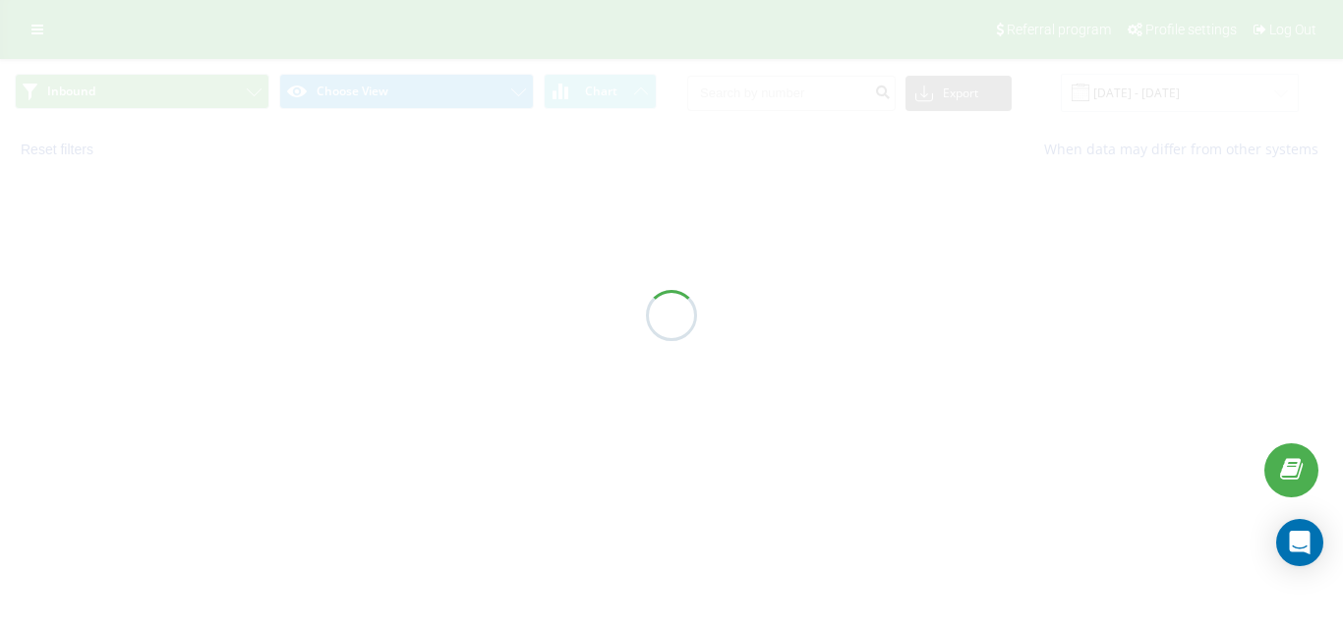
click at [423, 243] on div at bounding box center [671, 315] width 1343 height 630
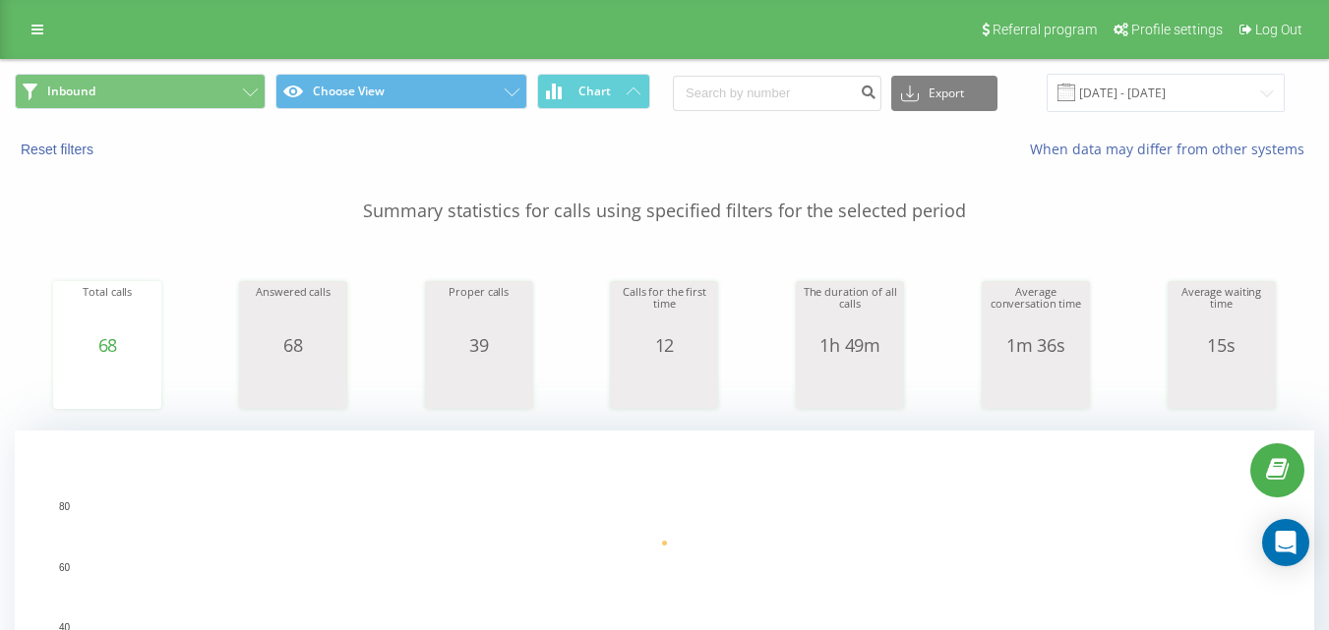
drag, startPoint x: 228, startPoint y: 110, endPoint x: 218, endPoint y: 109, distance: 9.9
click at [284, 136] on div "Reset filters When data may differ from other systems" at bounding box center [664, 149] width 1327 height 47
click at [196, 90] on button "Inbound" at bounding box center [140, 91] width 251 height 35
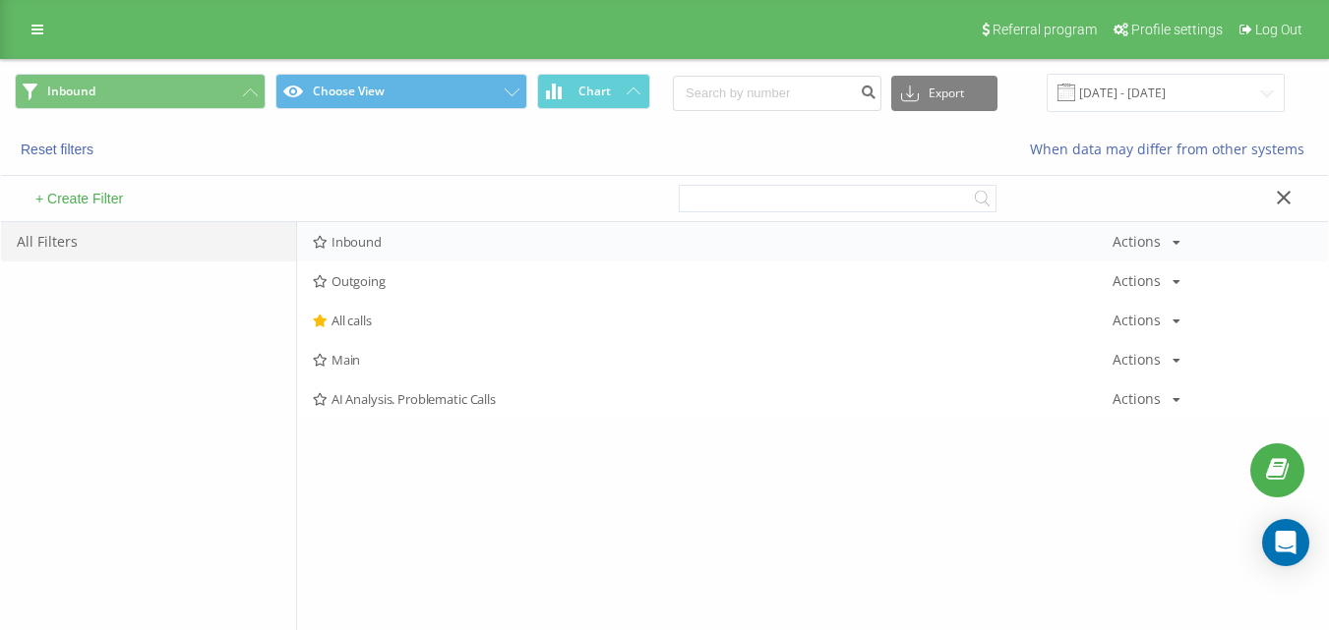
click at [368, 235] on span "Inbound" at bounding box center [712, 242] width 799 height 14
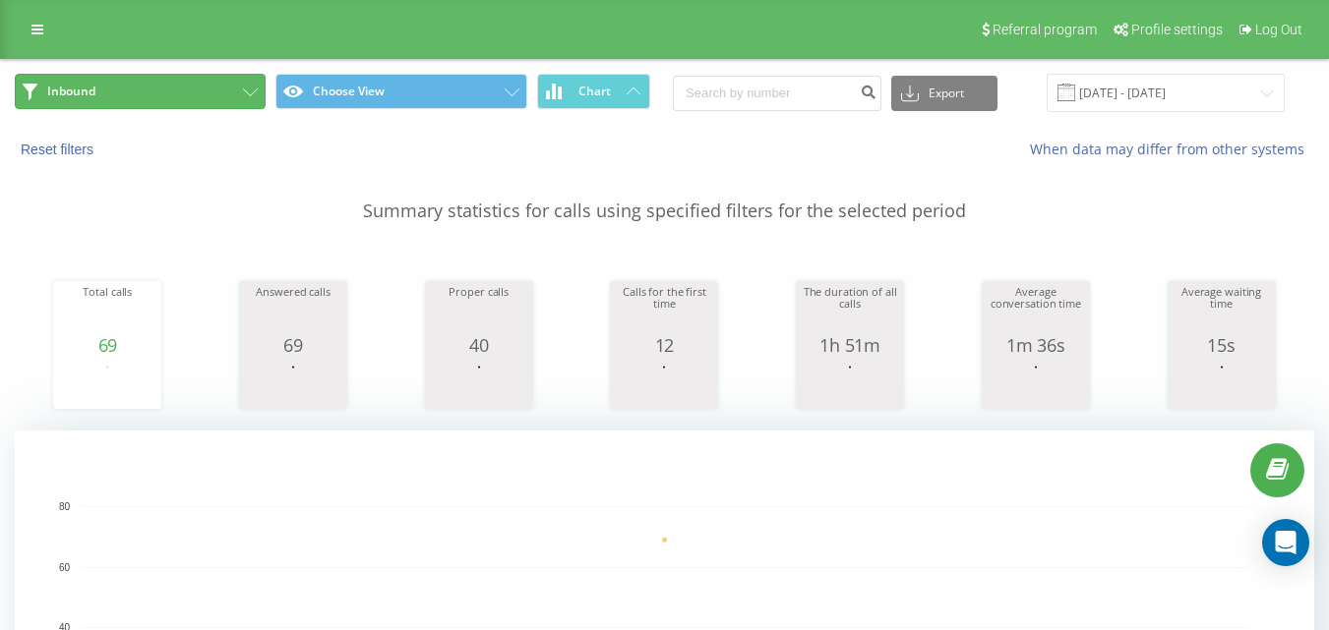
click at [216, 83] on button "Inbound" at bounding box center [140, 91] width 251 height 35
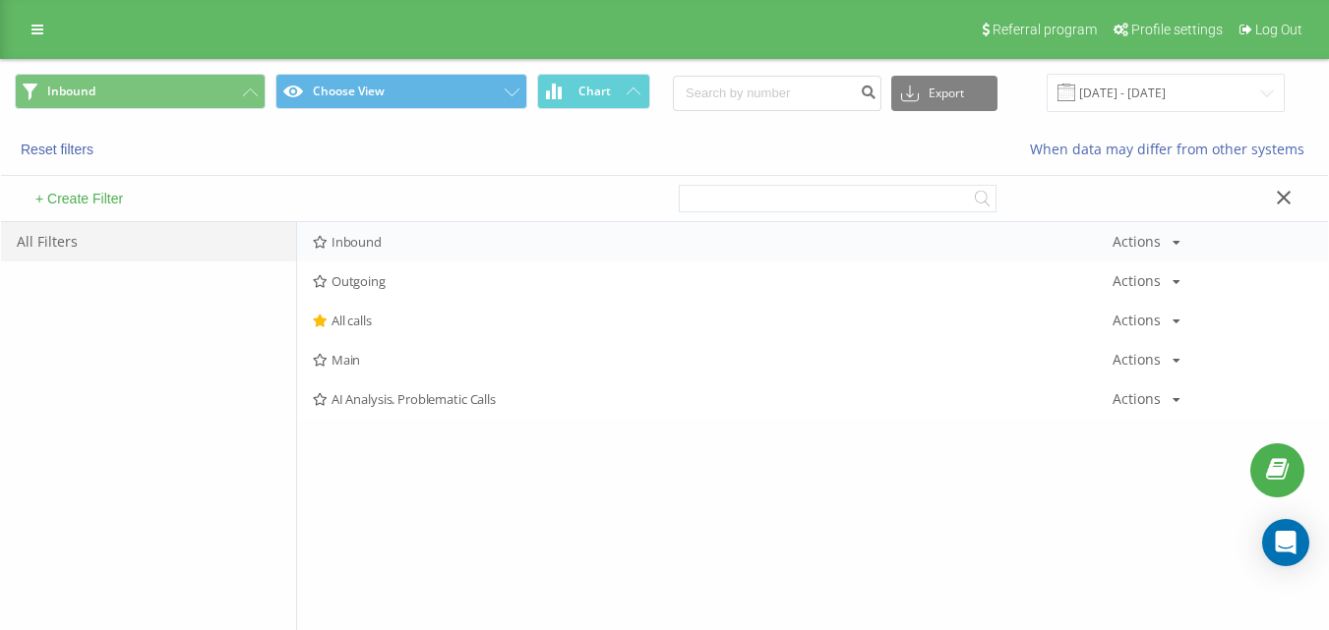
click at [438, 236] on div "Inbound Actions Edit Copy Delete Default Share" at bounding box center [812, 241] width 1031 height 39
click at [442, 243] on span "Inbound" at bounding box center [712, 242] width 799 height 14
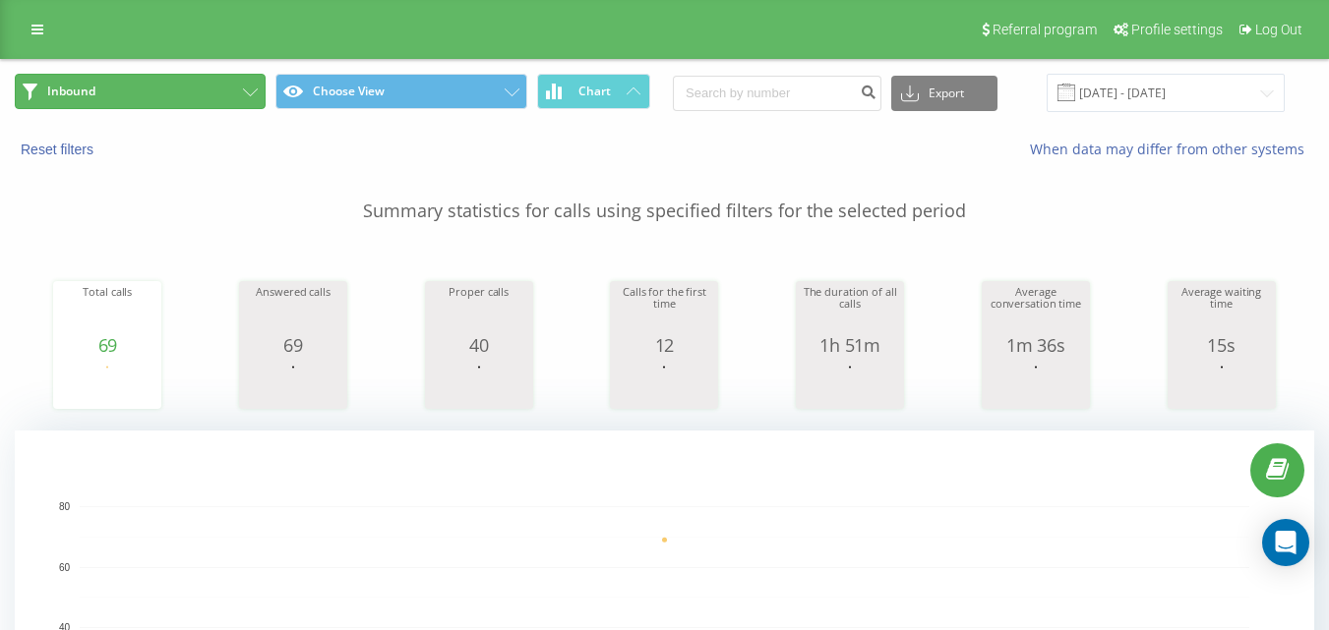
click at [216, 92] on button "Inbound" at bounding box center [140, 91] width 251 height 35
drag, startPoint x: 216, startPoint y: 92, endPoint x: 249, endPoint y: 121, distance: 43.2
click at [216, 92] on button "Inbound" at bounding box center [140, 91] width 251 height 35
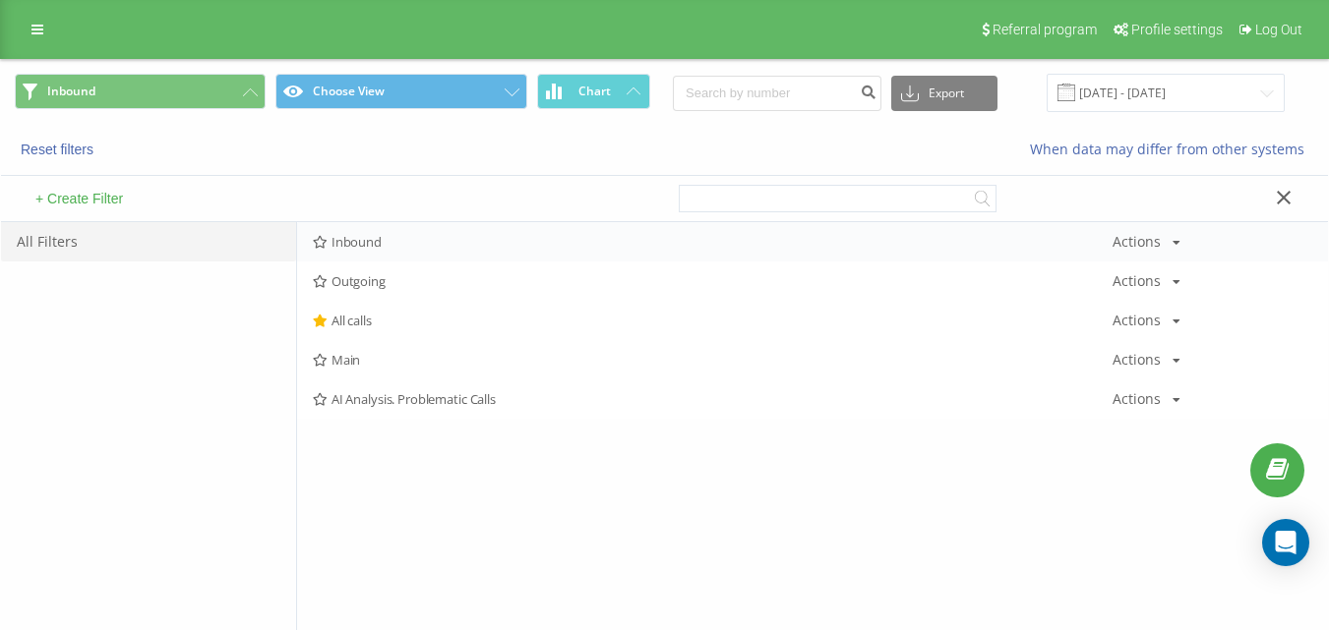
click at [382, 239] on span "Inbound" at bounding box center [712, 242] width 799 height 14
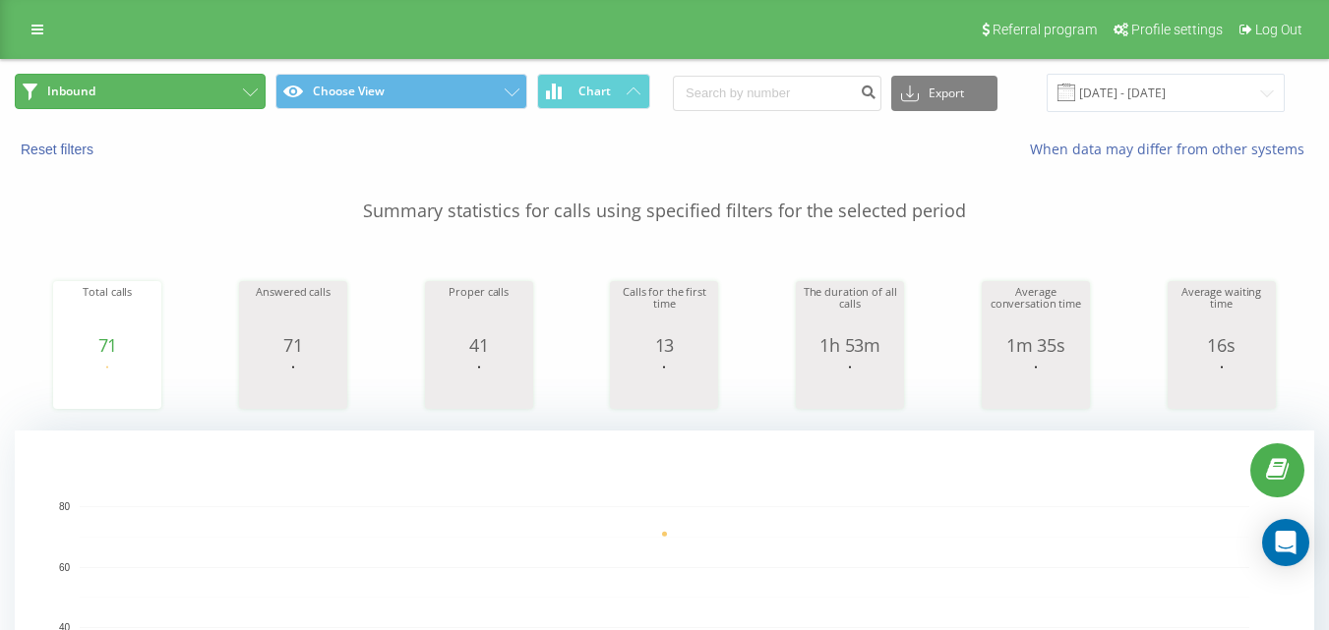
click at [177, 96] on button "Inbound" at bounding box center [140, 91] width 251 height 35
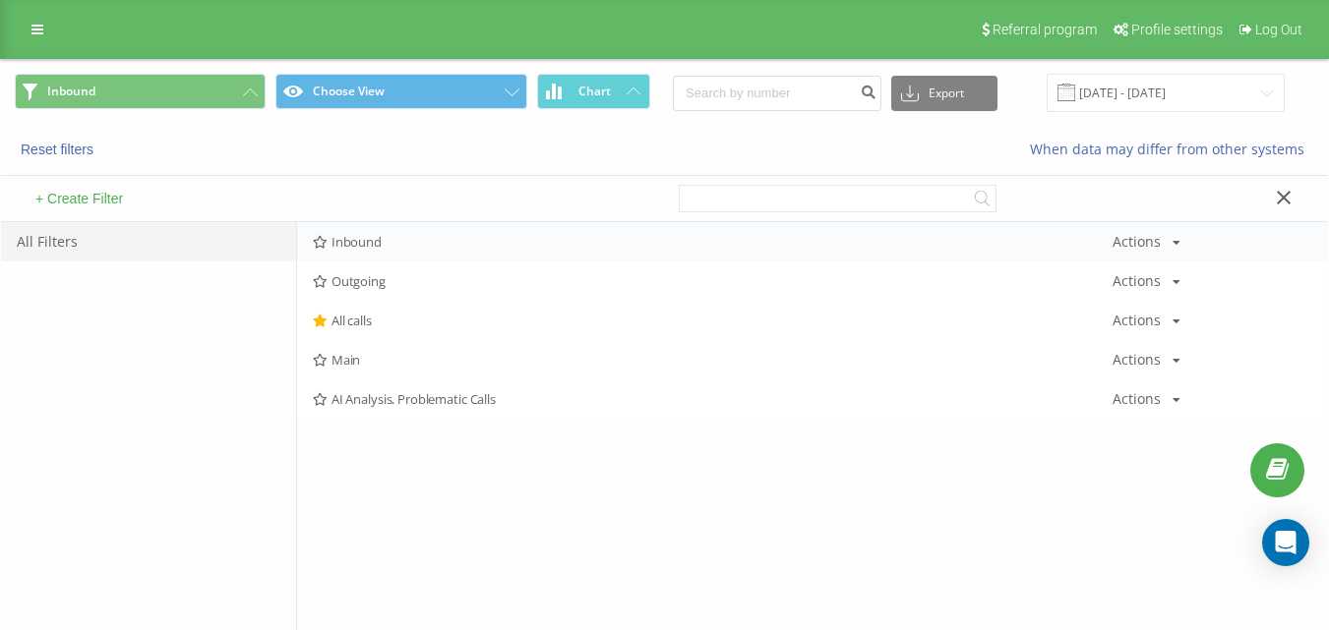
click at [396, 240] on span "Inbound" at bounding box center [712, 242] width 799 height 14
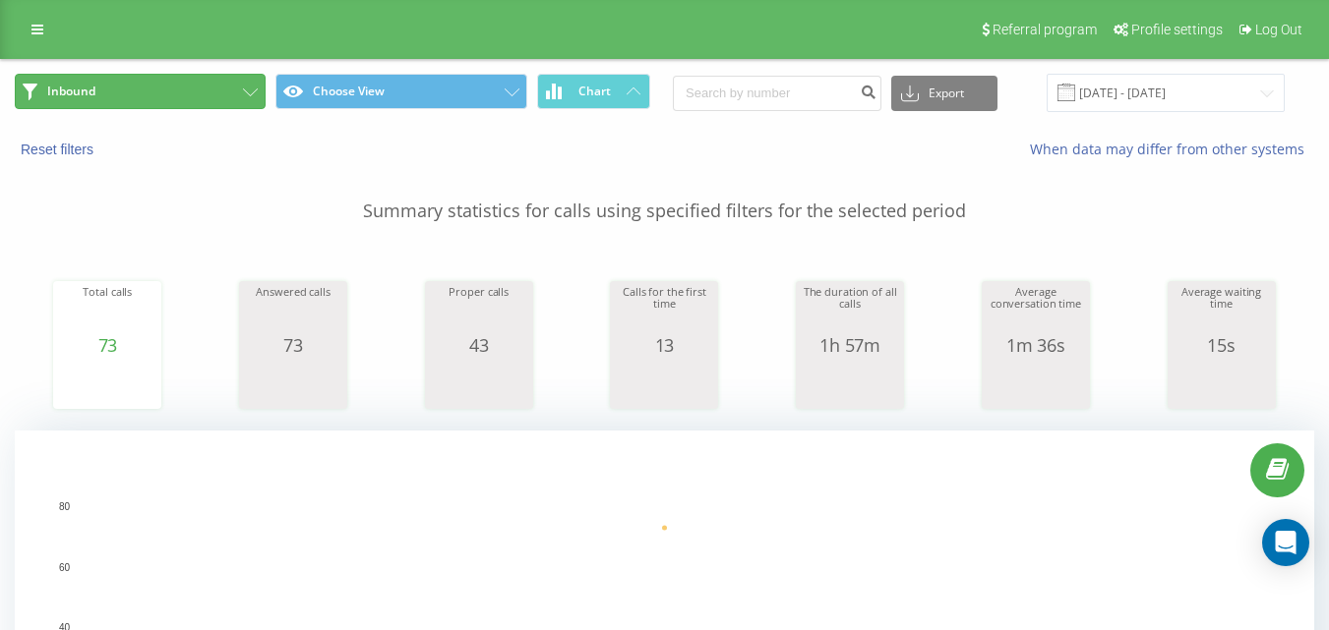
drag, startPoint x: 219, startPoint y: 101, endPoint x: 240, endPoint y: 122, distance: 29.2
click at [218, 101] on button "Inbound" at bounding box center [140, 91] width 251 height 35
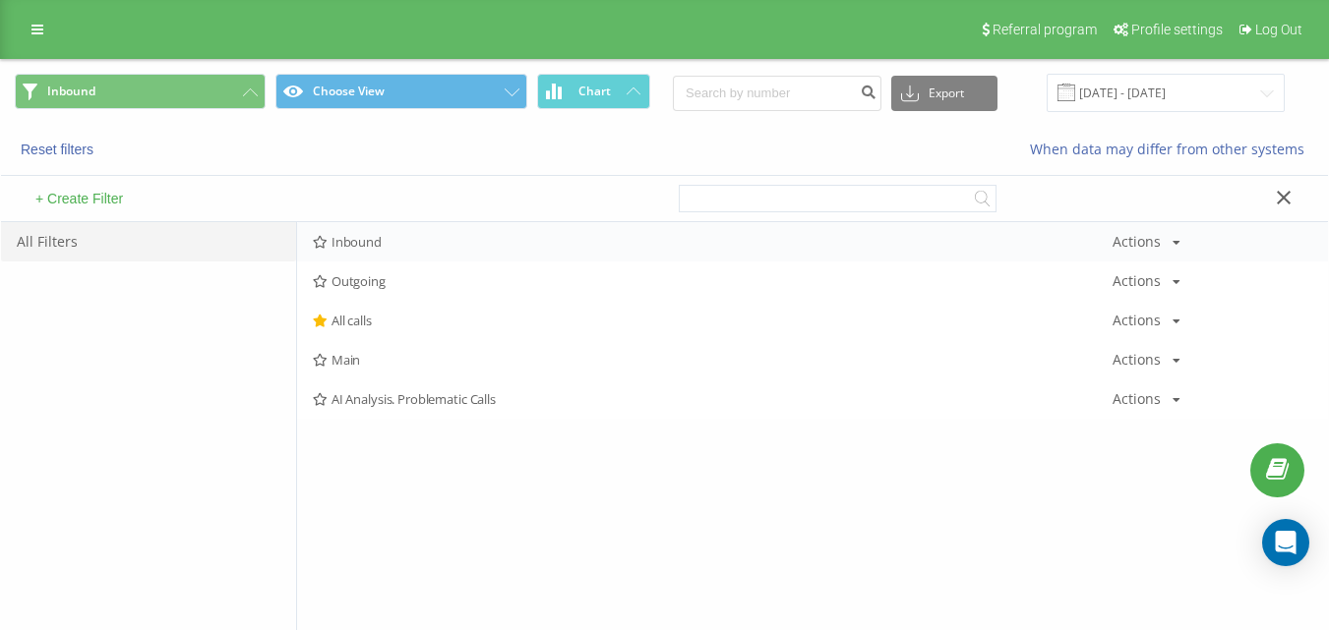
click at [370, 240] on span "Inbound" at bounding box center [712, 242] width 799 height 14
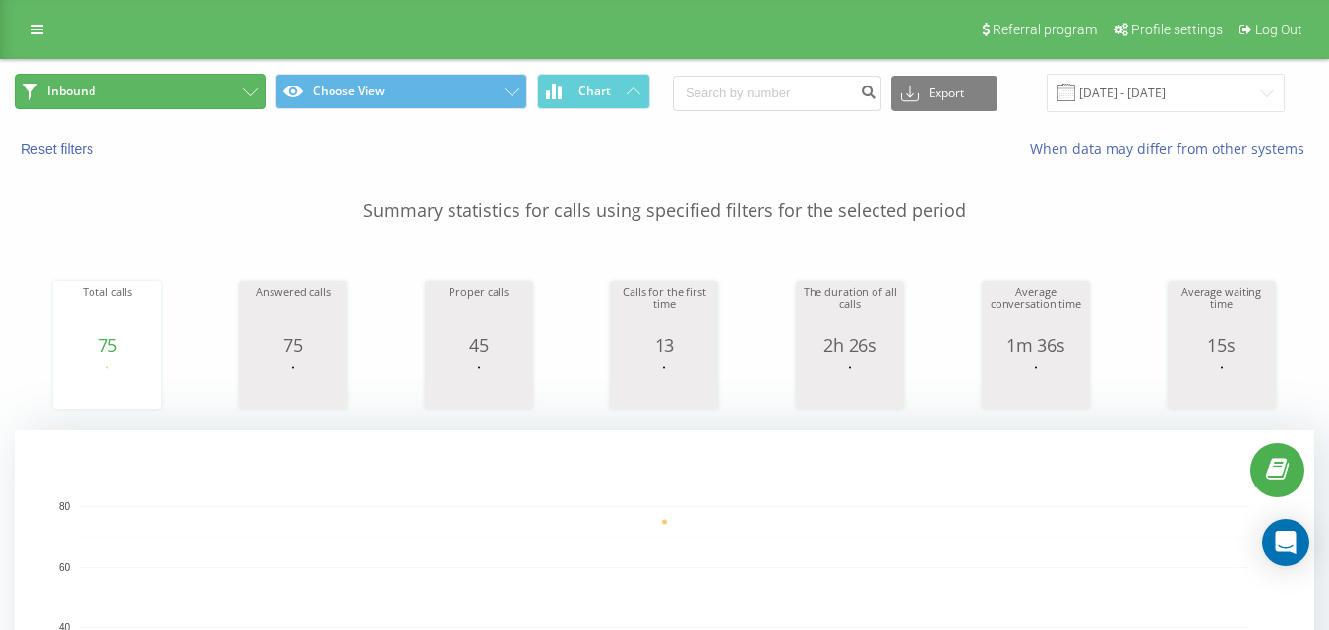
click at [231, 106] on button "Inbound" at bounding box center [140, 91] width 251 height 35
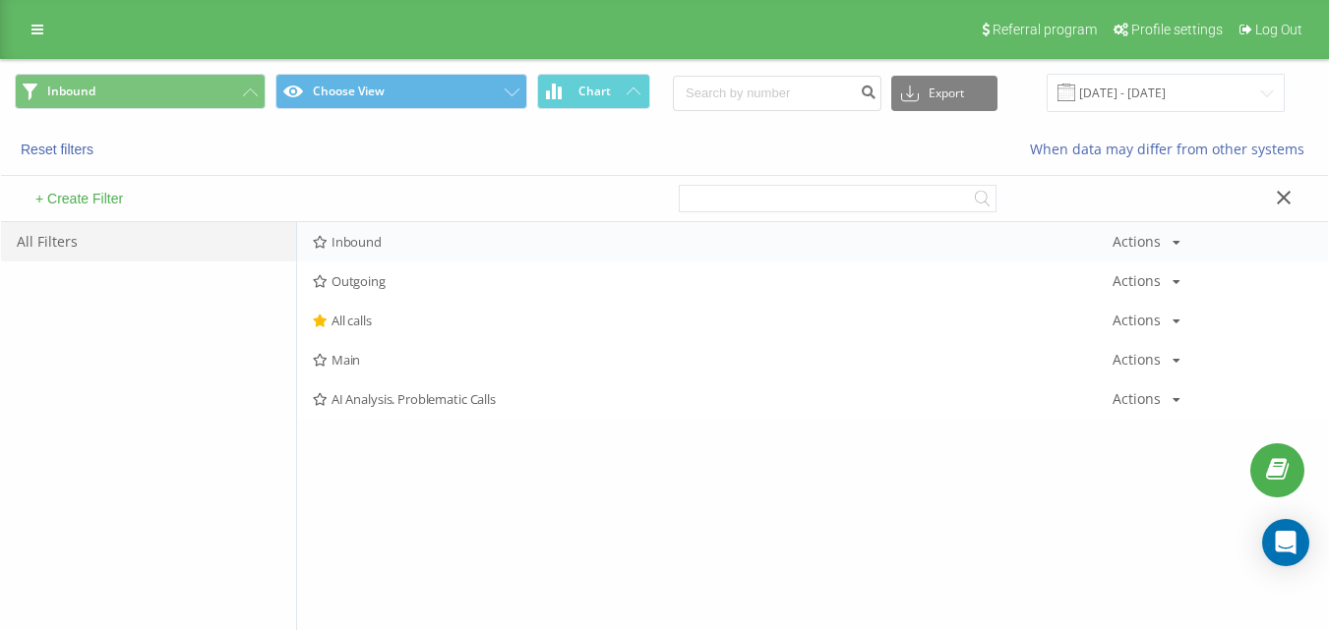
click at [384, 247] on span "Inbound" at bounding box center [712, 242] width 799 height 14
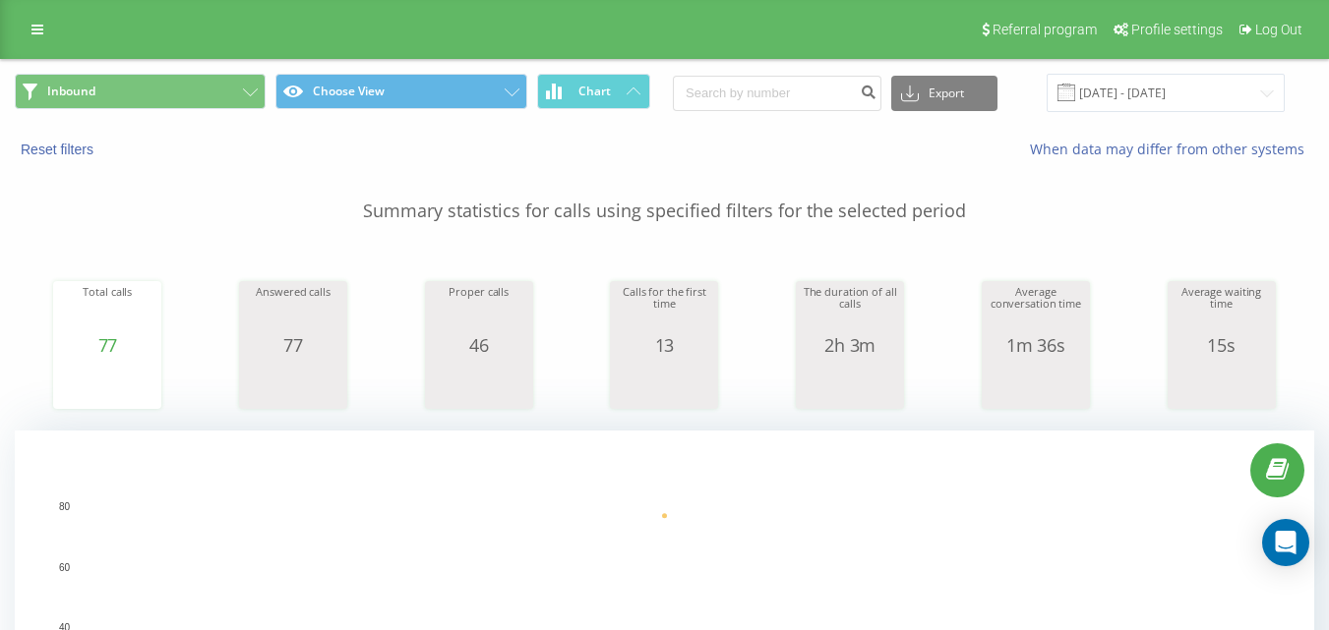
click at [223, 110] on span "Inbound Choose View Chart" at bounding box center [332, 93] width 635 height 38
click at [230, 91] on button "Inbound" at bounding box center [140, 91] width 251 height 35
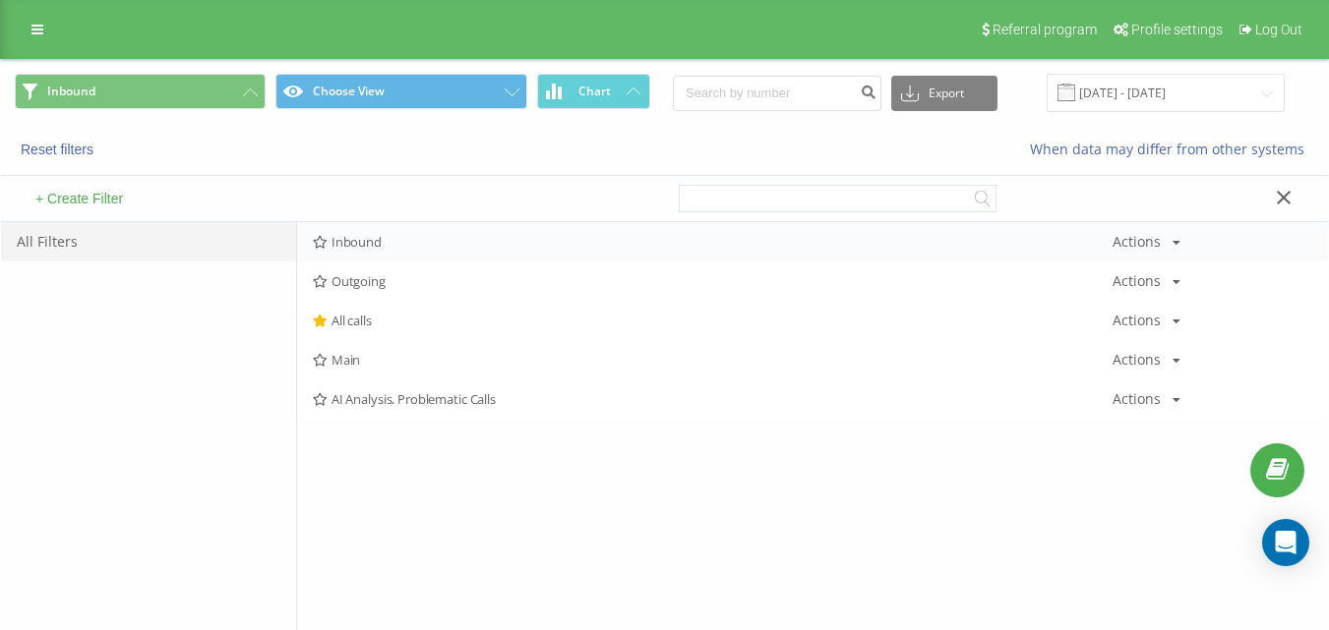
click at [386, 249] on span "Inbound" at bounding box center [712, 242] width 799 height 14
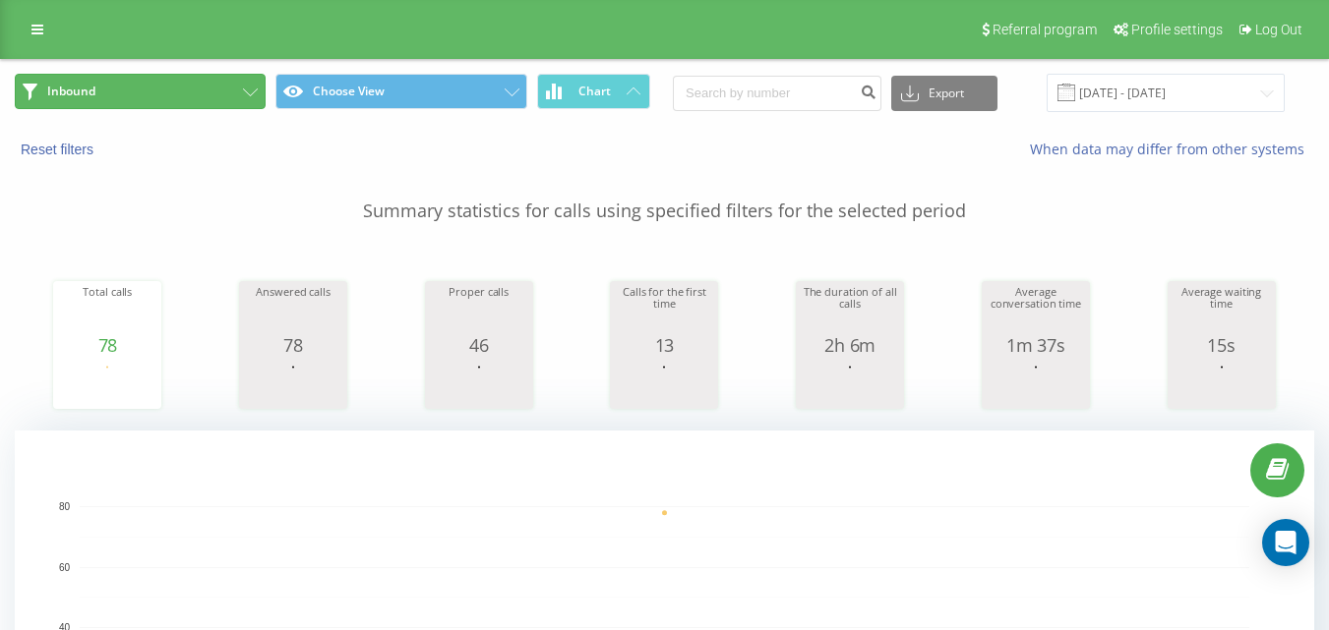
click at [206, 100] on button "Inbound" at bounding box center [140, 91] width 251 height 35
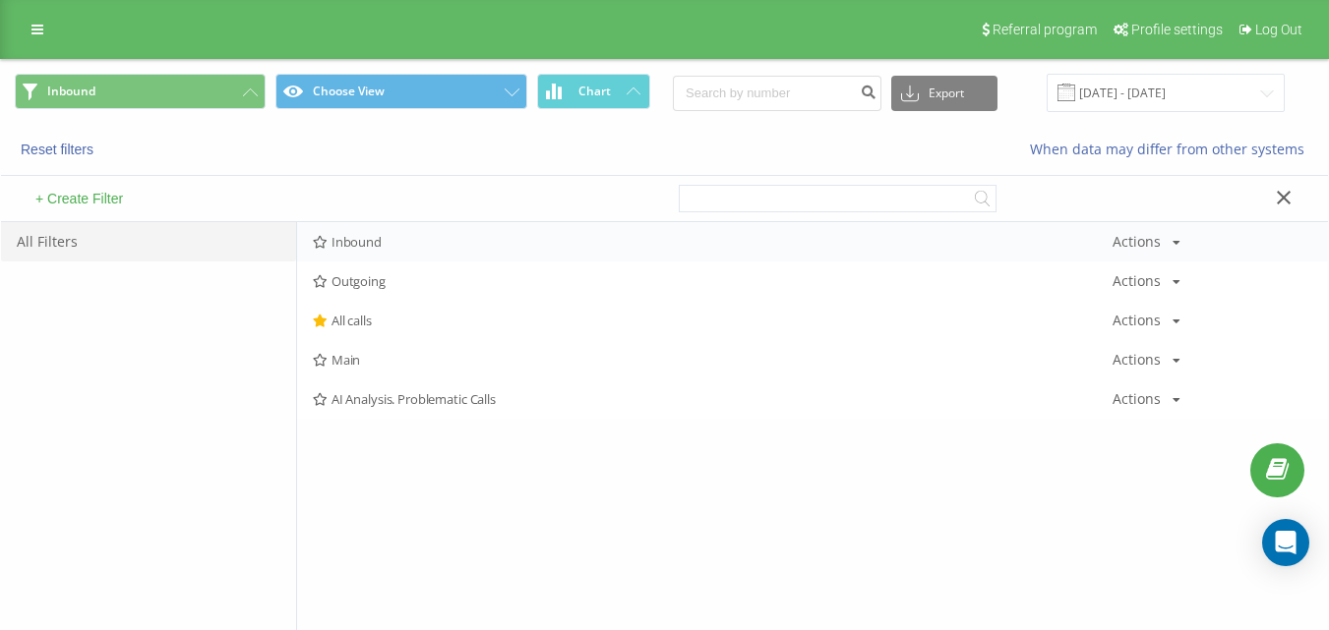
click at [413, 247] on span "Inbound" at bounding box center [712, 242] width 799 height 14
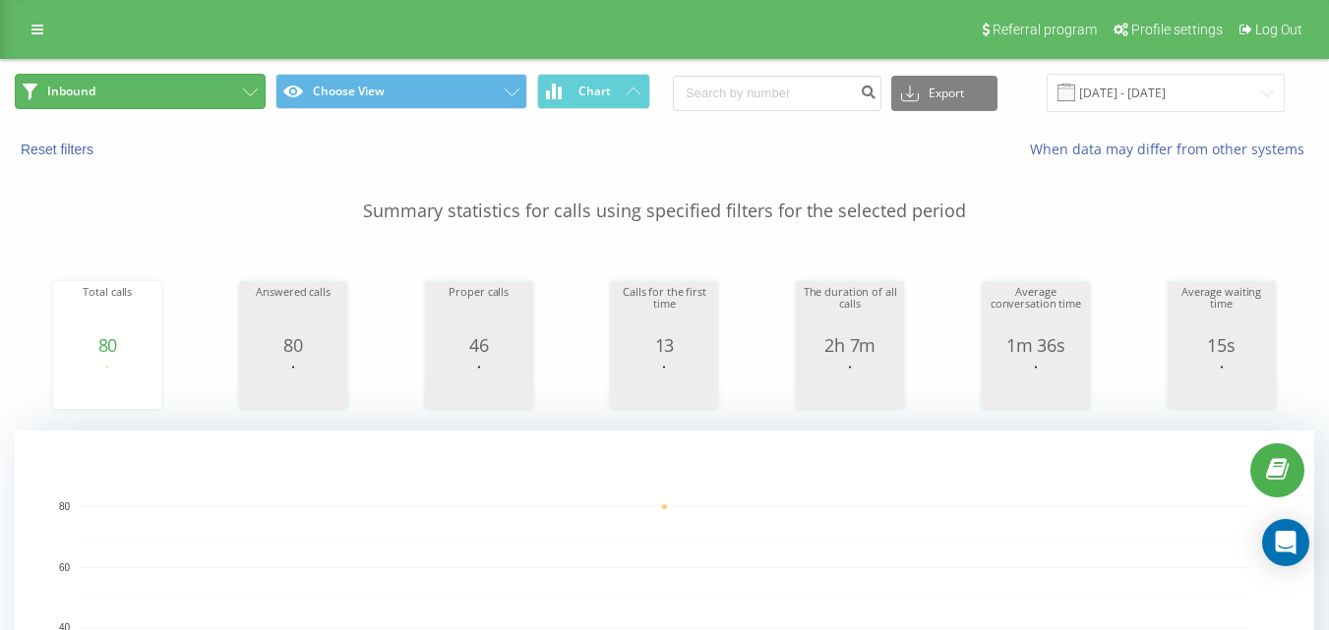
click at [192, 84] on button "Inbound" at bounding box center [140, 91] width 251 height 35
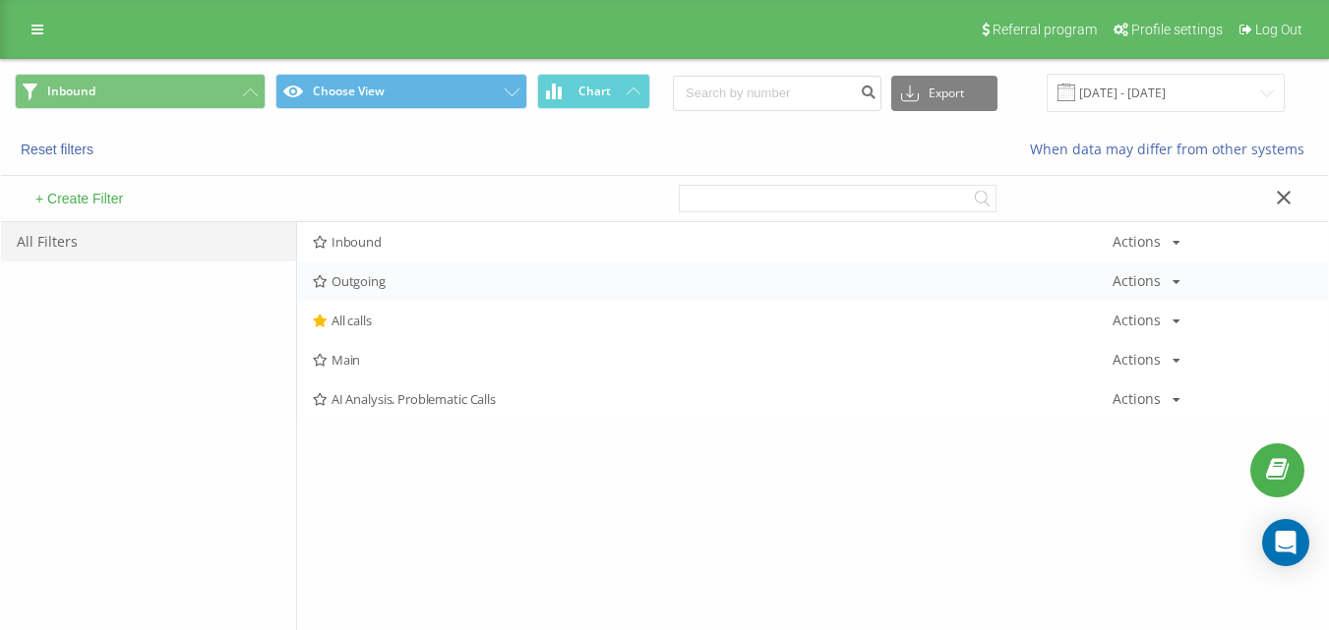
click at [354, 287] on span "Outgoing" at bounding box center [712, 281] width 799 height 14
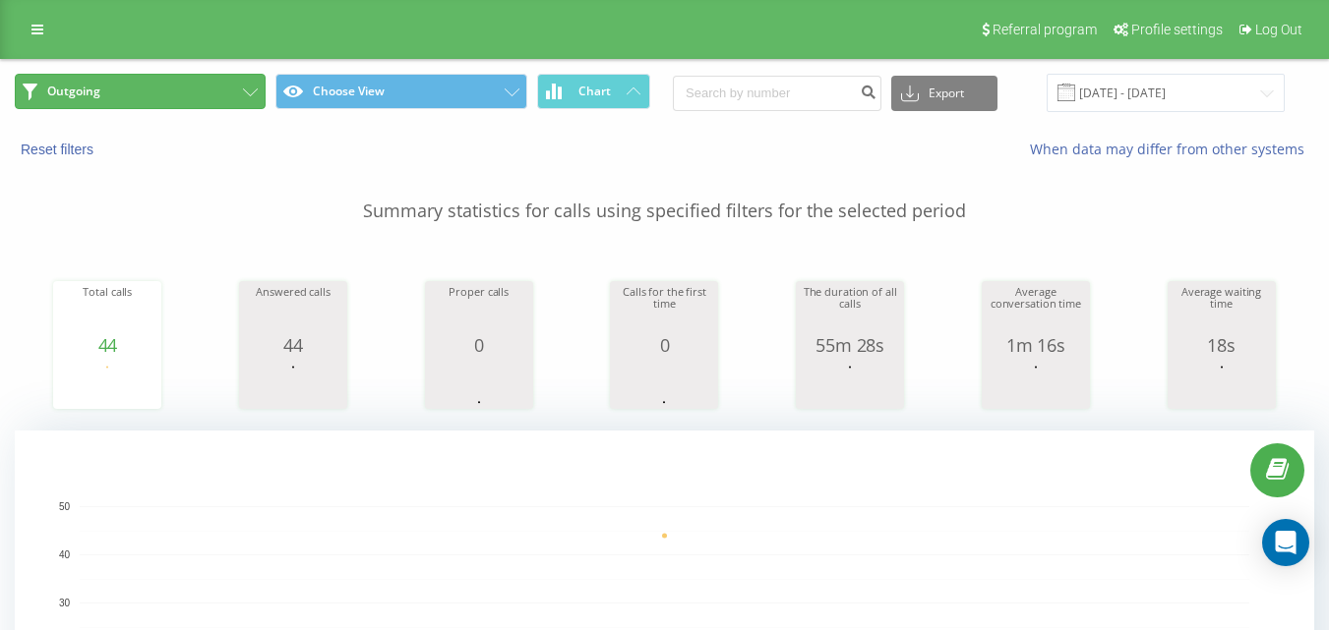
click at [127, 77] on button "Outgoing" at bounding box center [140, 91] width 251 height 35
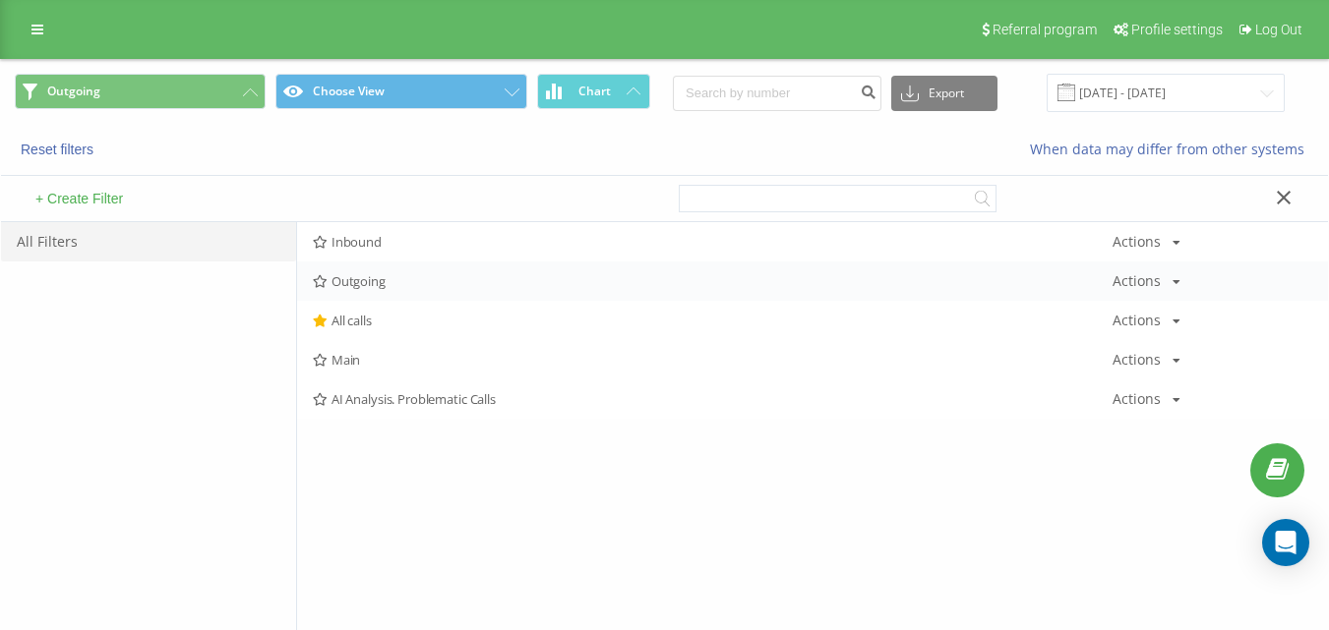
click at [393, 297] on div "Outgoing Actions Edit Copy Delete Default Share" at bounding box center [812, 281] width 1031 height 39
click at [401, 281] on span "Outgoing" at bounding box center [712, 281] width 799 height 14
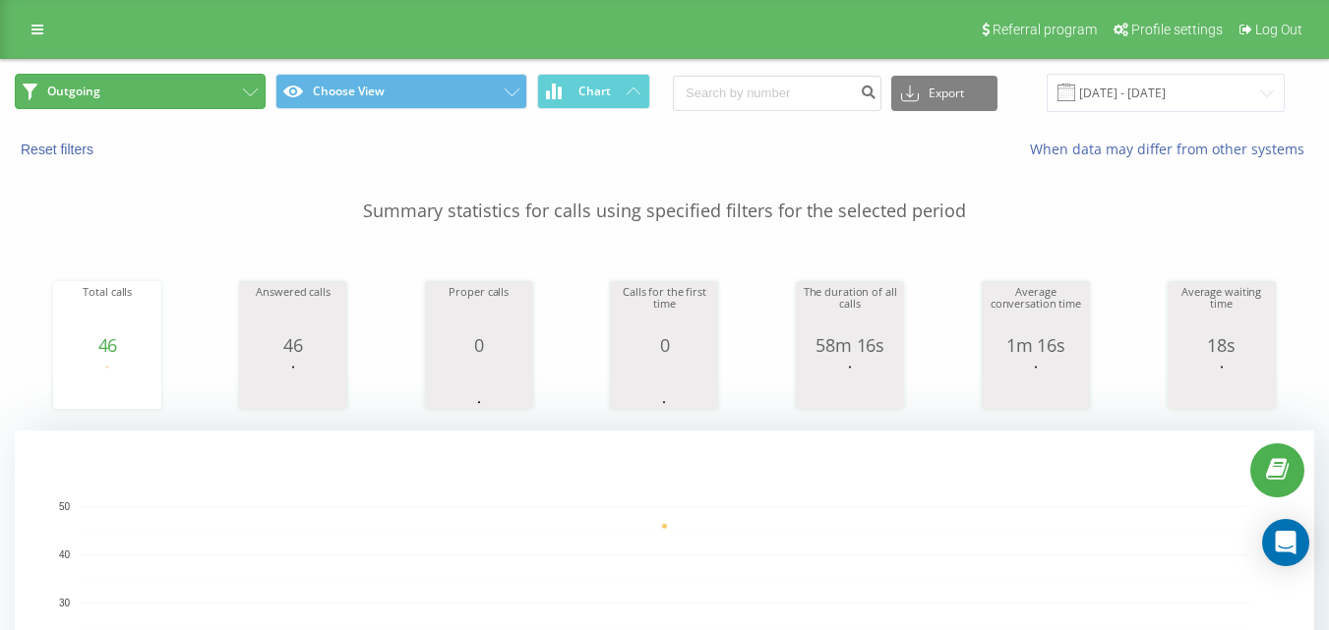
click at [223, 92] on button "Outgoing" at bounding box center [140, 91] width 251 height 35
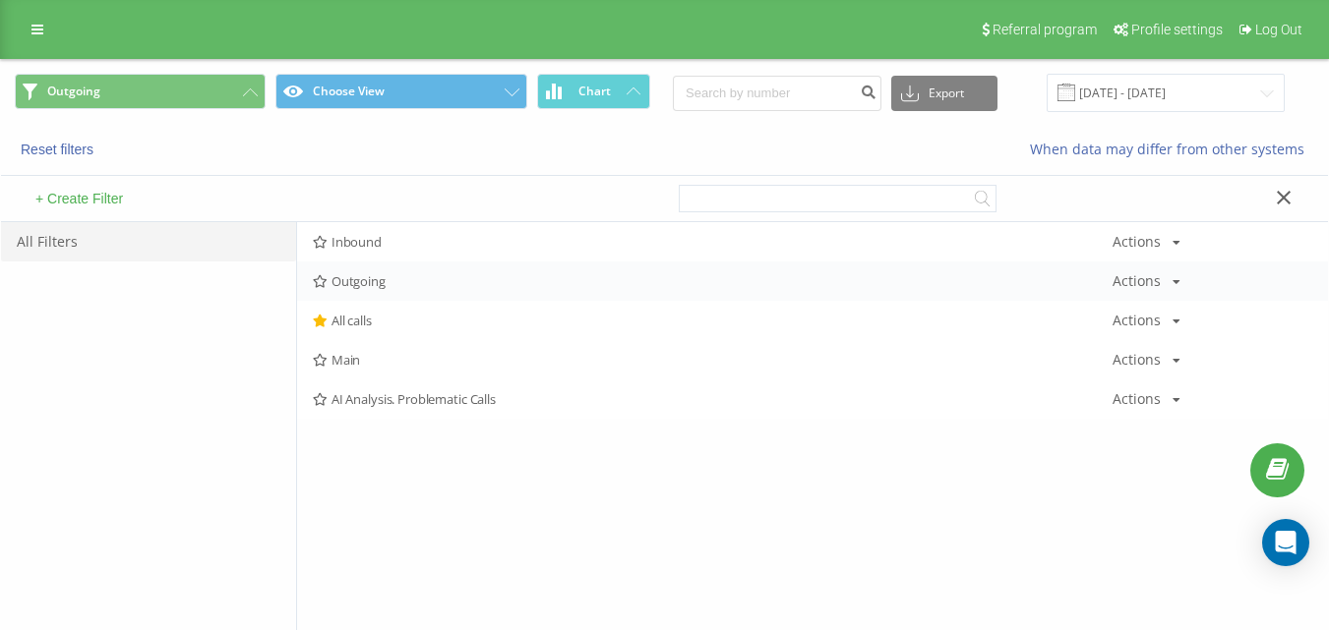
click at [380, 266] on div "Outgoing Actions Edit Copy Delete Default Share" at bounding box center [812, 281] width 1031 height 39
click at [397, 280] on span "Outgoing" at bounding box center [712, 281] width 799 height 14
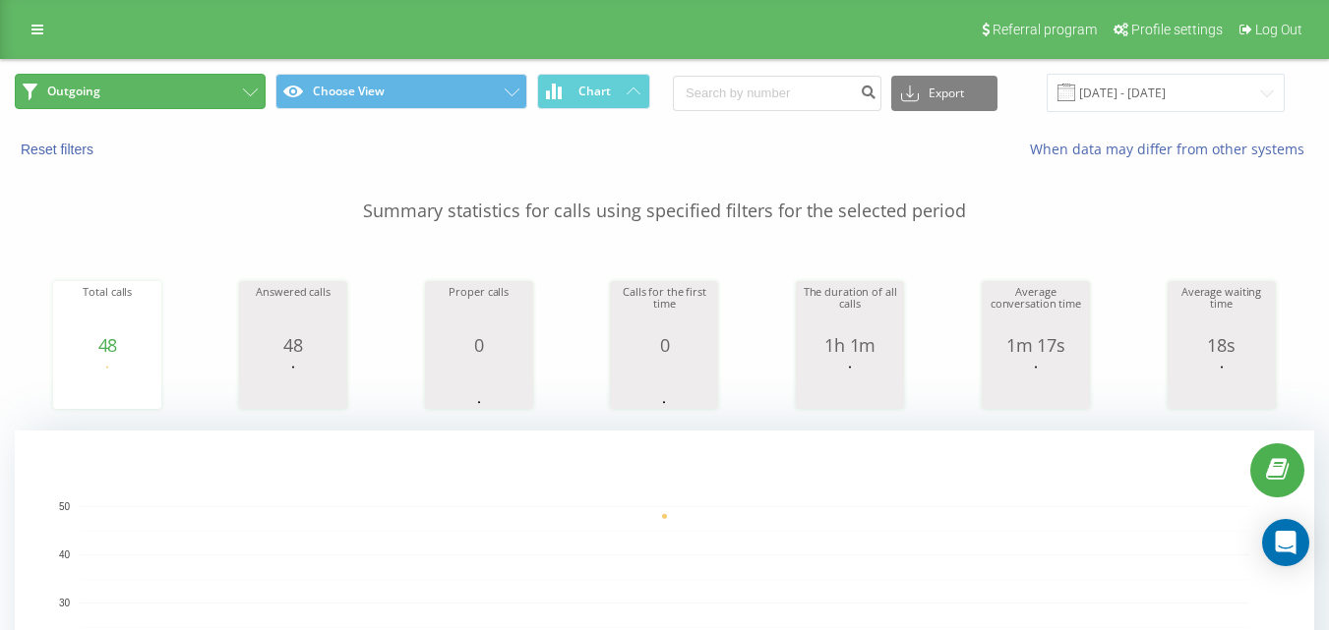
click at [202, 98] on button "Outgoing" at bounding box center [140, 91] width 251 height 35
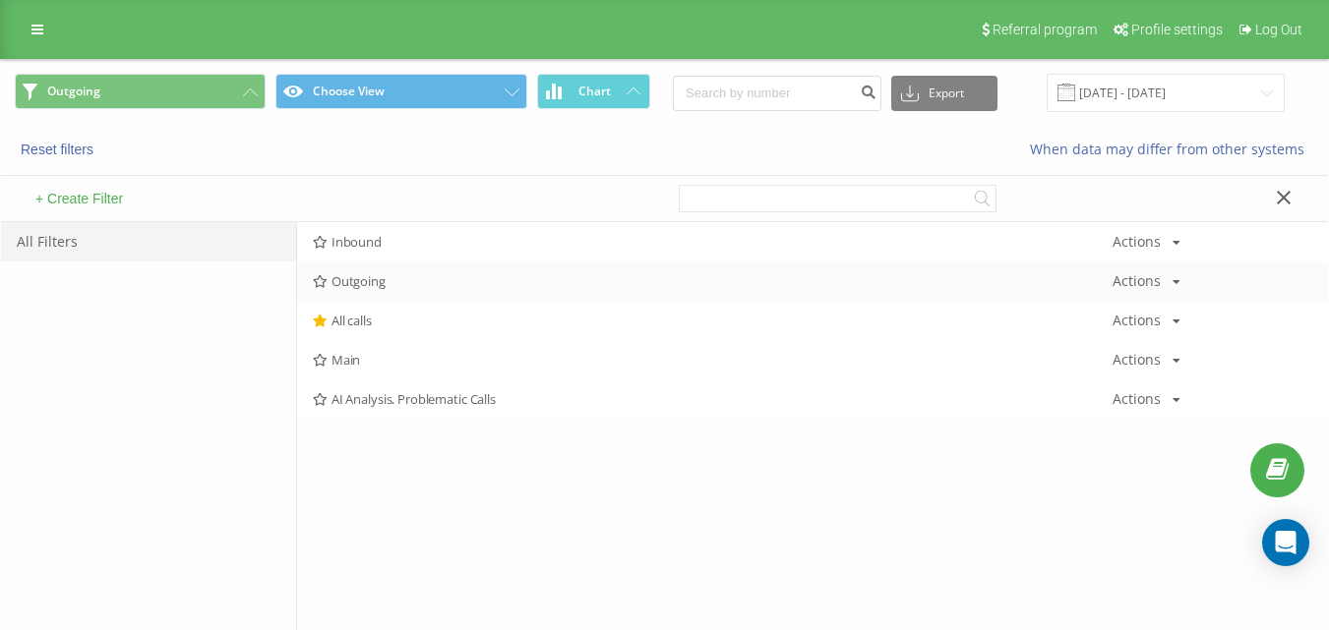
click at [401, 287] on span "Outgoing" at bounding box center [712, 281] width 799 height 14
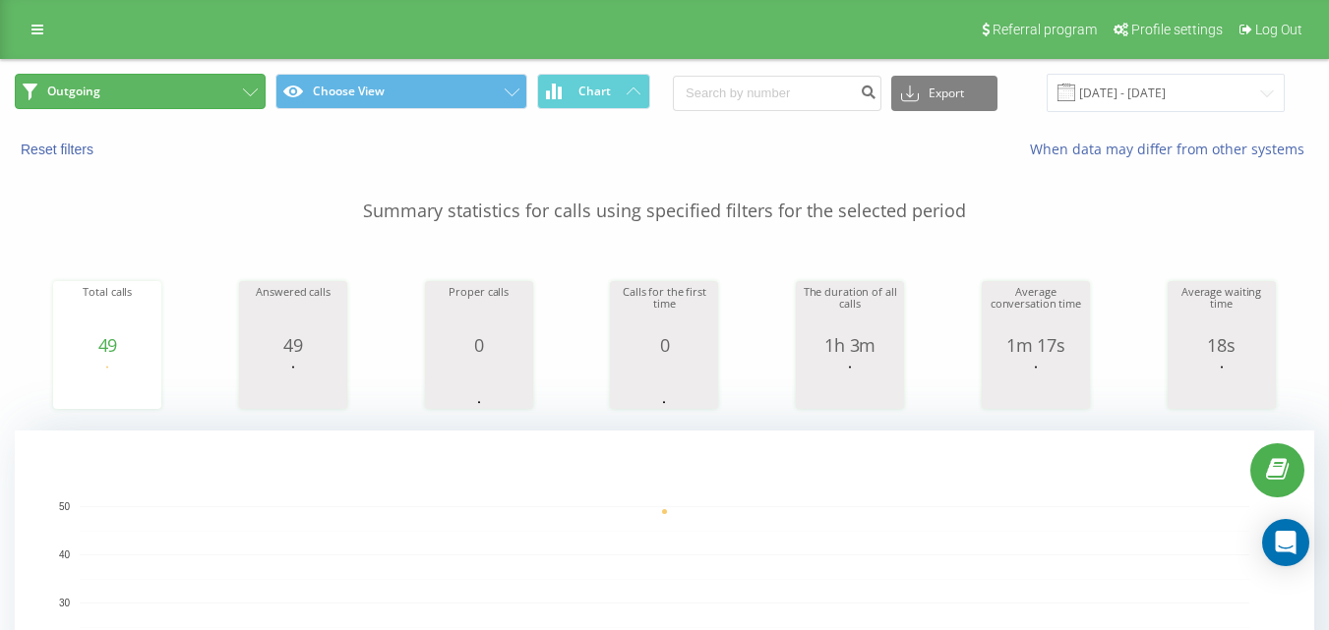
click at [226, 89] on button "Outgoing" at bounding box center [140, 91] width 251 height 35
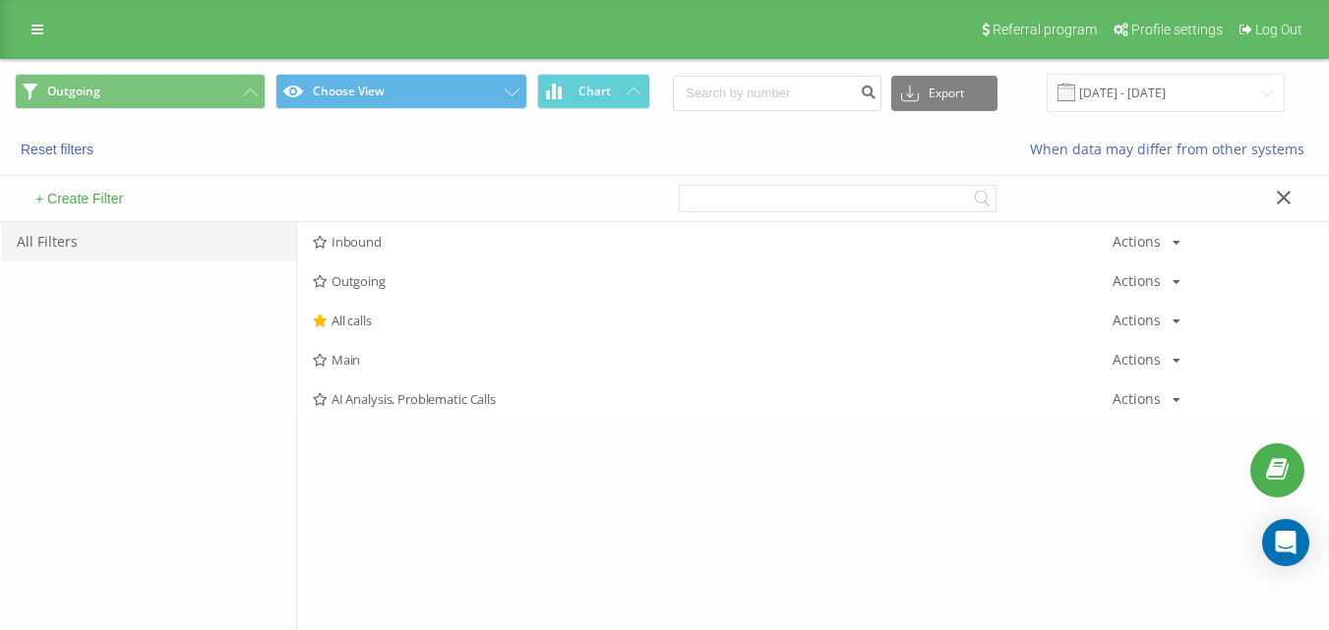
click at [360, 282] on span "Outgoing" at bounding box center [712, 281] width 799 height 14
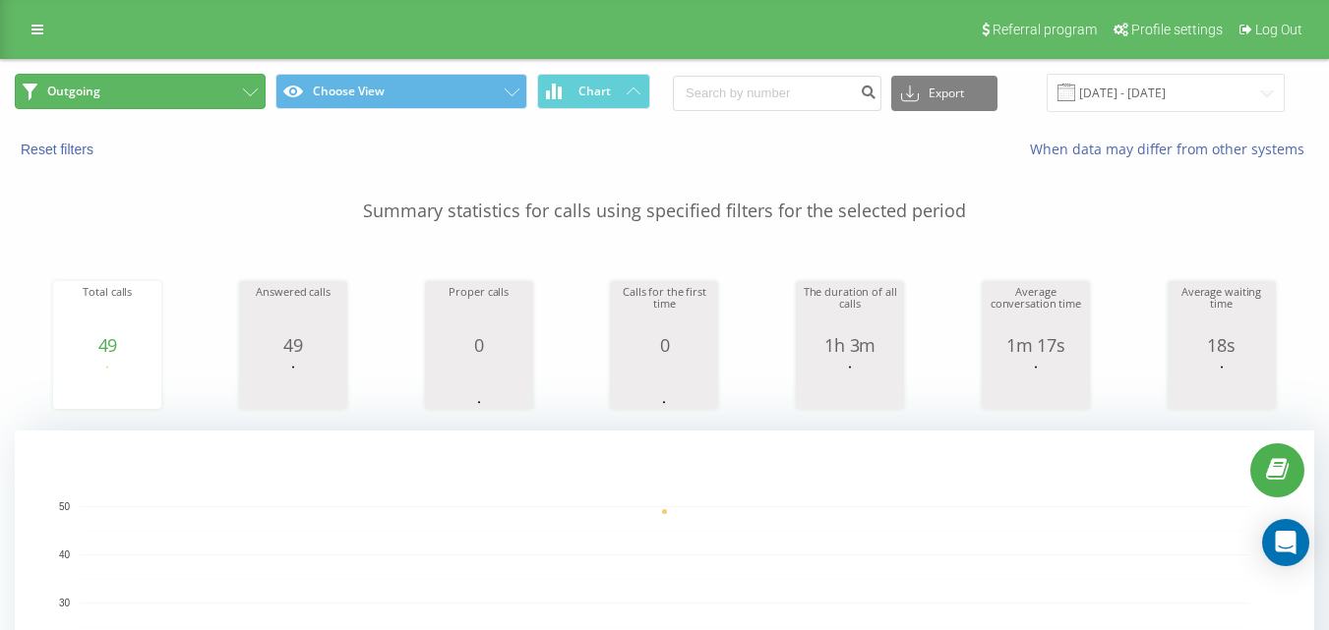
click at [248, 87] on button "Outgoing" at bounding box center [140, 91] width 251 height 35
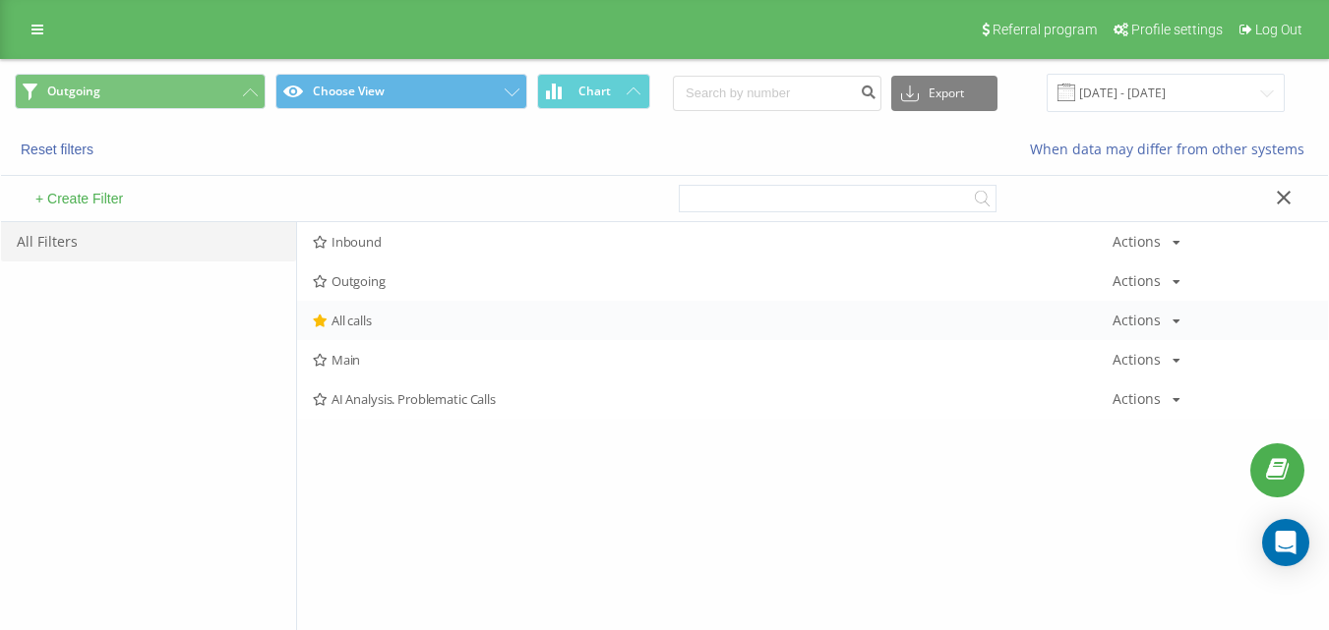
click at [398, 313] on div "All calls Actions Edit Copy Delete Default Share" at bounding box center [812, 320] width 1031 height 39
click at [422, 323] on span "All calls" at bounding box center [712, 321] width 799 height 14
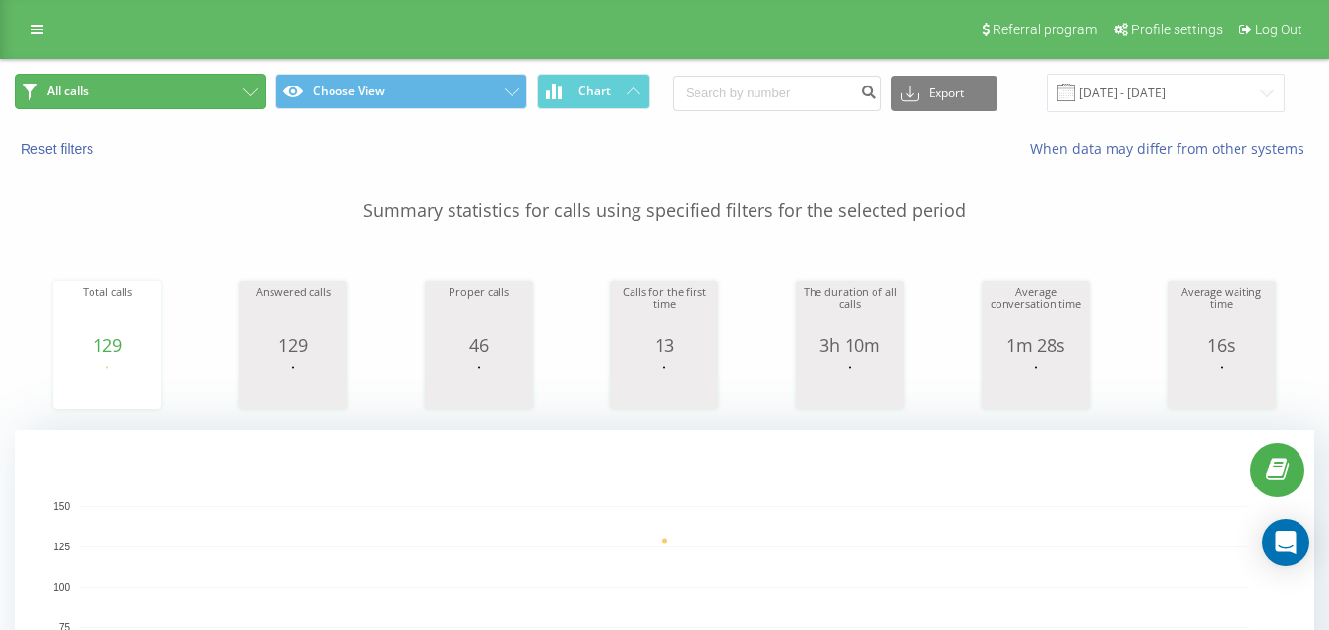
click at [199, 107] on button "All calls" at bounding box center [140, 91] width 251 height 35
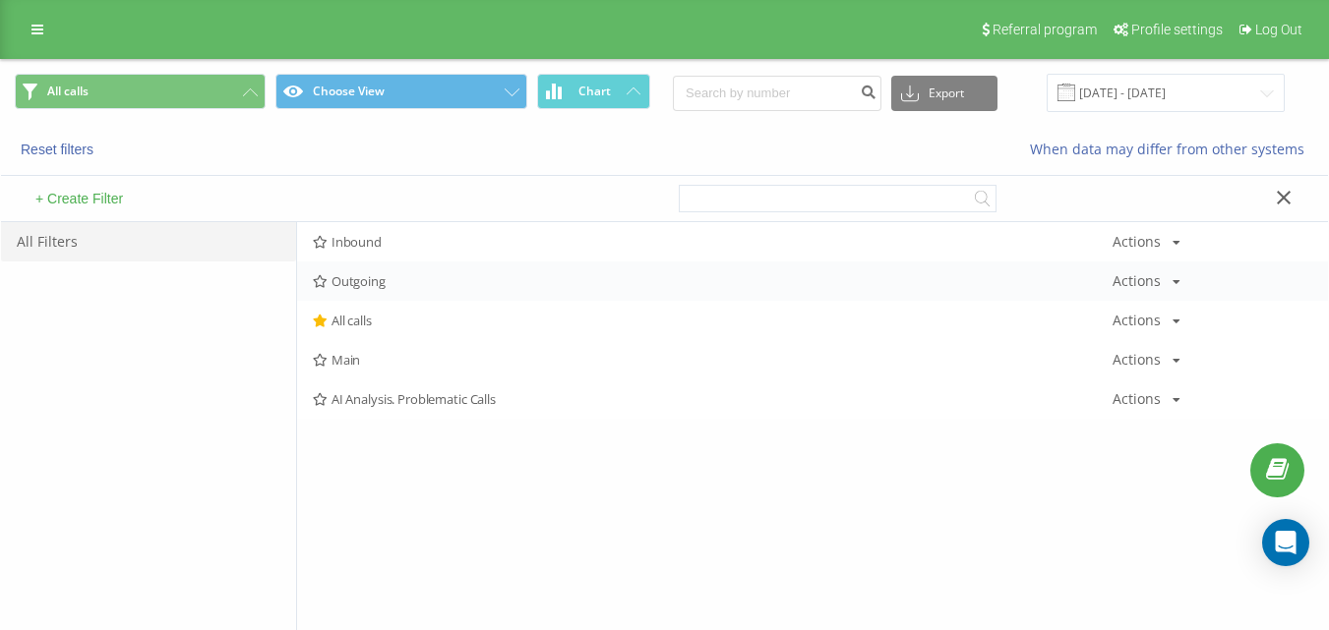
click at [395, 286] on span "Outgoing" at bounding box center [712, 281] width 799 height 14
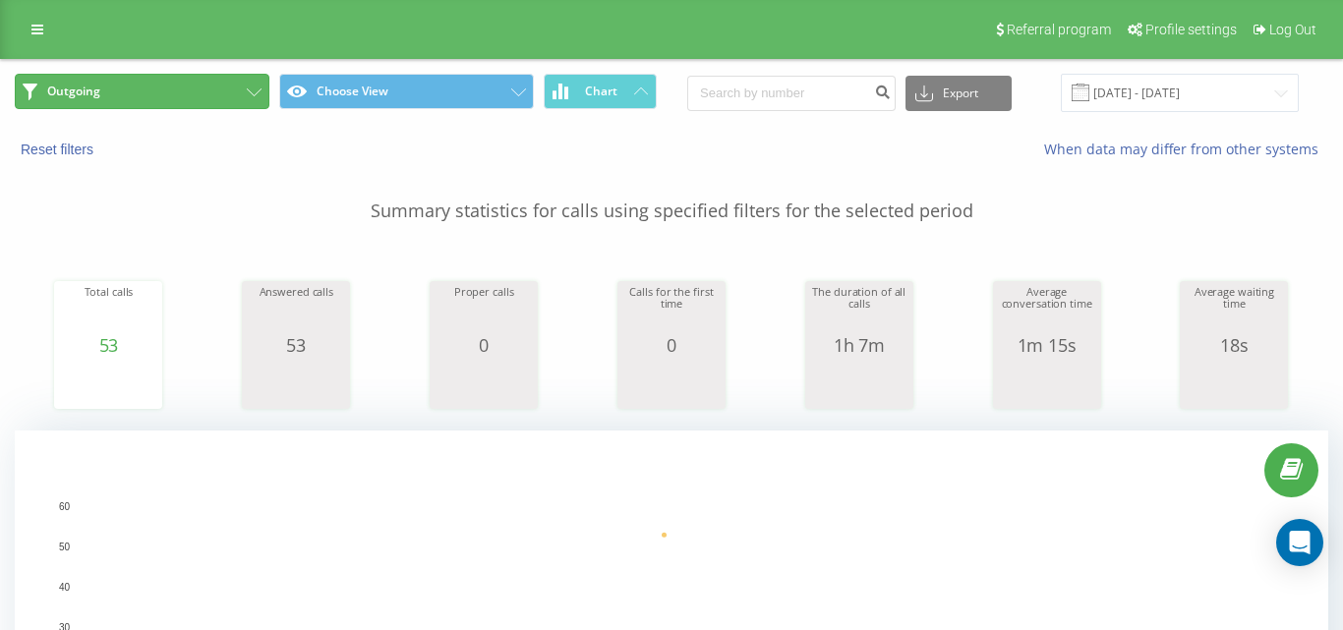
click at [206, 89] on button "Outgoing" at bounding box center [142, 91] width 255 height 35
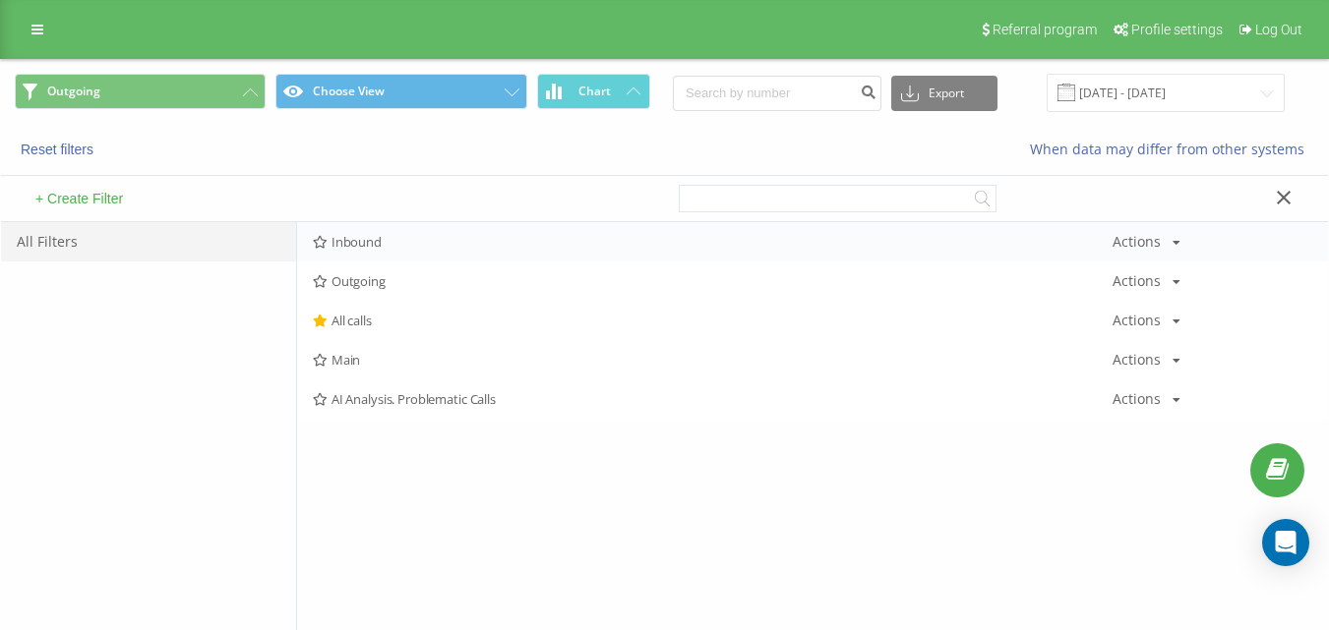
click at [376, 245] on span "Inbound" at bounding box center [712, 242] width 799 height 14
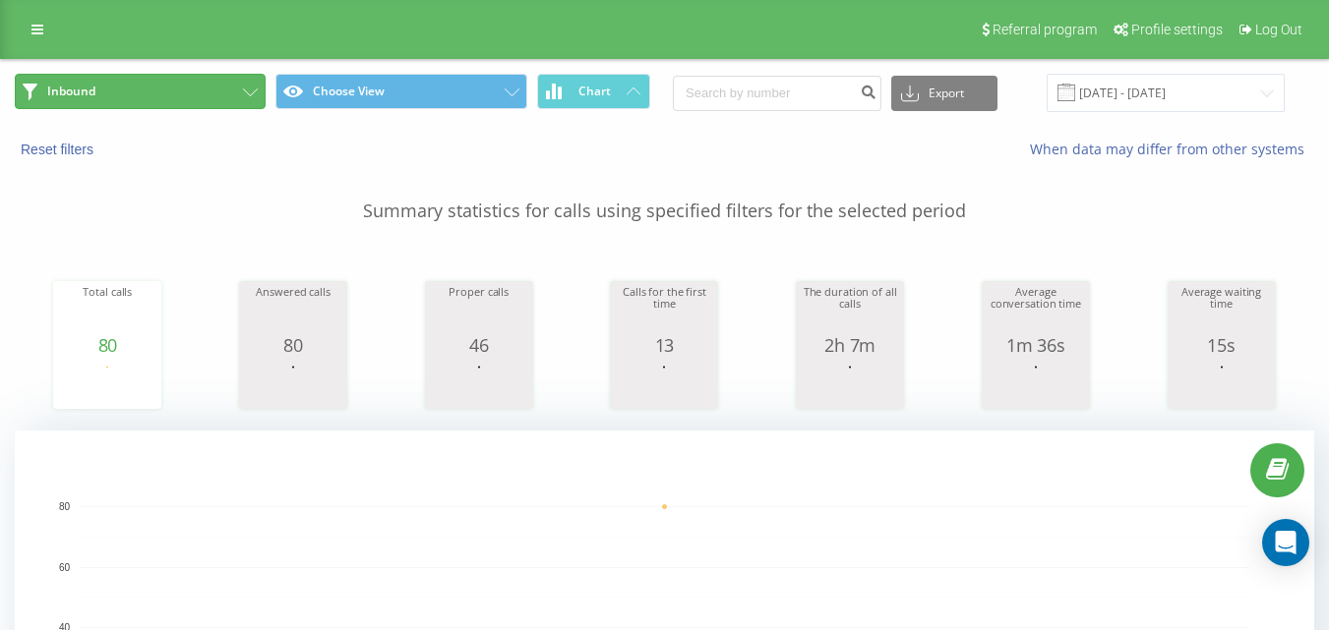
click at [247, 101] on button "Inbound" at bounding box center [140, 91] width 251 height 35
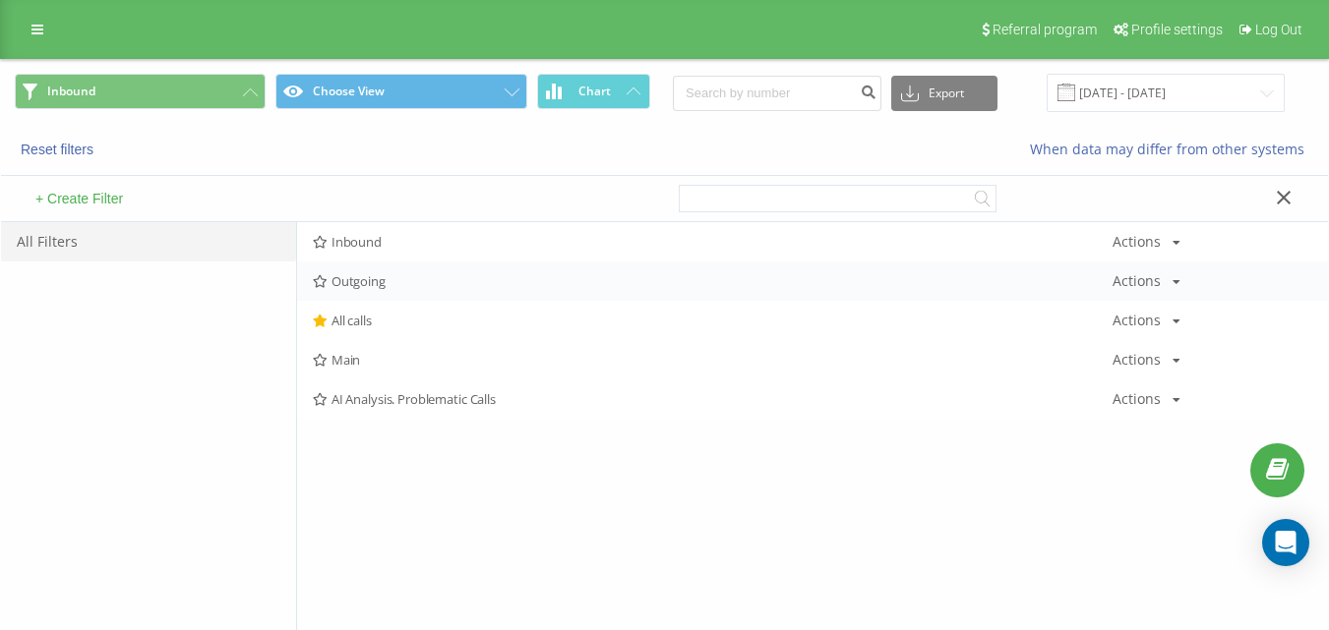
click at [427, 280] on span "Outgoing" at bounding box center [712, 281] width 799 height 14
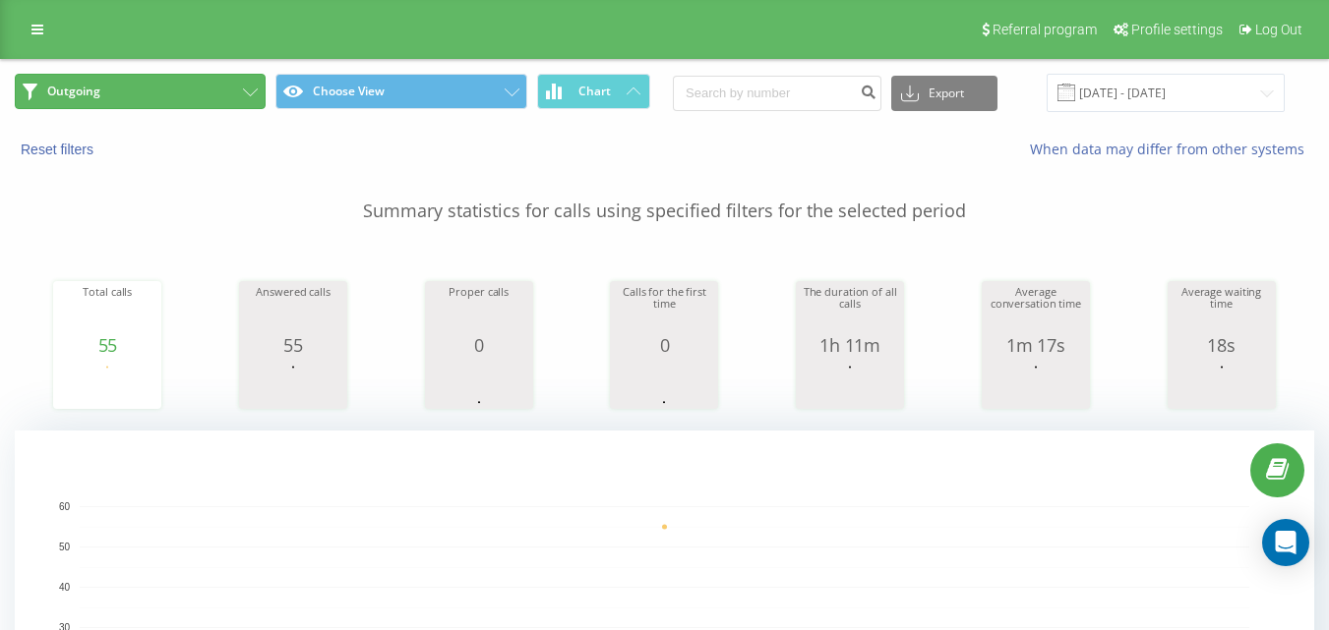
click at [190, 100] on button "Outgoing" at bounding box center [140, 91] width 251 height 35
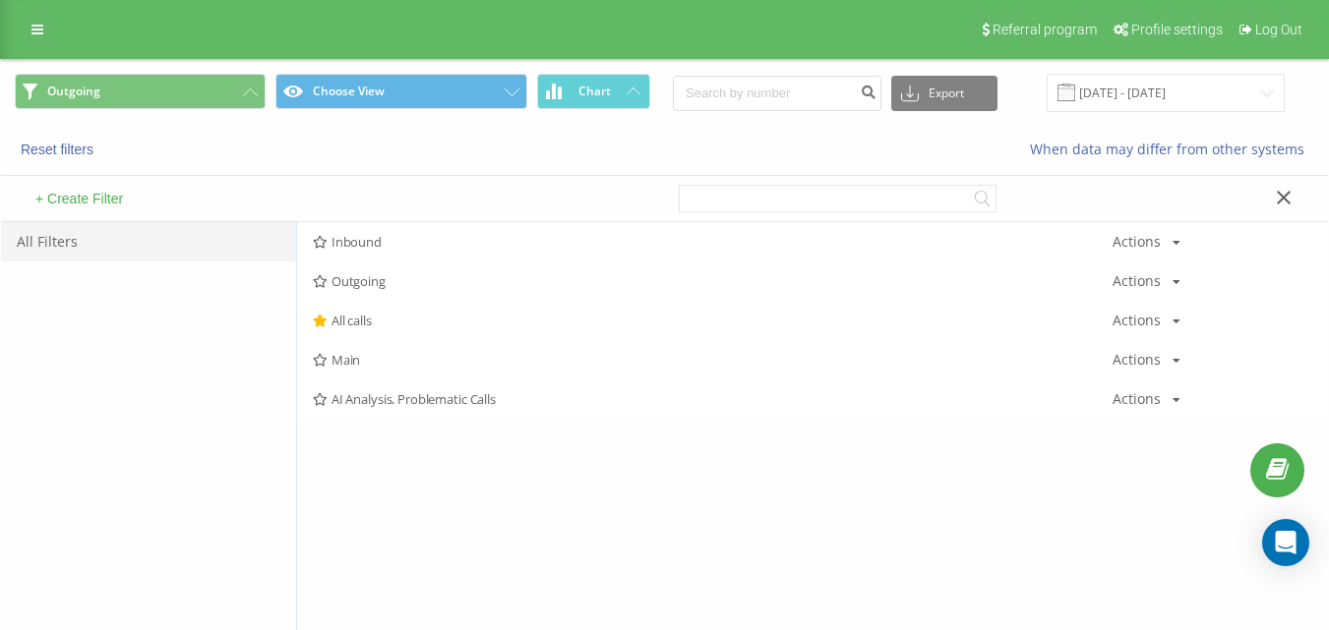
click at [388, 283] on span "Outgoing" at bounding box center [712, 281] width 799 height 14
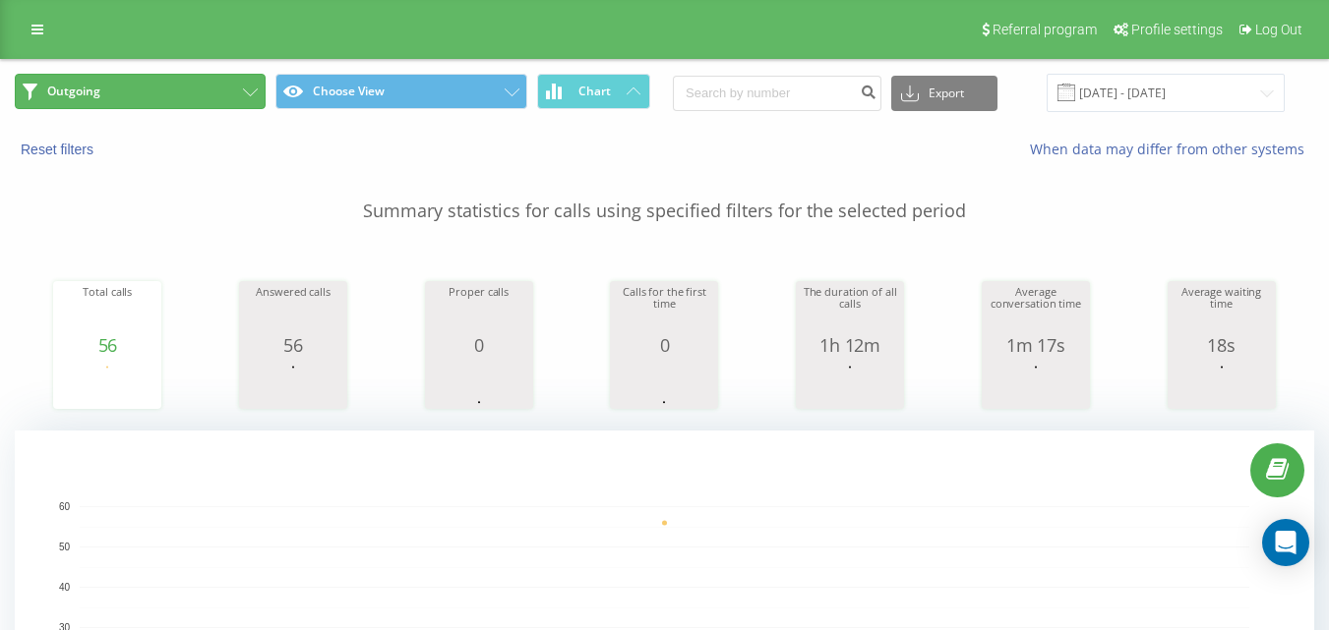
click at [213, 101] on button "Outgoing" at bounding box center [140, 91] width 251 height 35
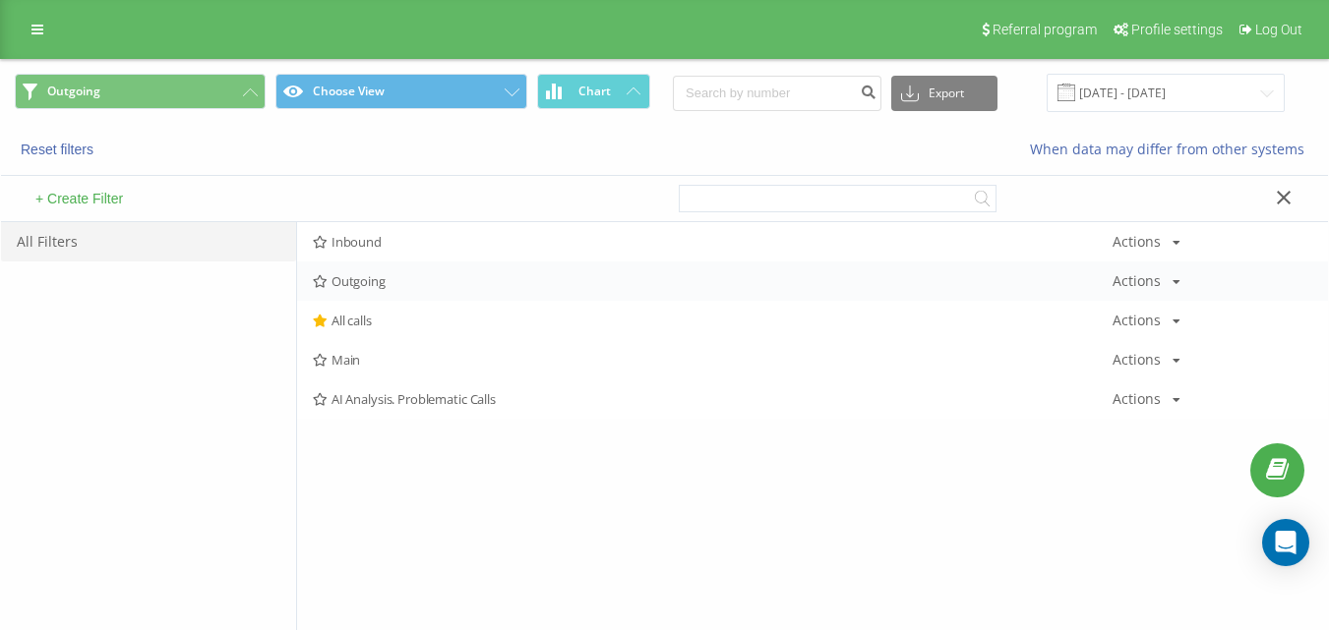
click at [356, 270] on div "Outgoing Actions Edit Copy Delete Default Share" at bounding box center [812, 281] width 1031 height 39
click at [365, 280] on span "Outgoing" at bounding box center [712, 281] width 799 height 14
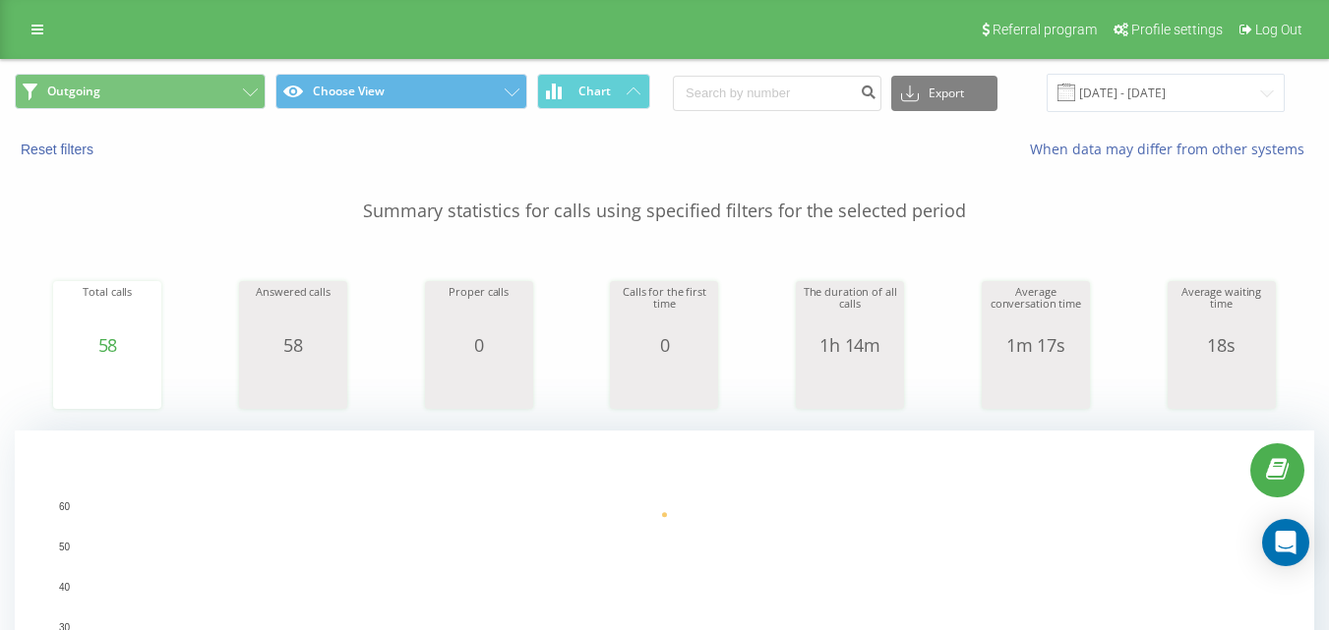
click at [220, 57] on div "Referral program Profile settings Log Out" at bounding box center [664, 29] width 1329 height 59
drag, startPoint x: 222, startPoint y: 89, endPoint x: 313, endPoint y: 160, distance: 114.9
click at [222, 90] on button "Outgoing" at bounding box center [140, 91] width 251 height 35
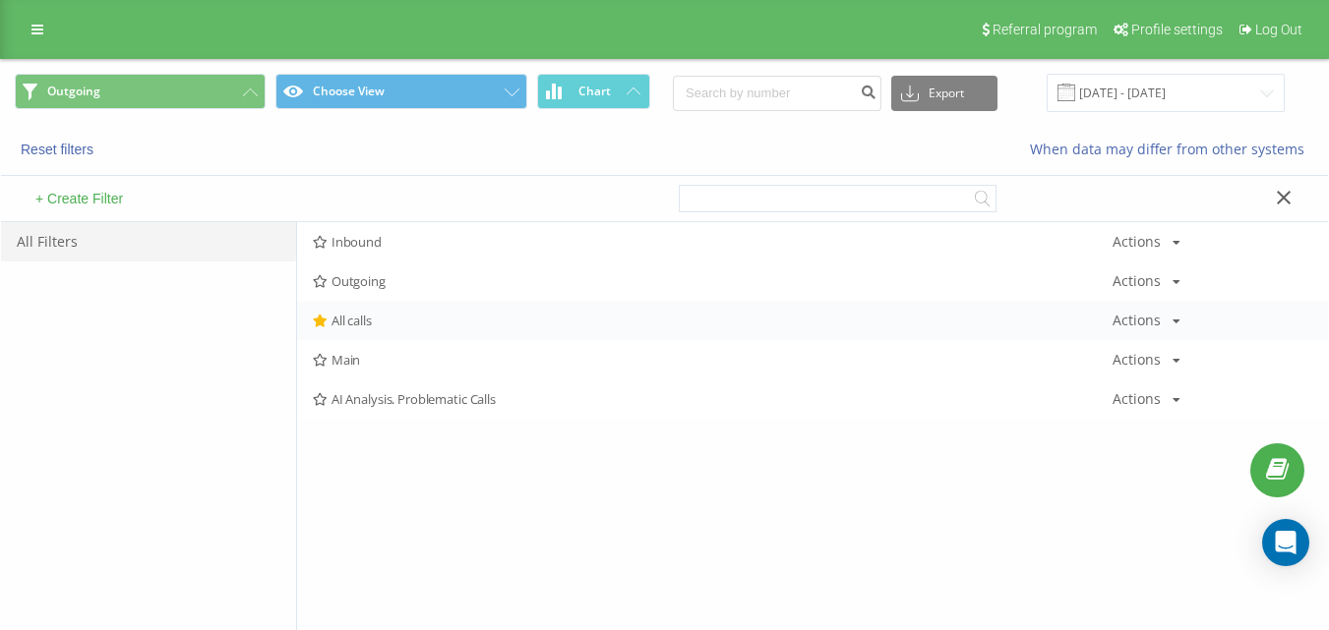
click at [385, 320] on span "All calls" at bounding box center [712, 321] width 799 height 14
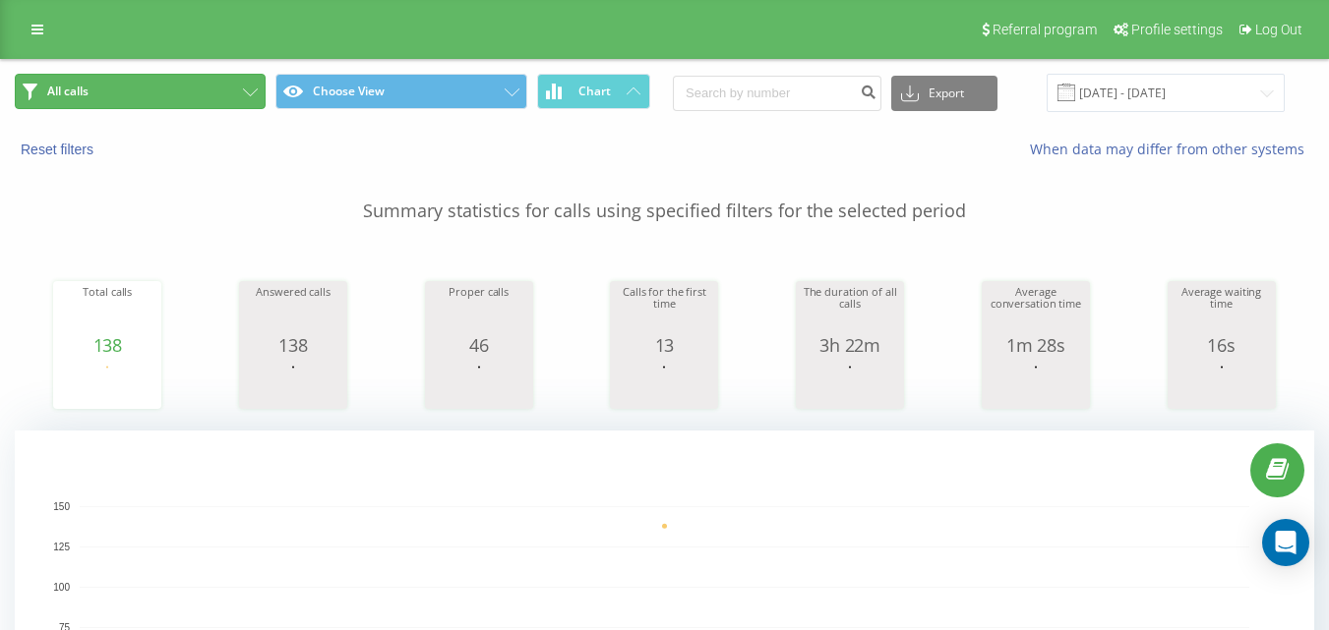
click at [227, 106] on button "All calls" at bounding box center [140, 91] width 251 height 35
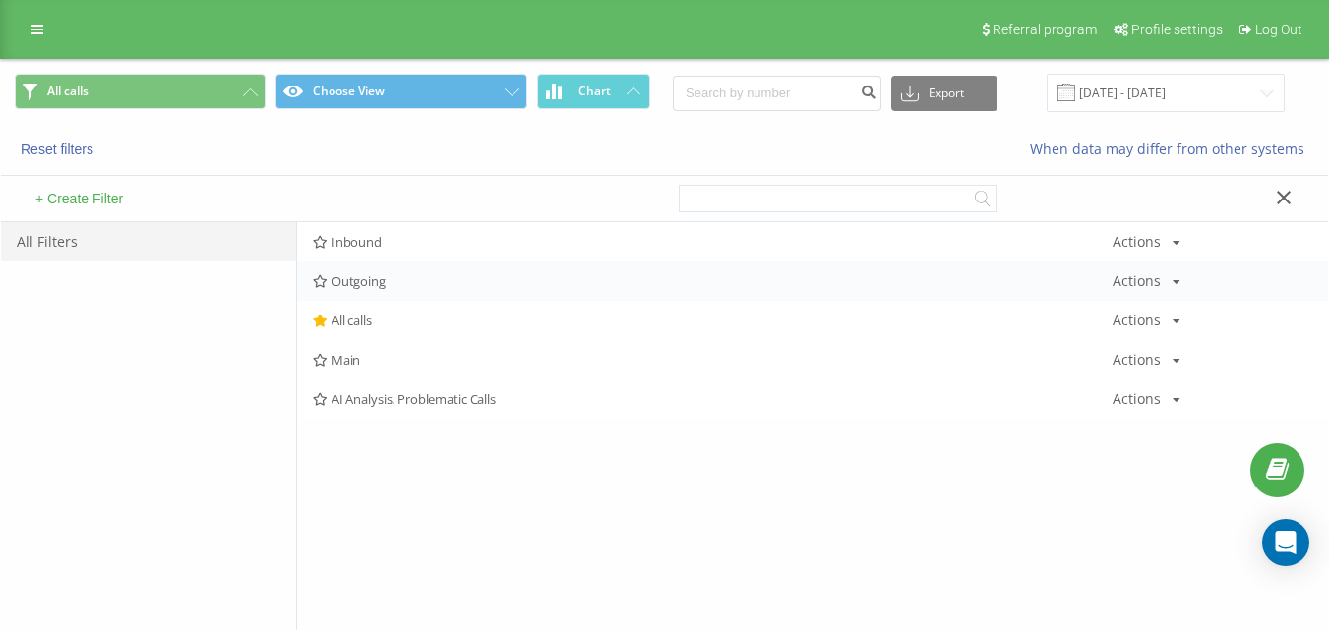
click at [354, 284] on span "Outgoing" at bounding box center [712, 281] width 799 height 14
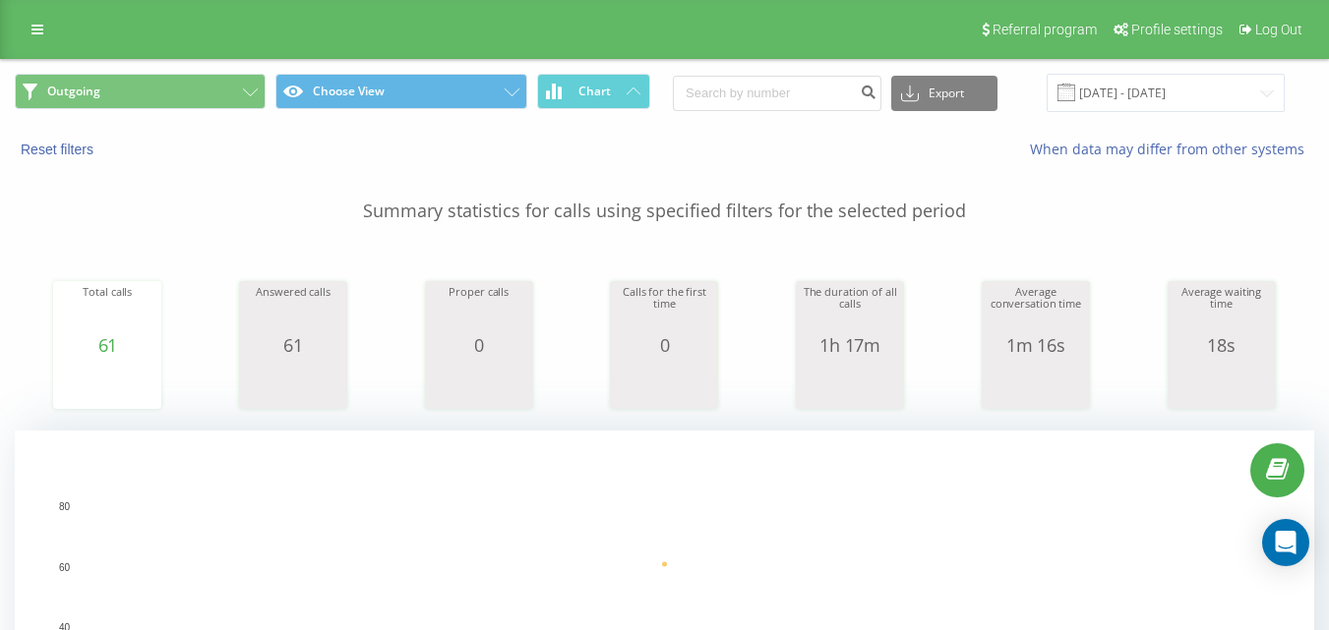
click at [220, 111] on span "Outgoing Choose View Chart" at bounding box center [332, 93] width 635 height 38
click at [232, 90] on button "Outgoing" at bounding box center [140, 91] width 251 height 35
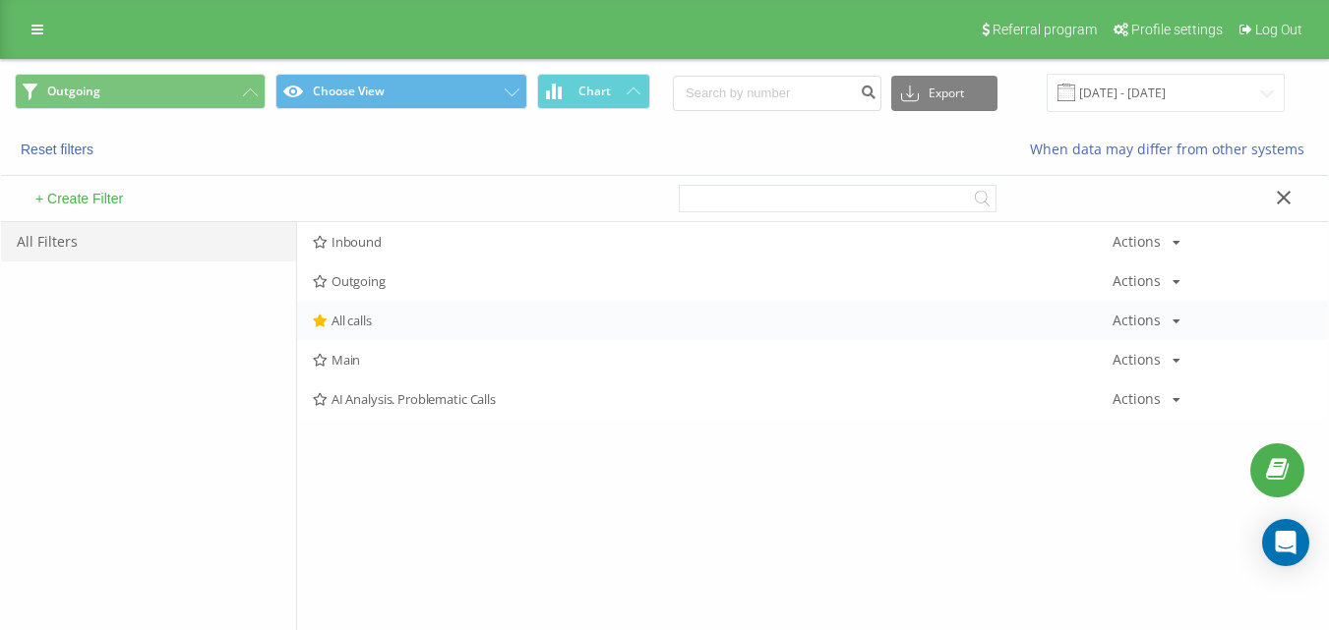
click at [344, 325] on span "All calls" at bounding box center [712, 321] width 799 height 14
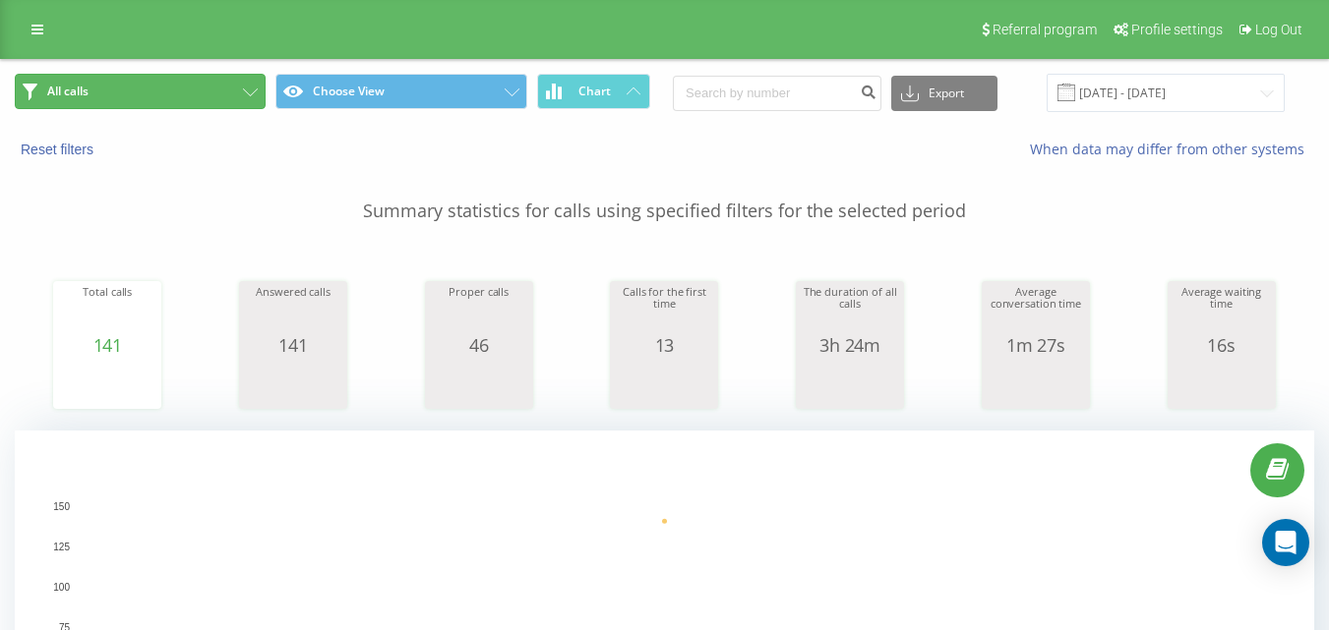
click at [153, 90] on button "All calls" at bounding box center [140, 91] width 251 height 35
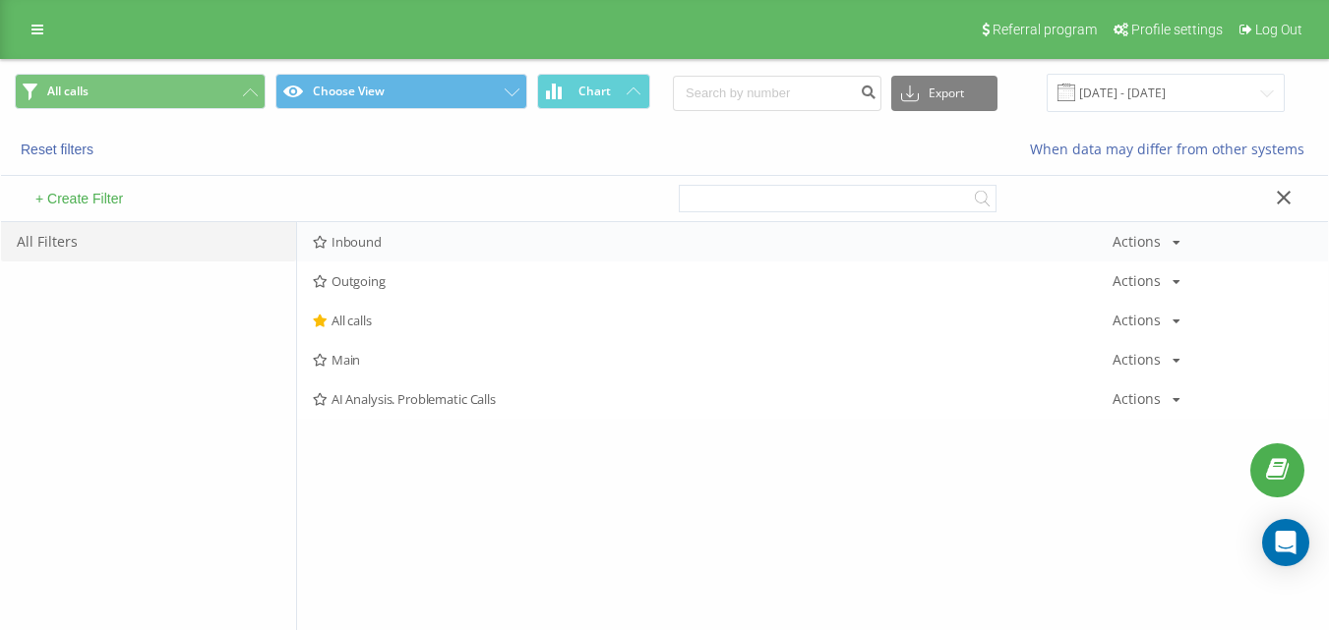
click at [389, 245] on span "Inbound" at bounding box center [712, 242] width 799 height 14
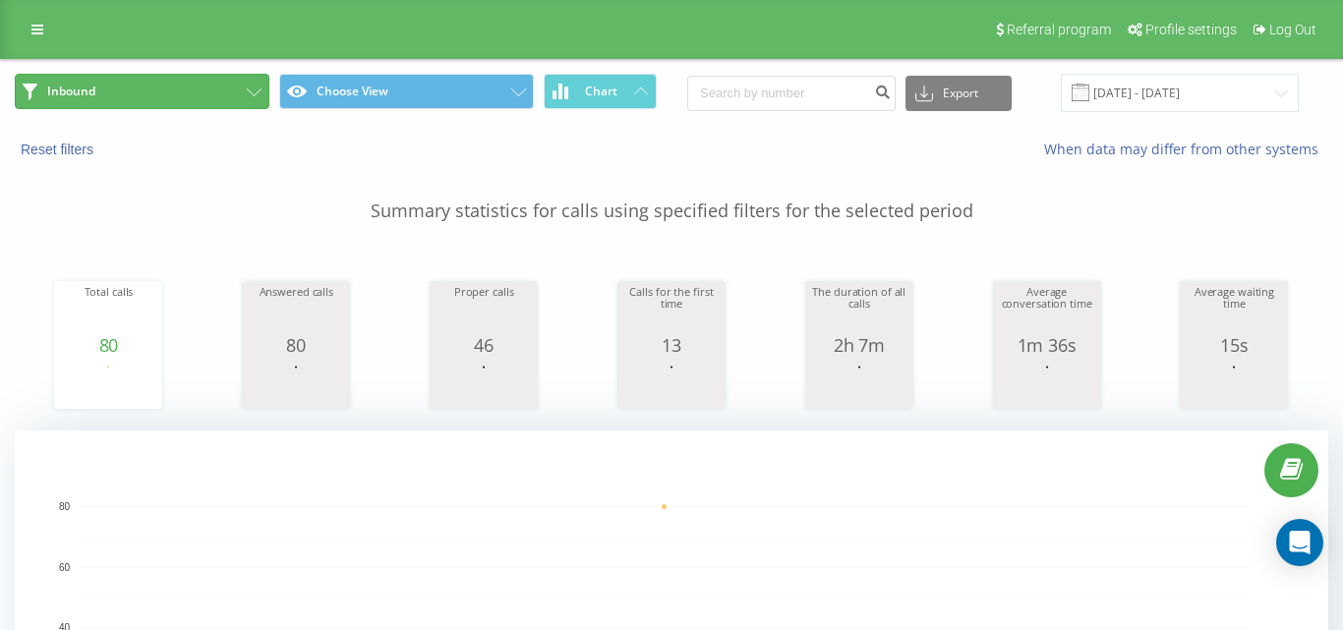
click at [202, 85] on button "Inbound" at bounding box center [142, 91] width 255 height 35
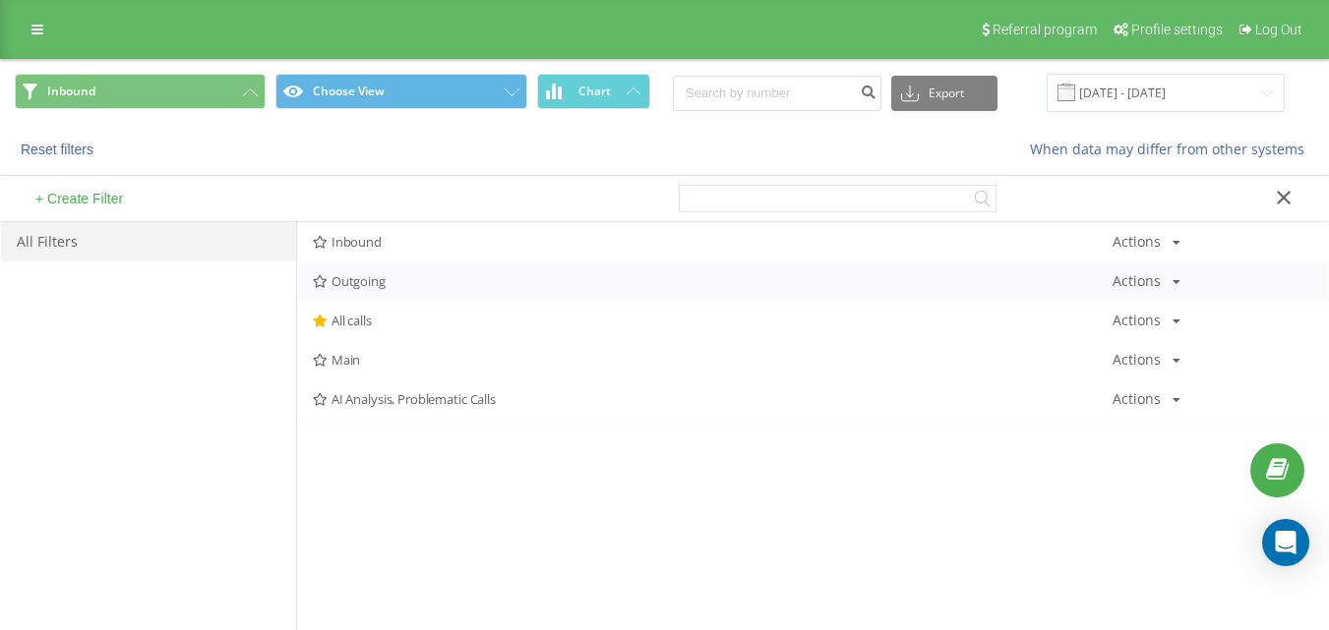
click at [395, 279] on span "Outgoing" at bounding box center [712, 281] width 799 height 14
